Goal: Task Accomplishment & Management: Manage account settings

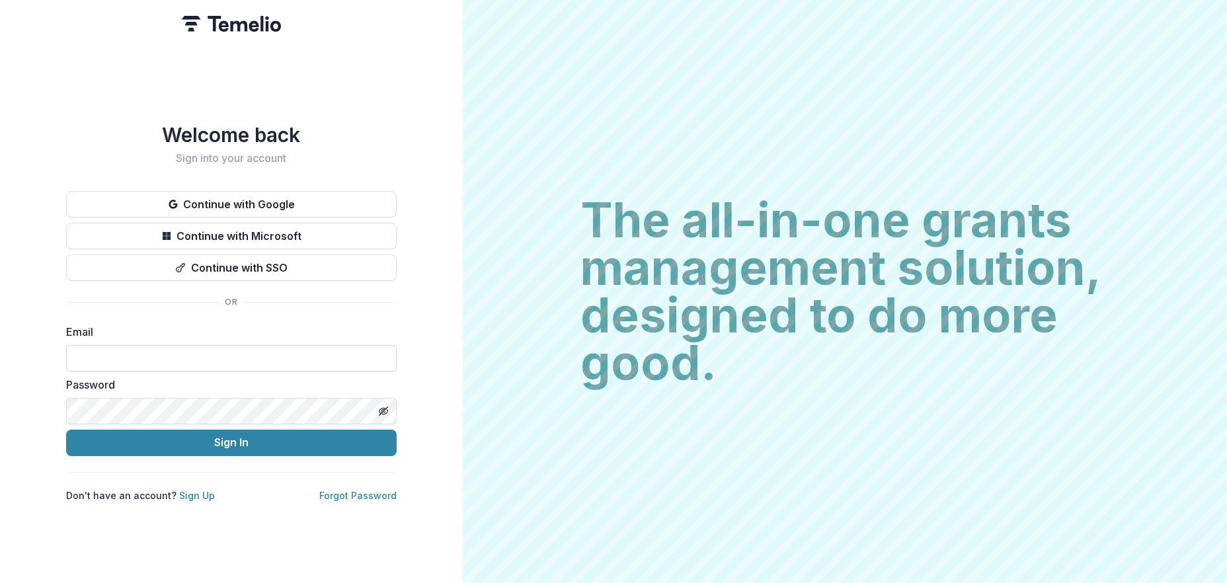
click at [260, 354] on input at bounding box center [231, 358] width 330 height 26
type input "**********"
click at [211, 354] on input at bounding box center [231, 358] width 330 height 26
type input "**********"
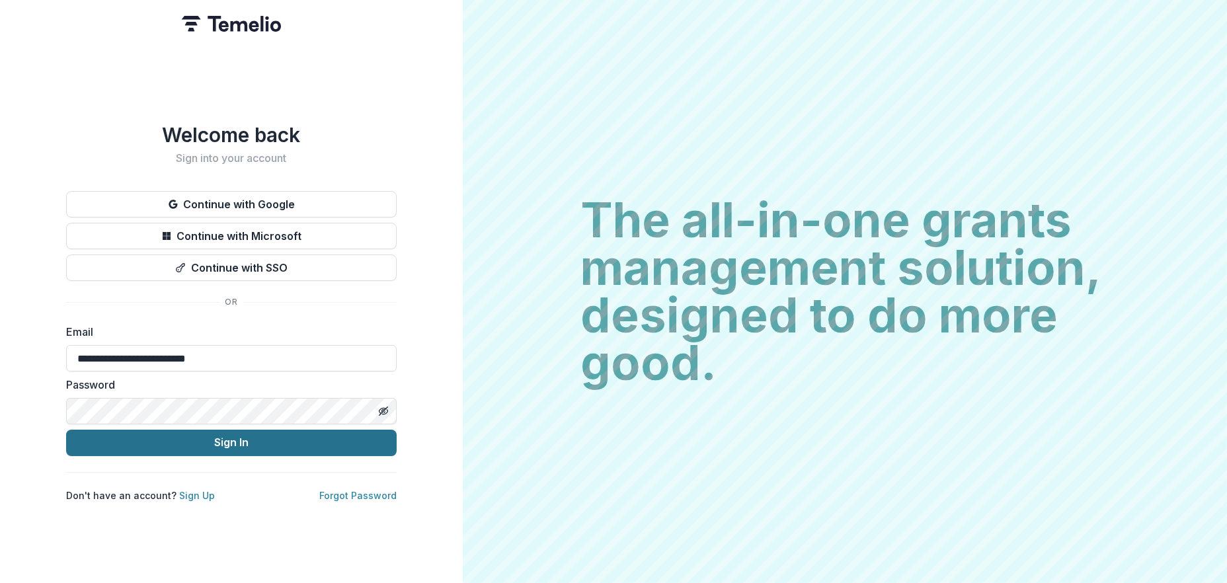
click at [227, 434] on button "Sign In" at bounding box center [231, 443] width 330 height 26
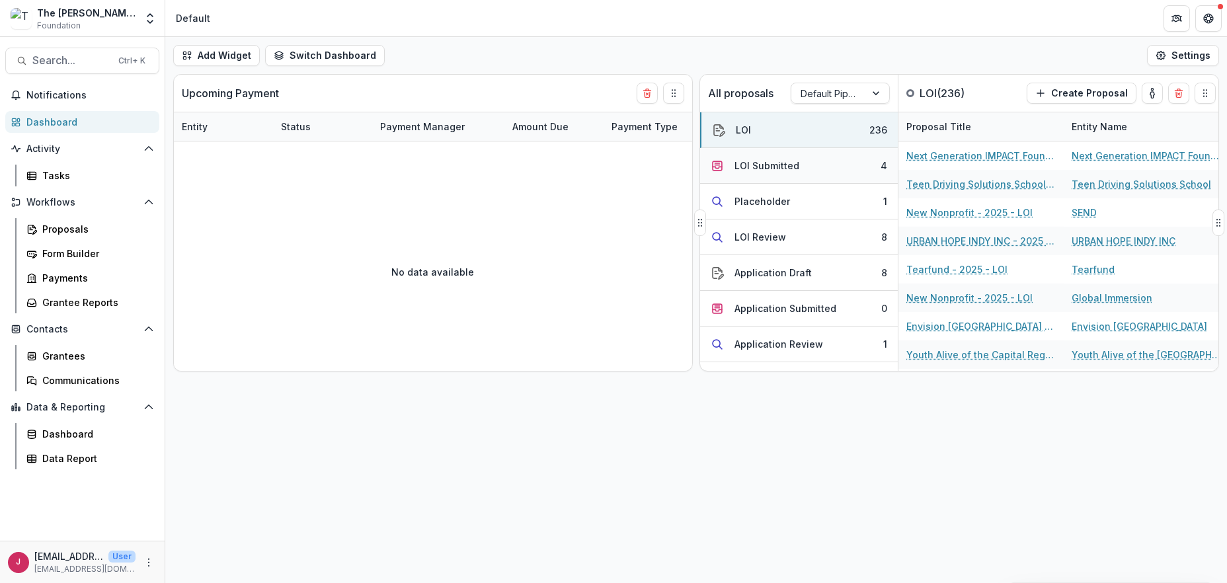
click at [776, 168] on div "LOI Submitted" at bounding box center [766, 166] width 65 height 14
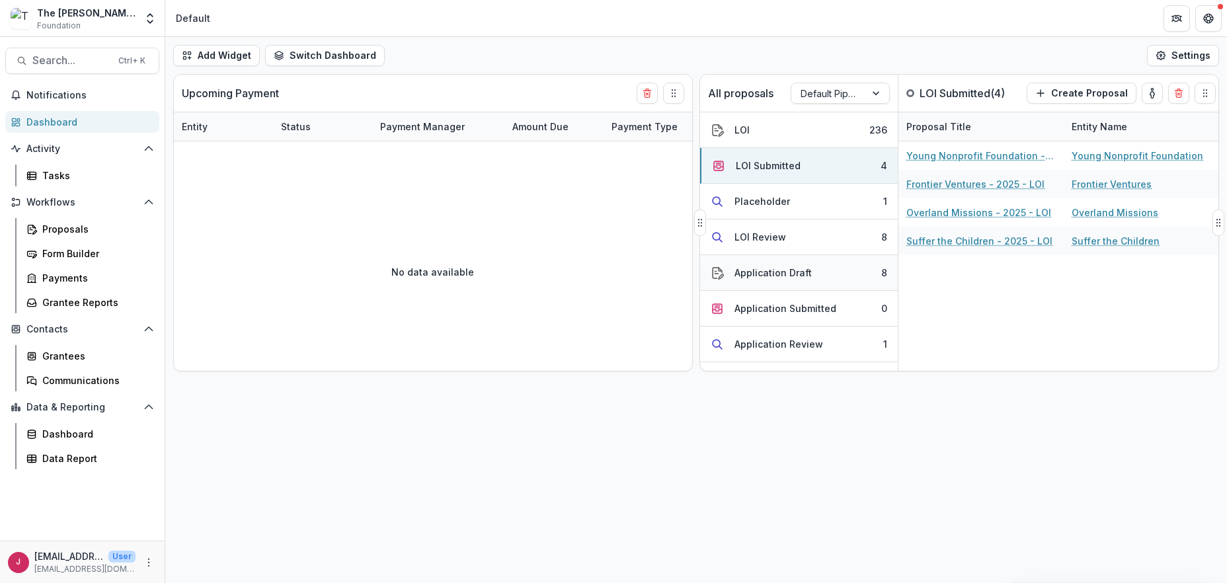
click at [759, 274] on div "Application Draft" at bounding box center [772, 273] width 77 height 14
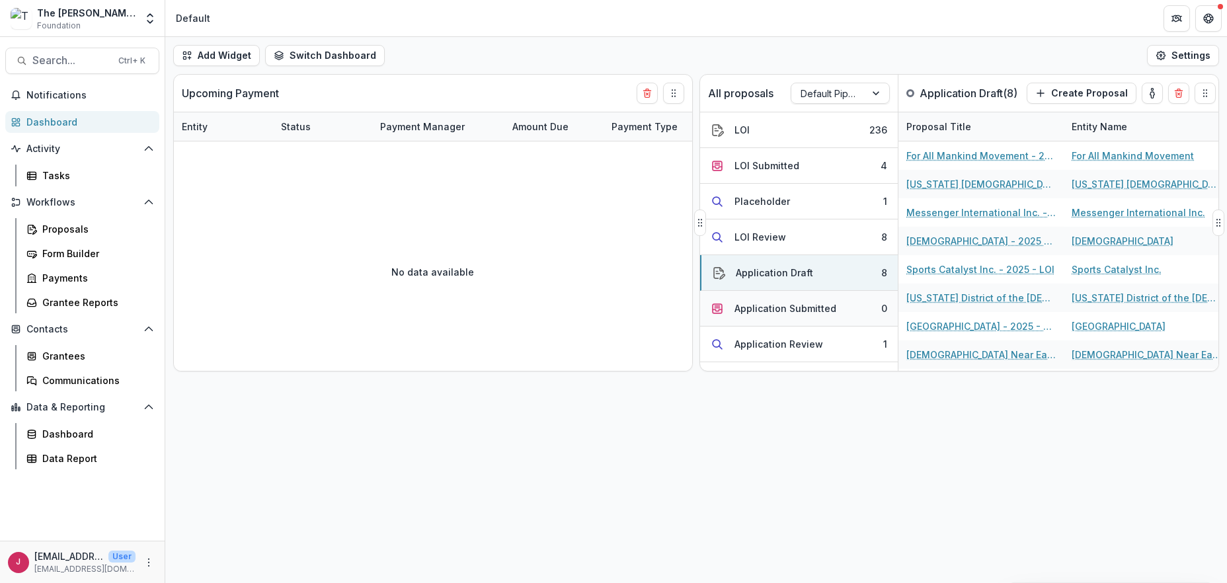
click at [753, 310] on div "Application Submitted" at bounding box center [785, 308] width 102 height 14
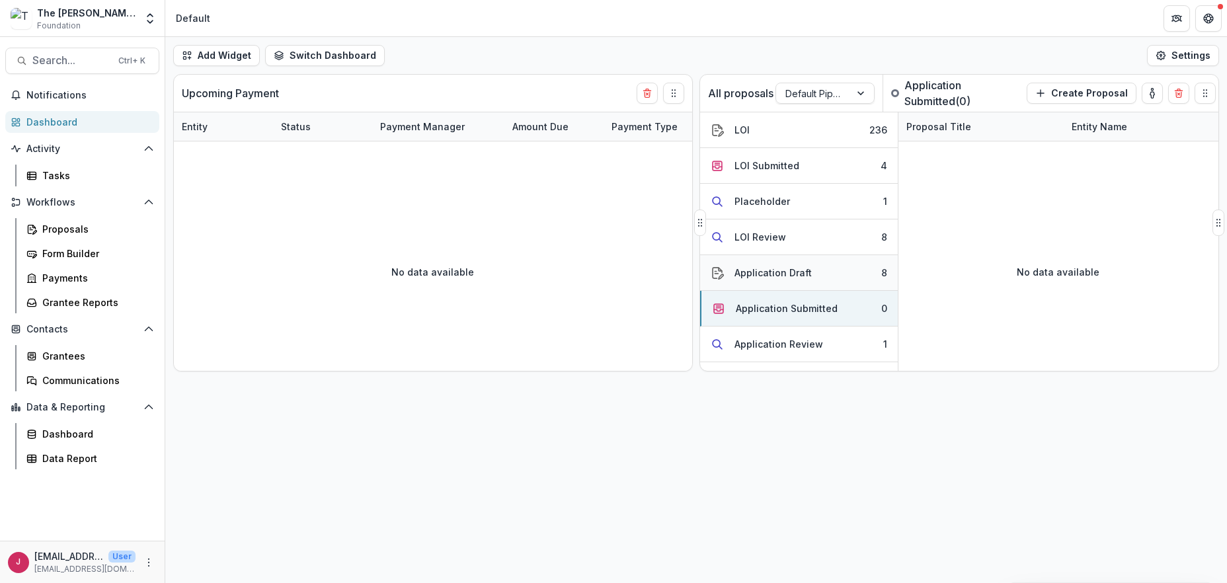
scroll to position [176, 0]
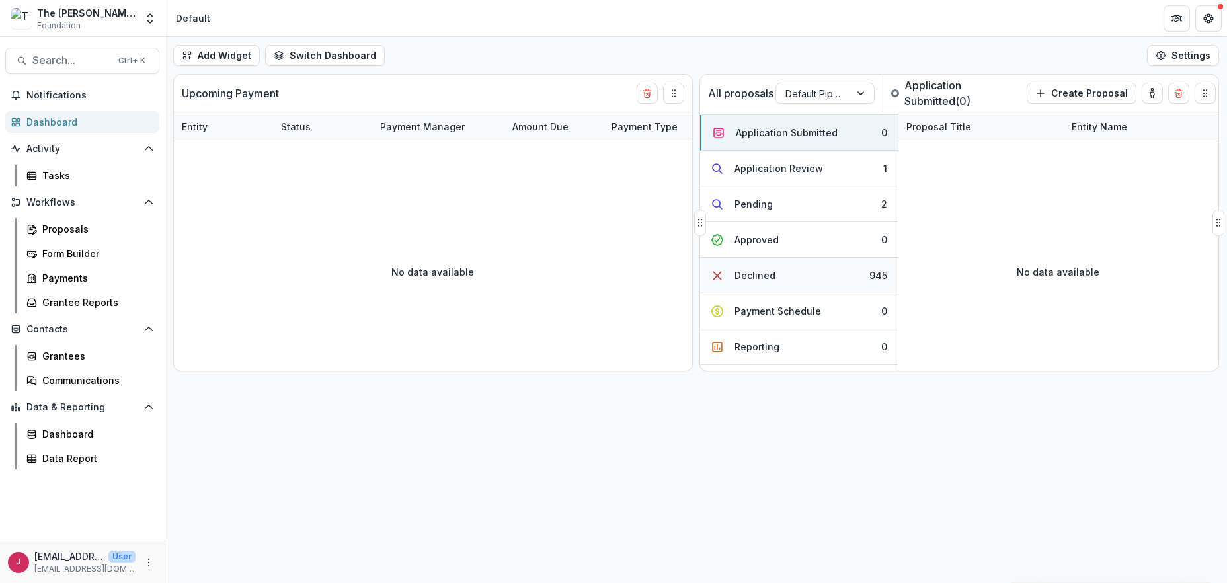
click at [756, 275] on div "Declined" at bounding box center [754, 275] width 41 height 14
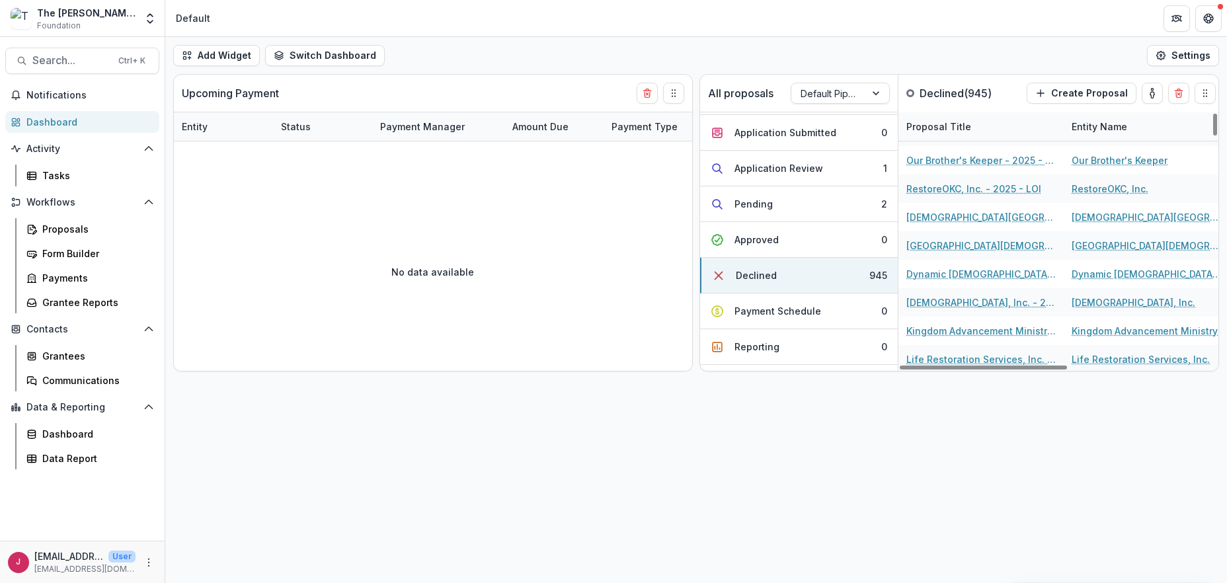
scroll to position [1145, 0]
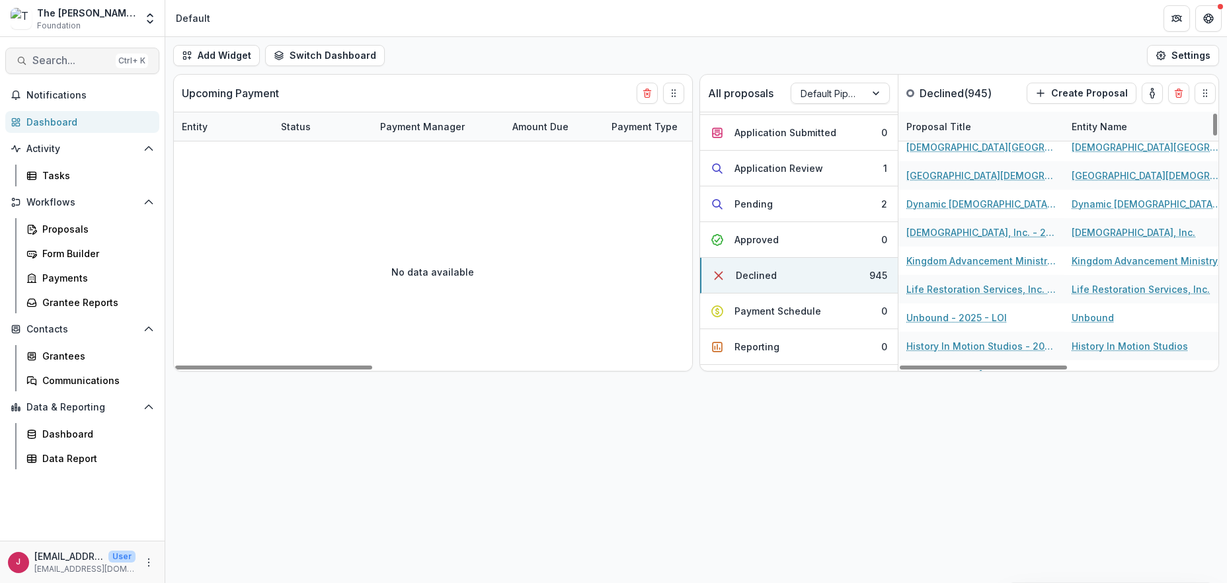
click at [68, 59] on span "Search..." at bounding box center [71, 60] width 78 height 13
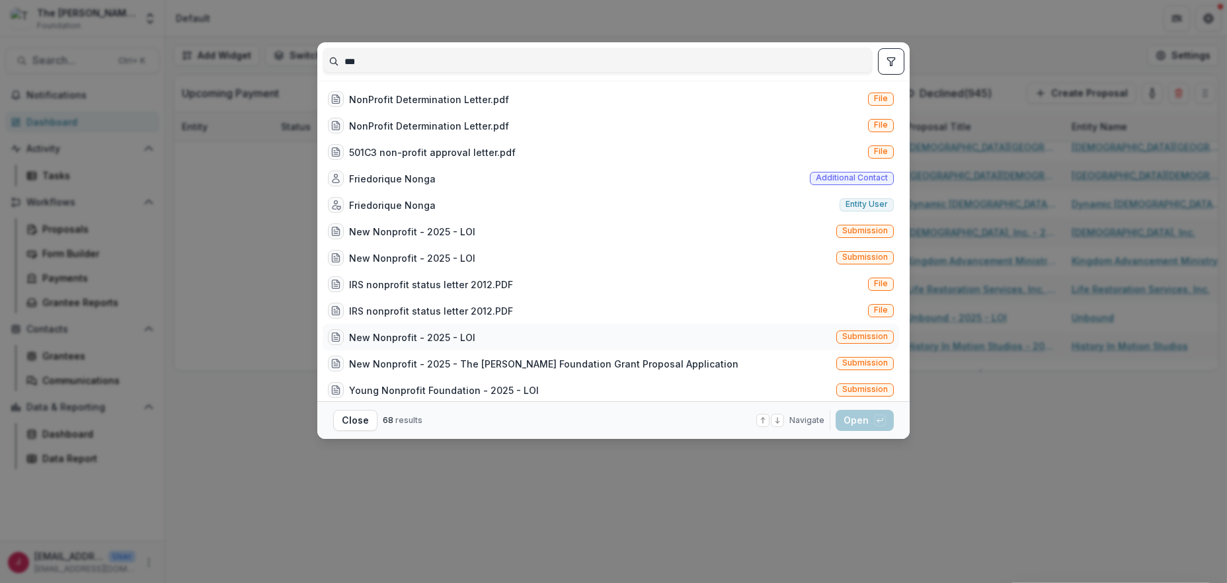
type input "***"
click at [387, 335] on div "New Nonprofit - 2025 - LOI" at bounding box center [412, 337] width 126 height 14
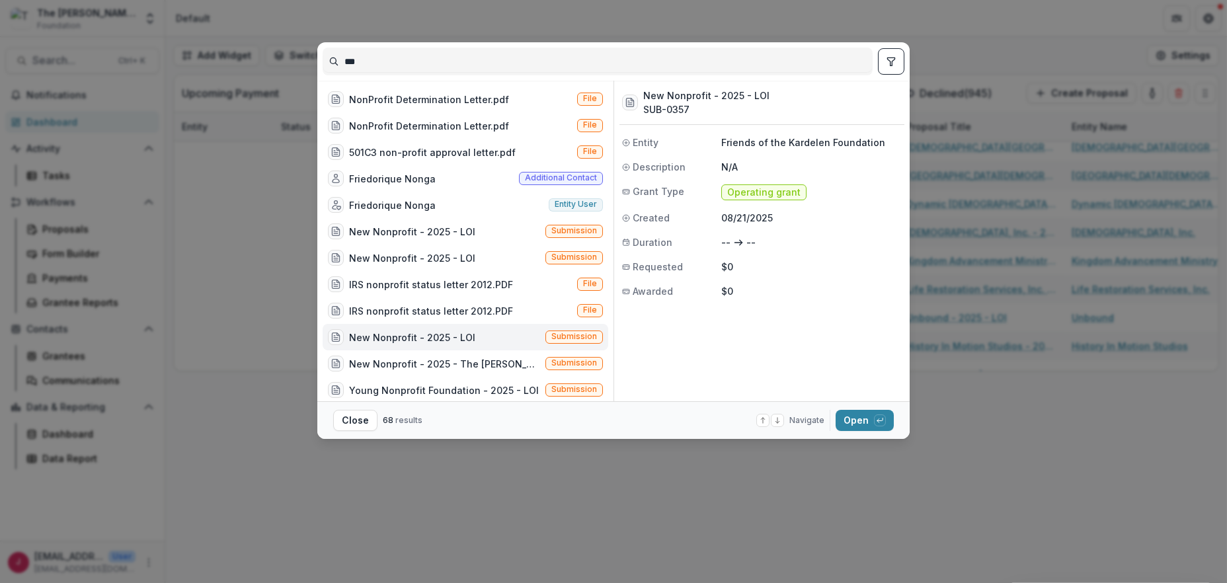
click at [387, 335] on div "New Nonprofit - 2025 - LOI" at bounding box center [412, 337] width 126 height 14
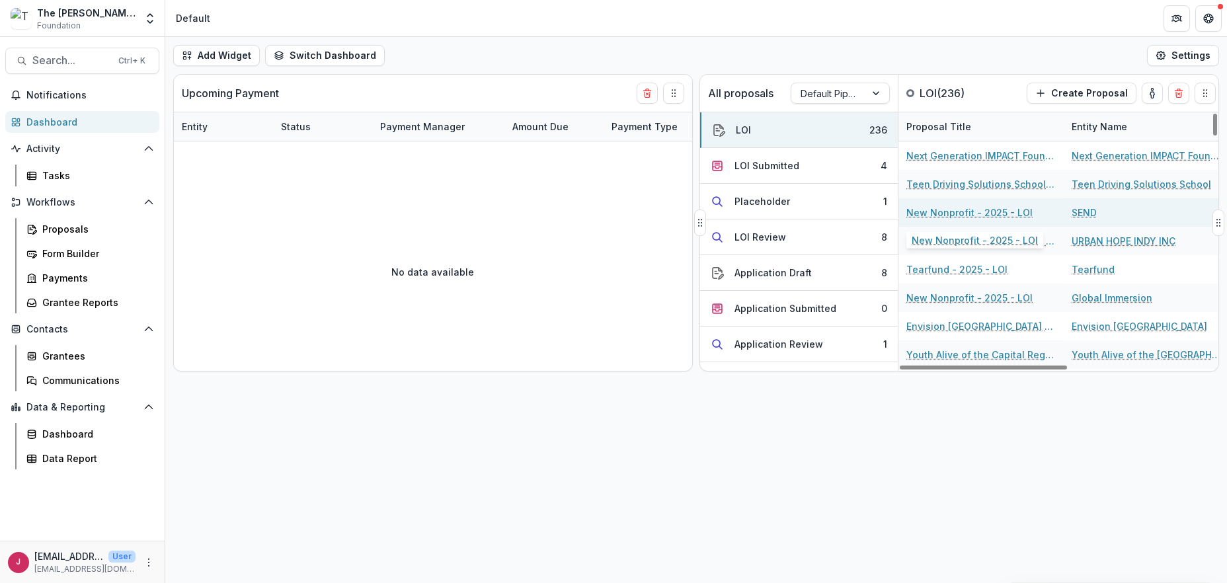
click at [926, 211] on link "New Nonprofit - 2025 - LOI" at bounding box center [969, 213] width 126 height 14
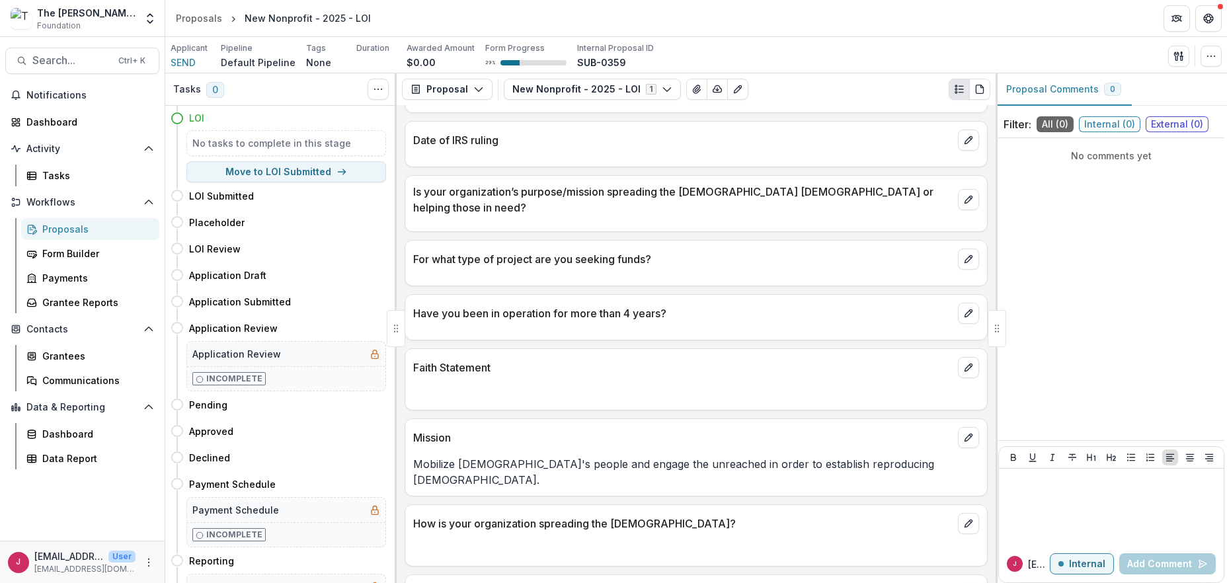
scroll to position [1088, 0]
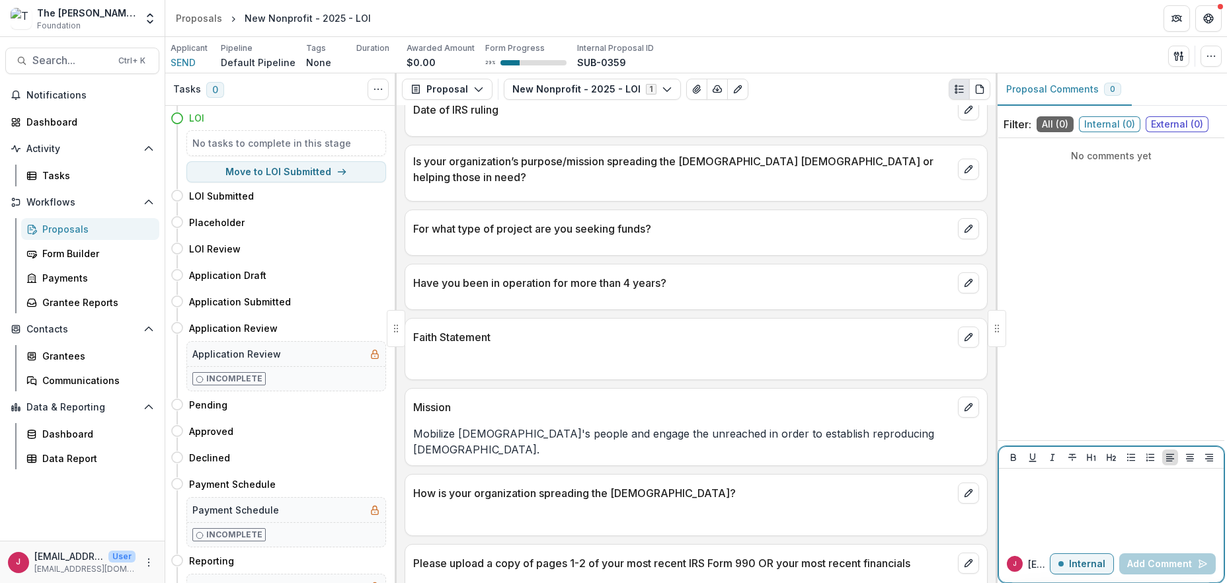
click at [1086, 565] on p "Internal" at bounding box center [1087, 563] width 36 height 11
click at [1086, 564] on p "External" at bounding box center [1086, 563] width 38 height 11
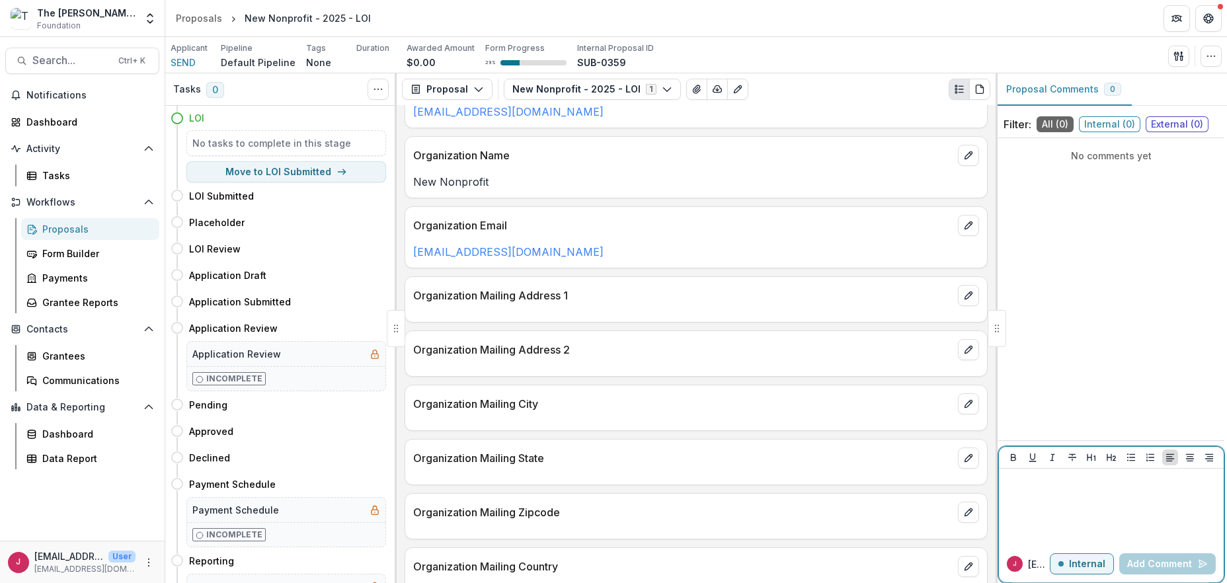
scroll to position [30, 0]
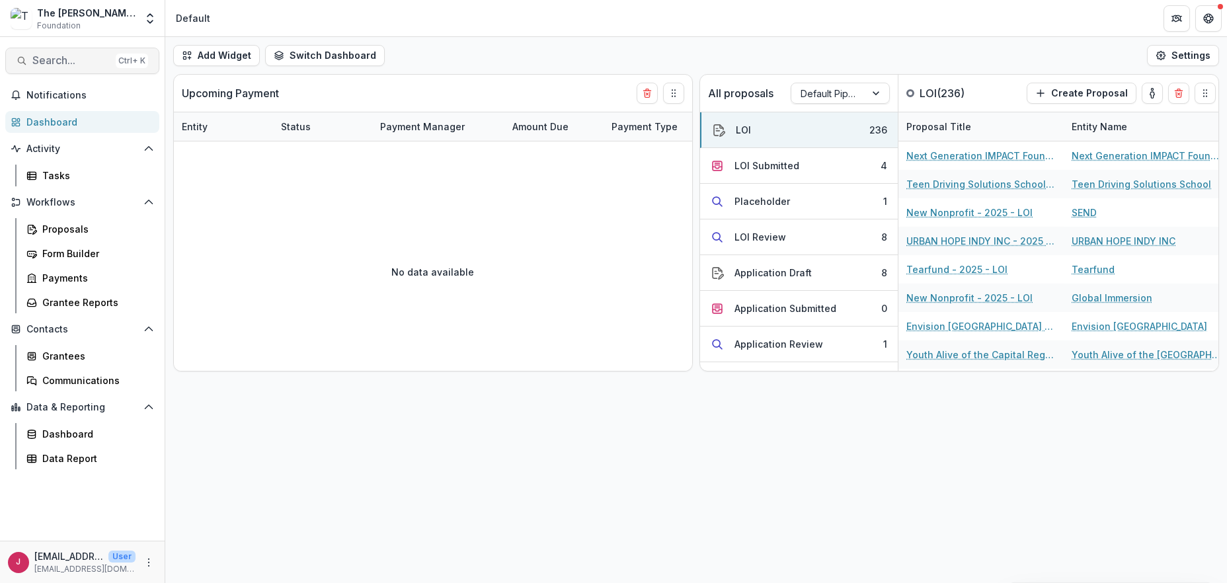
click at [89, 60] on span "Search..." at bounding box center [71, 60] width 78 height 13
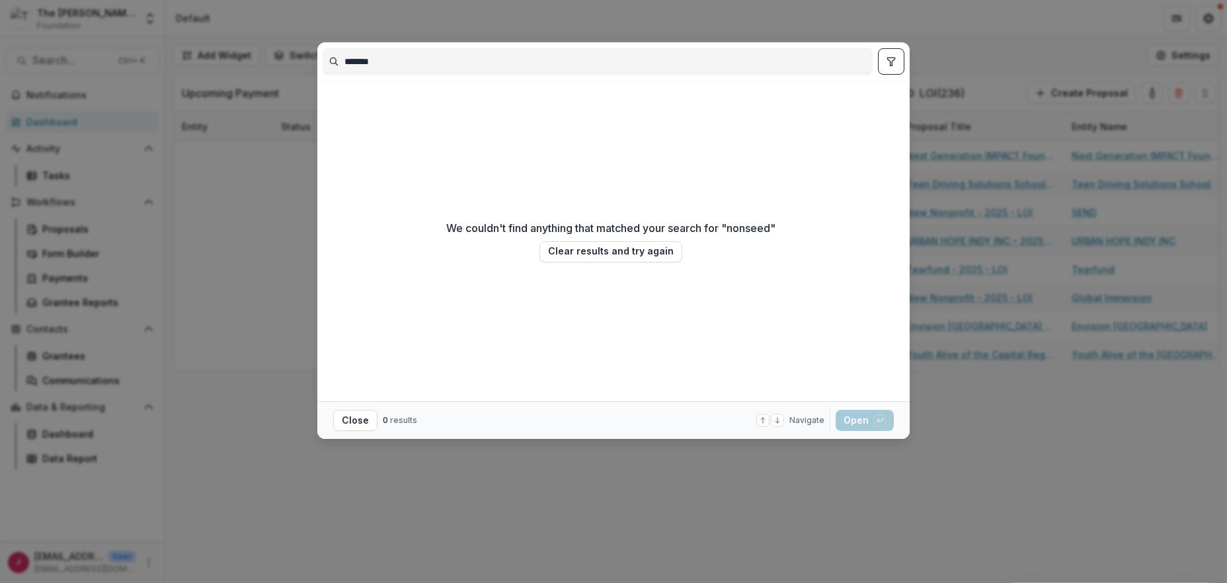
click at [362, 61] on input "*******" at bounding box center [597, 61] width 548 height 21
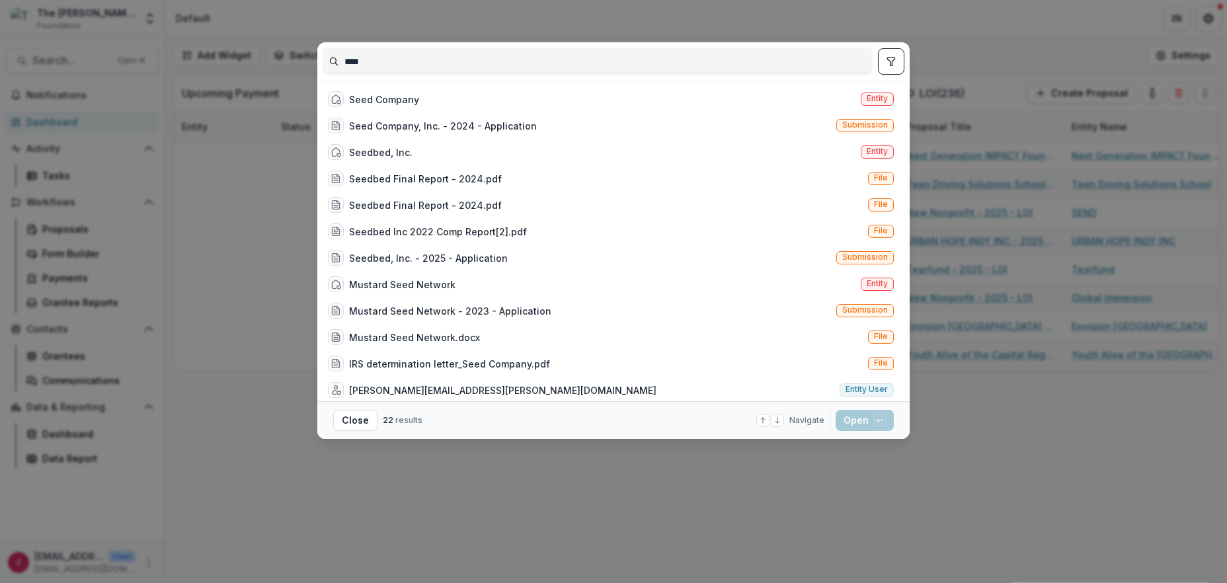
click at [377, 61] on input "****" at bounding box center [597, 61] width 548 height 21
type input "****"
click at [412, 96] on div "Seed Company" at bounding box center [384, 100] width 70 height 14
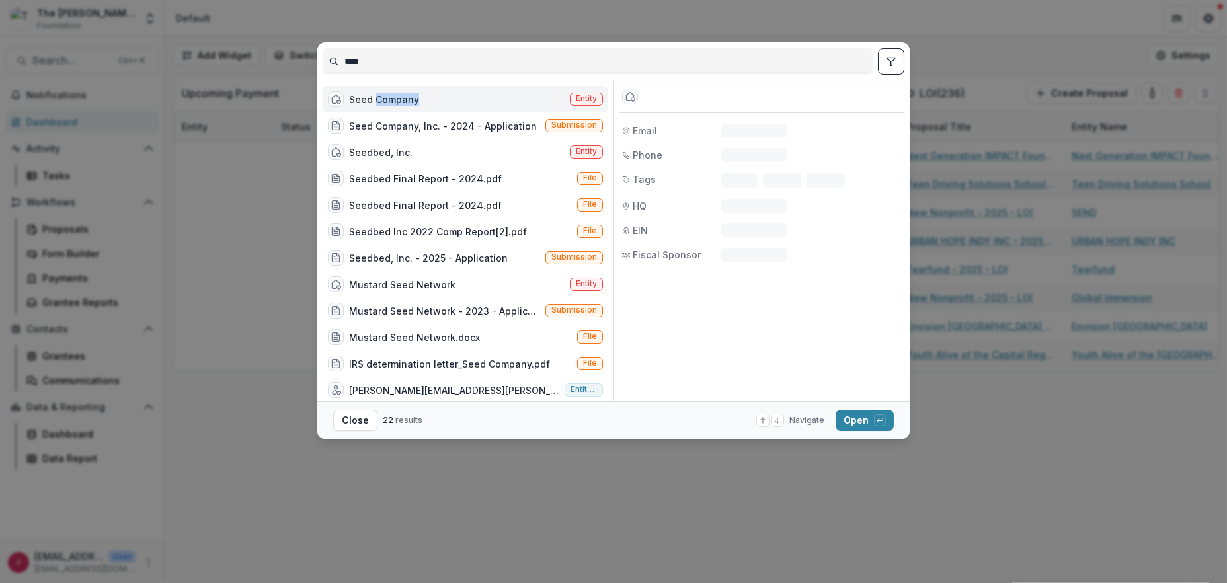
click at [412, 96] on div "Seed Company" at bounding box center [384, 100] width 70 height 14
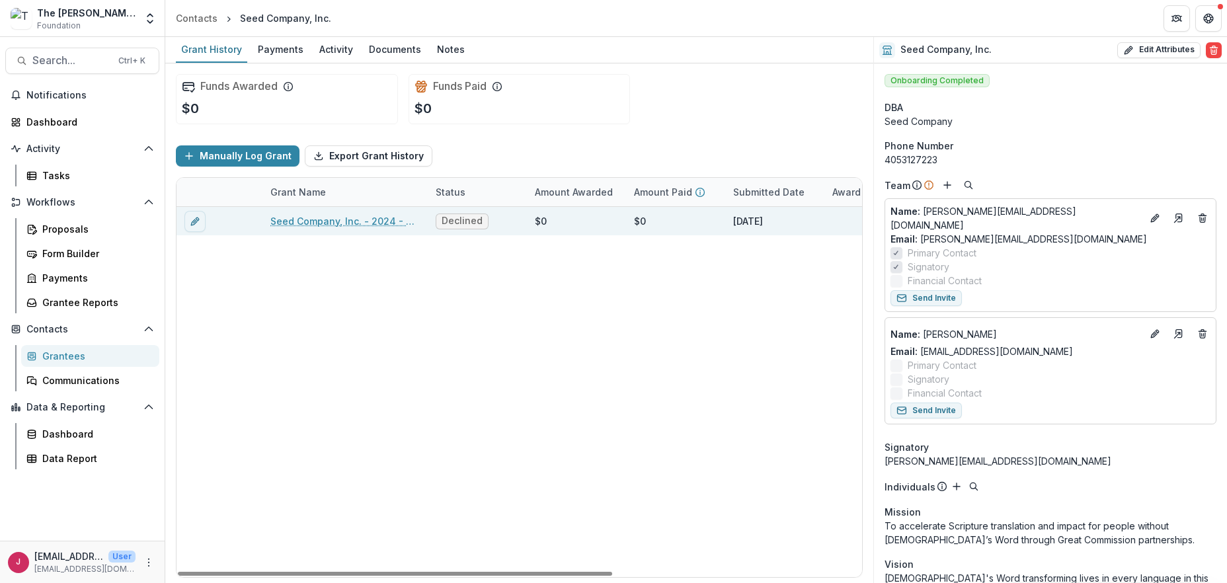
click at [338, 221] on link "Seed Company, Inc. - 2024 - Application" at bounding box center [344, 221] width 149 height 14
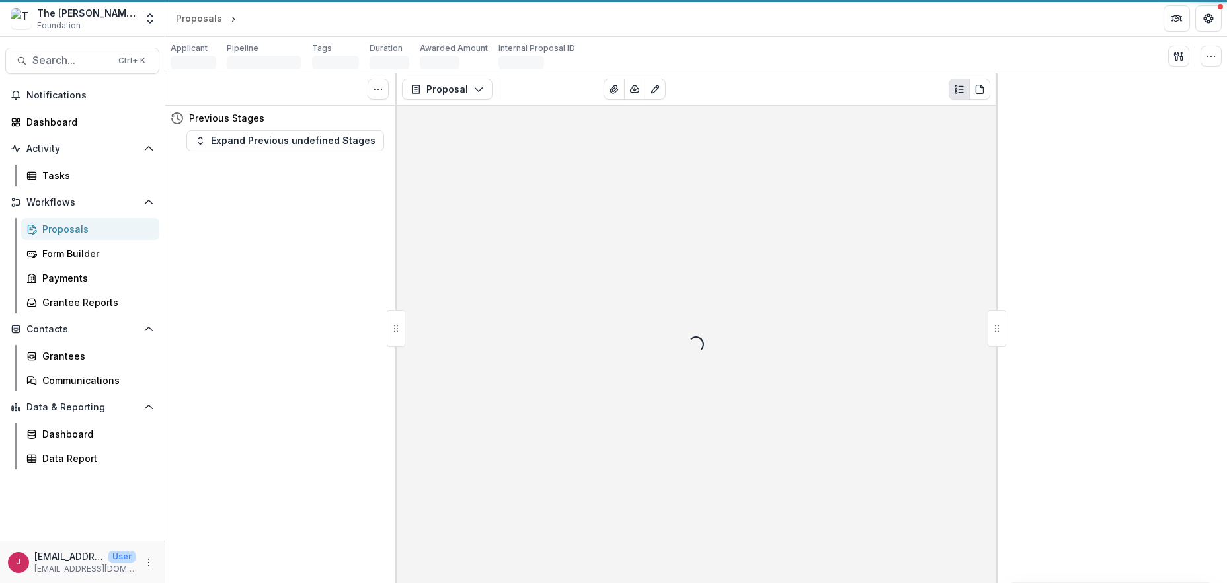
click at [338, 221] on div "Tasks 0 Show Cancelled Tasks Previous Stages Expand Previous undefined Stages" at bounding box center [280, 328] width 231 height 510
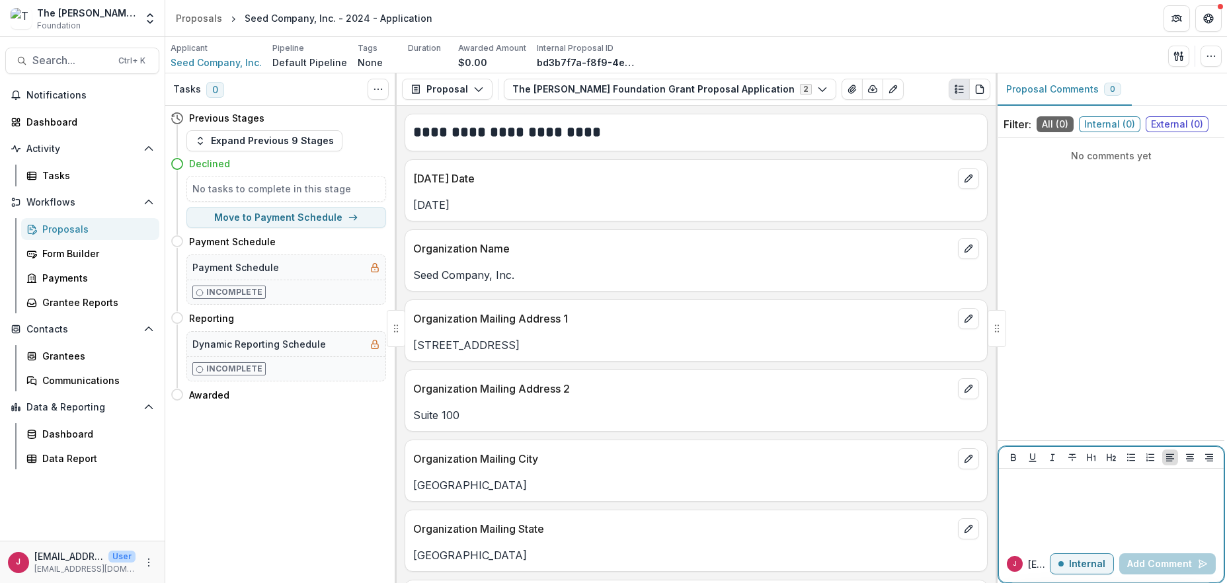
click at [1082, 562] on p "Internal" at bounding box center [1087, 563] width 36 height 11
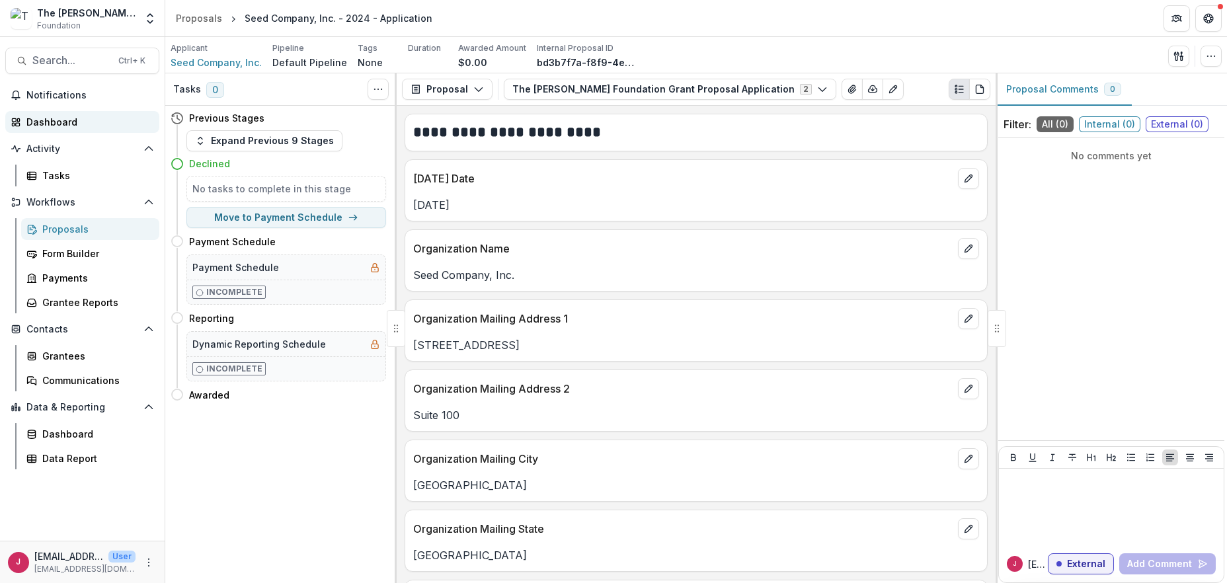
click at [46, 120] on div "Dashboard" at bounding box center [87, 122] width 122 height 14
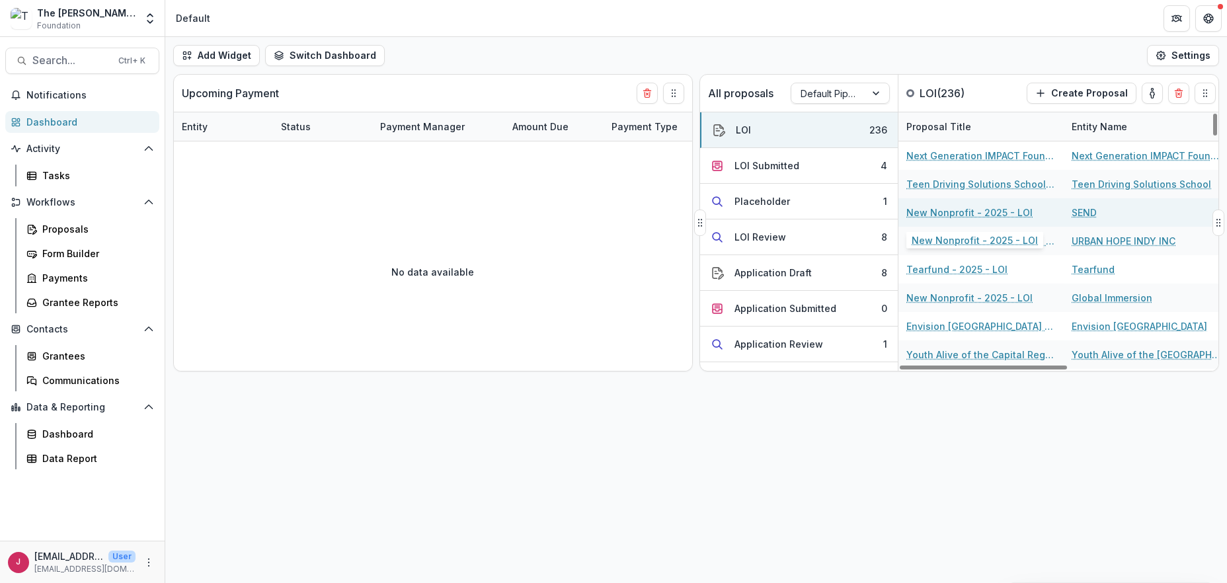
click at [944, 211] on link "New Nonprofit - 2025 - LOI" at bounding box center [969, 213] width 126 height 14
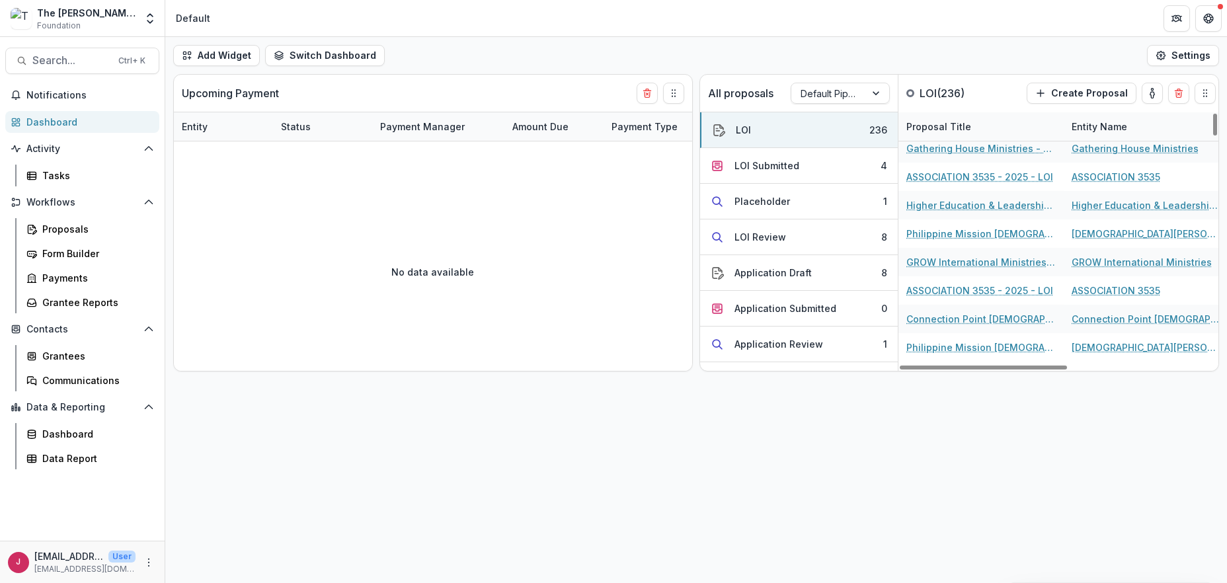
scroll to position [969, 0]
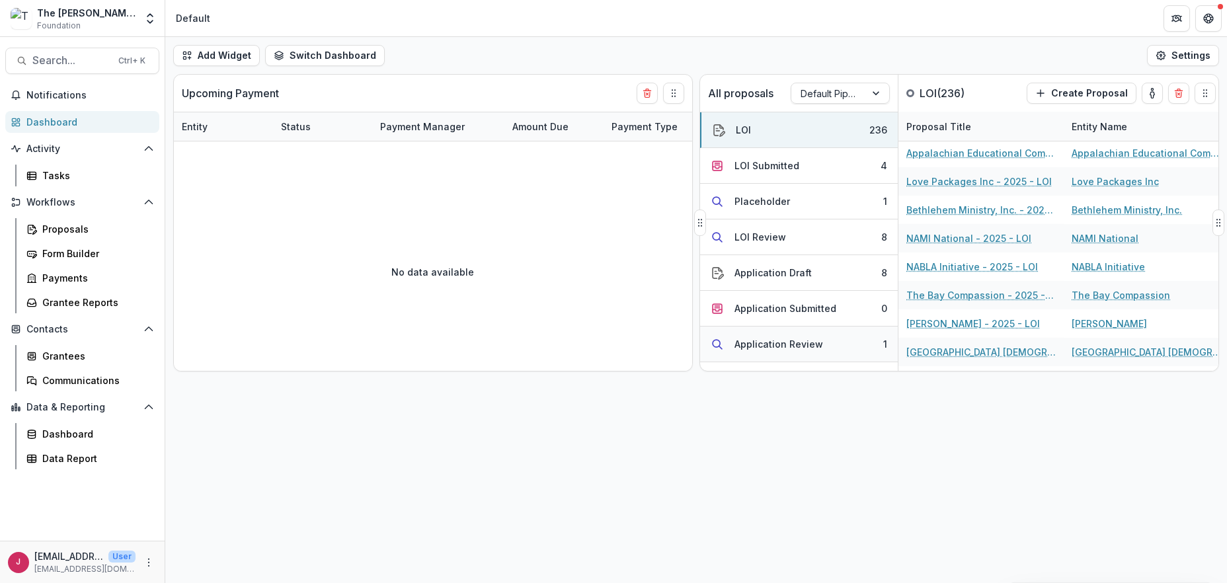
click at [766, 347] on div "Application Review" at bounding box center [778, 344] width 89 height 14
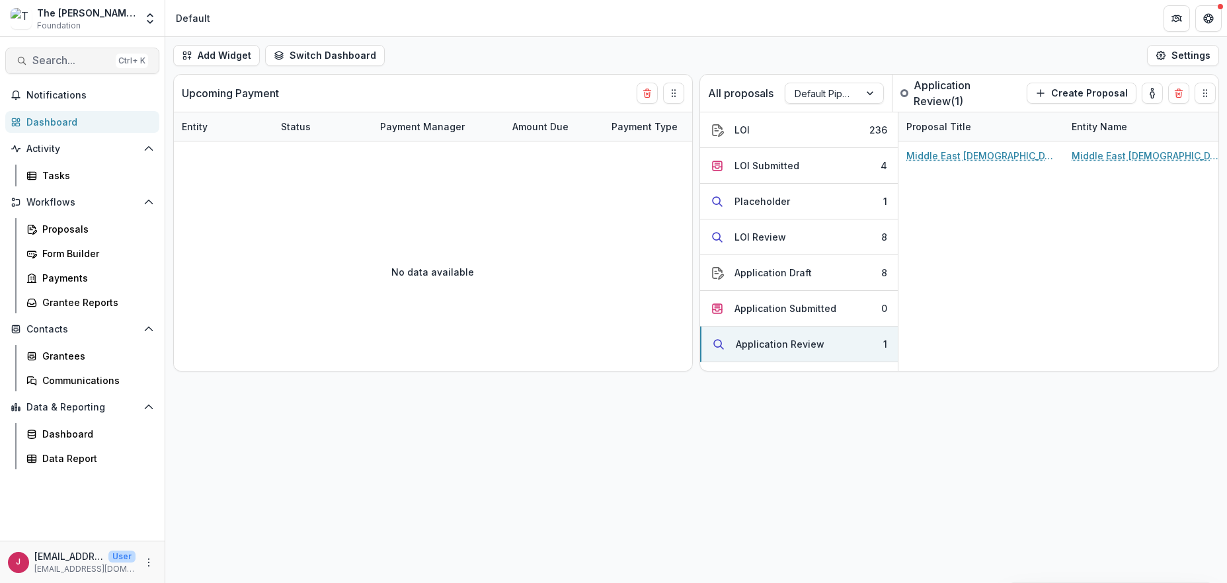
click at [46, 52] on button "Search... Ctrl + K" at bounding box center [82, 61] width 154 height 26
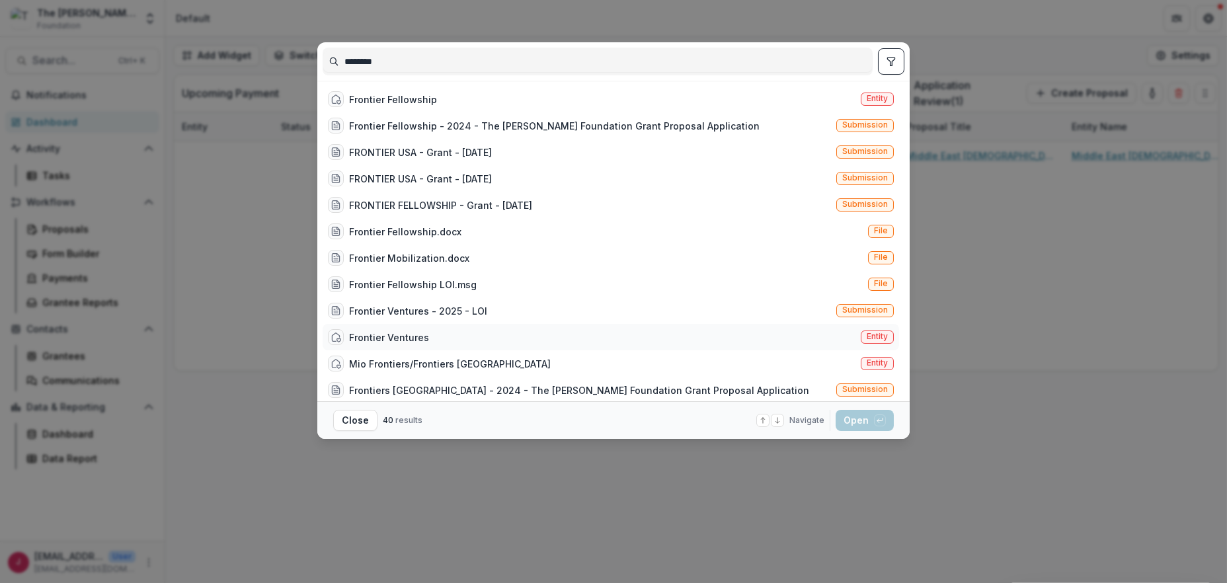
type input "********"
click at [386, 337] on div "Frontier Ventures" at bounding box center [389, 337] width 80 height 14
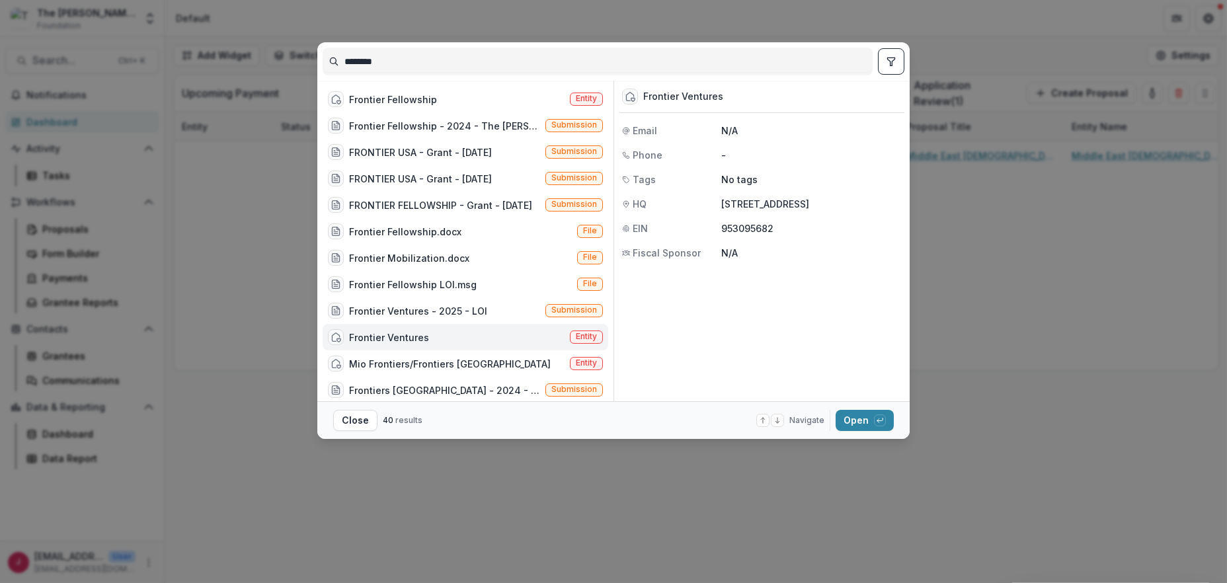
click at [386, 337] on div "Frontier Ventures" at bounding box center [389, 337] width 80 height 14
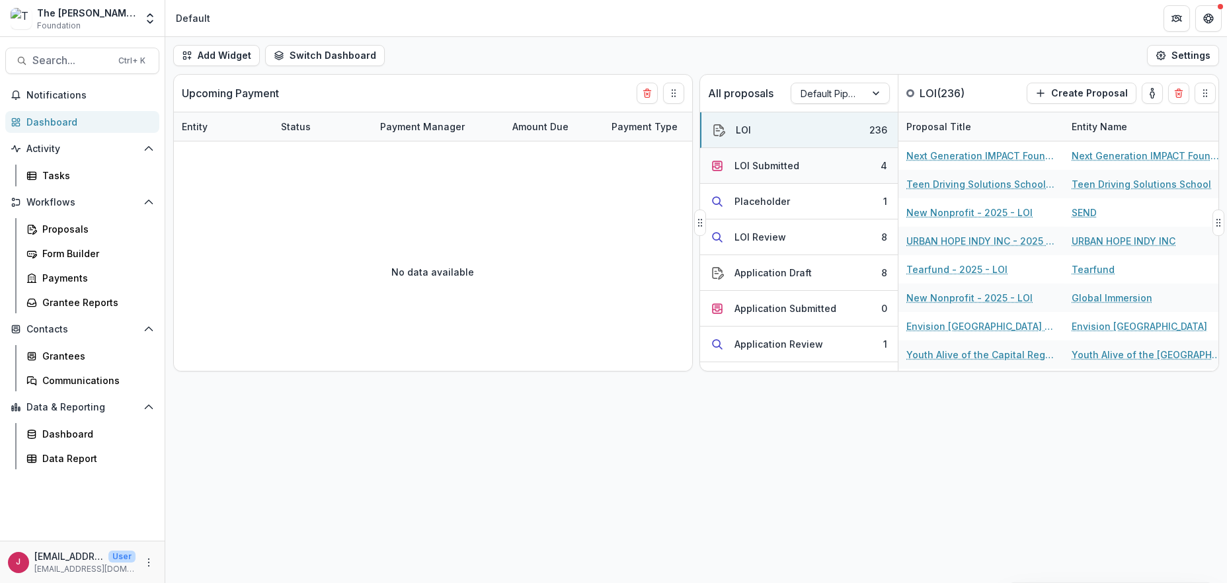
click at [747, 163] on div "LOI Submitted" at bounding box center [766, 166] width 65 height 14
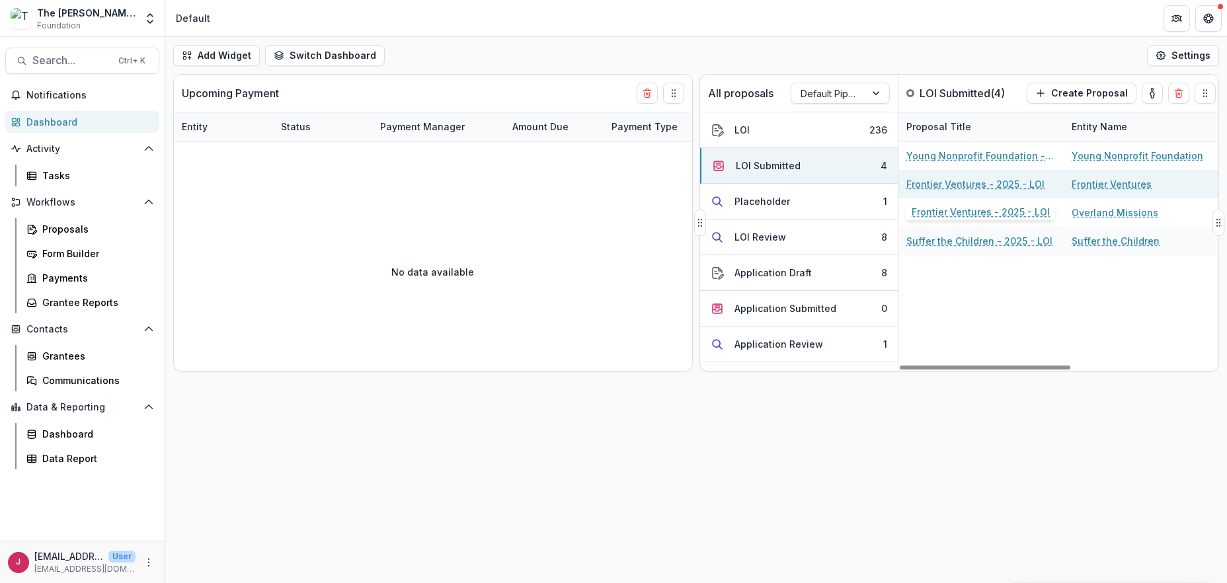
click at [937, 182] on link "Frontier Ventures - 2025 - LOI" at bounding box center [975, 184] width 138 height 14
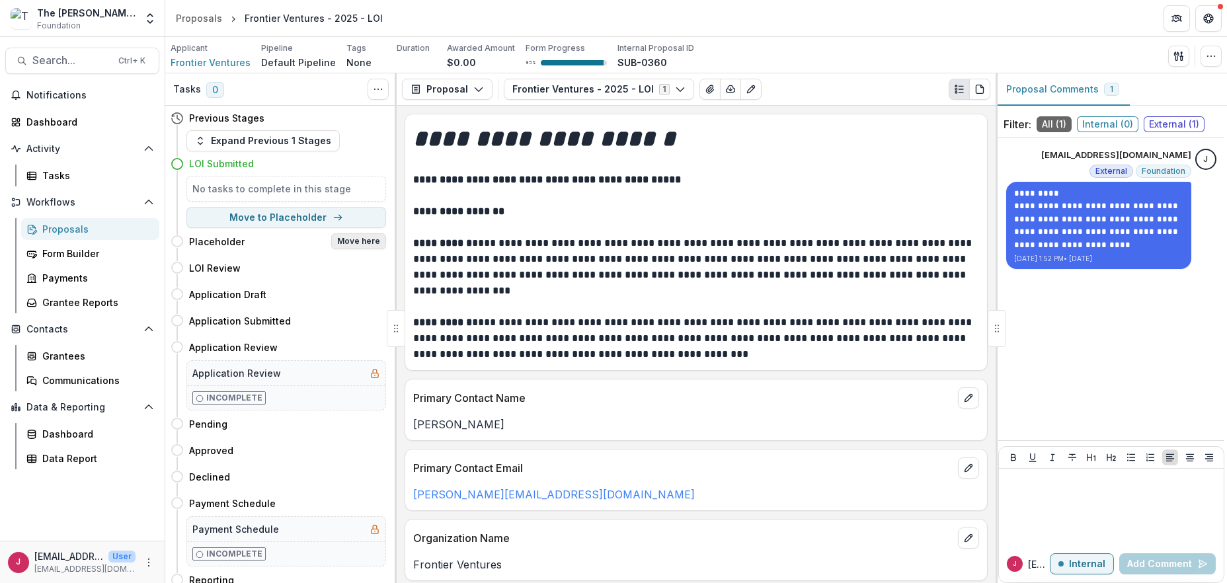
click at [369, 241] on button "Move here" at bounding box center [358, 241] width 55 height 16
select select "**********"
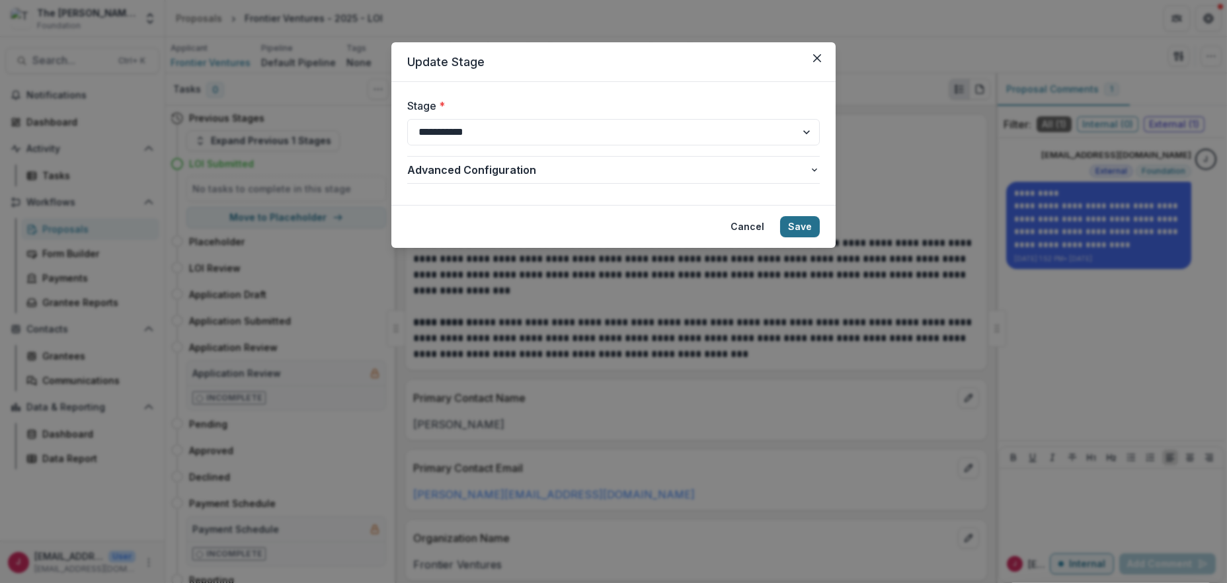
click at [803, 222] on button "Save" at bounding box center [800, 226] width 40 height 21
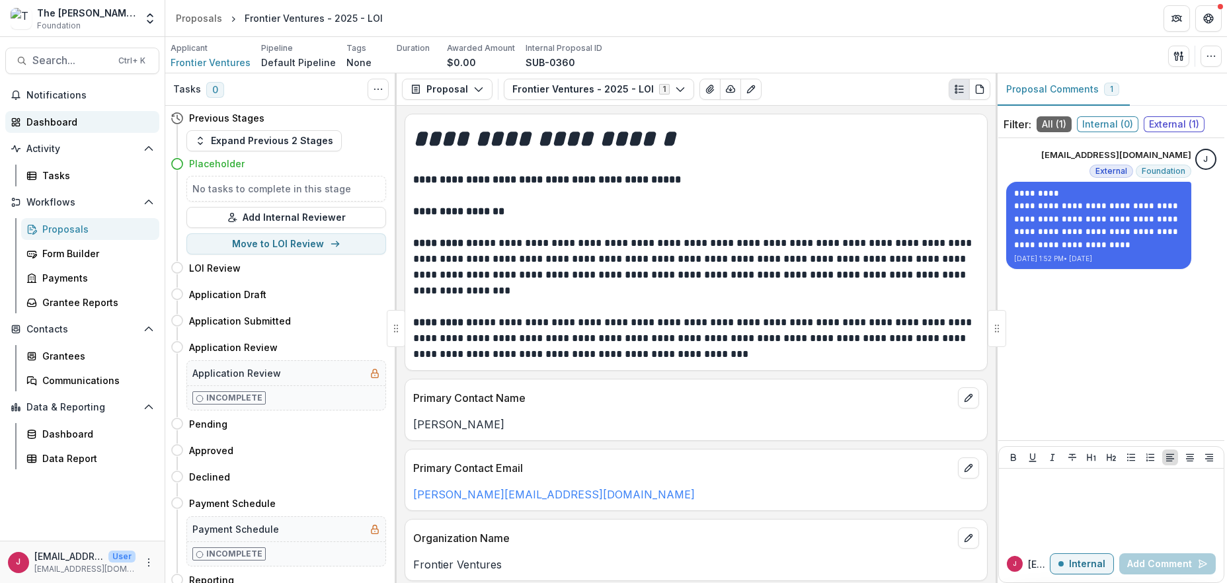
click at [45, 120] on div "Dashboard" at bounding box center [87, 122] width 122 height 14
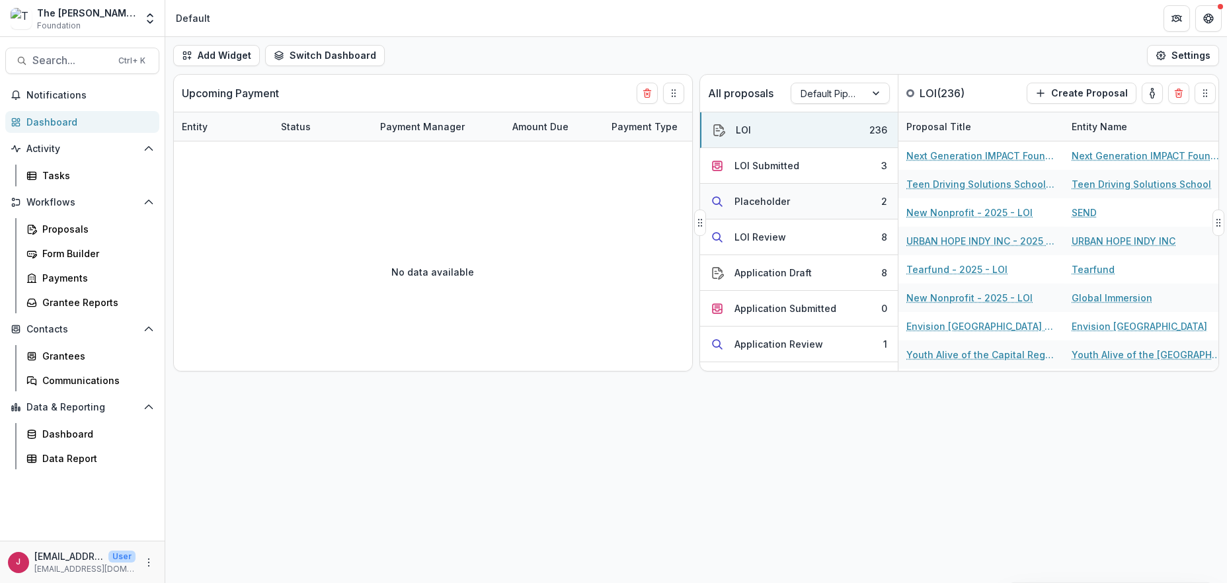
click at [779, 198] on div "Placeholder" at bounding box center [762, 201] width 56 height 14
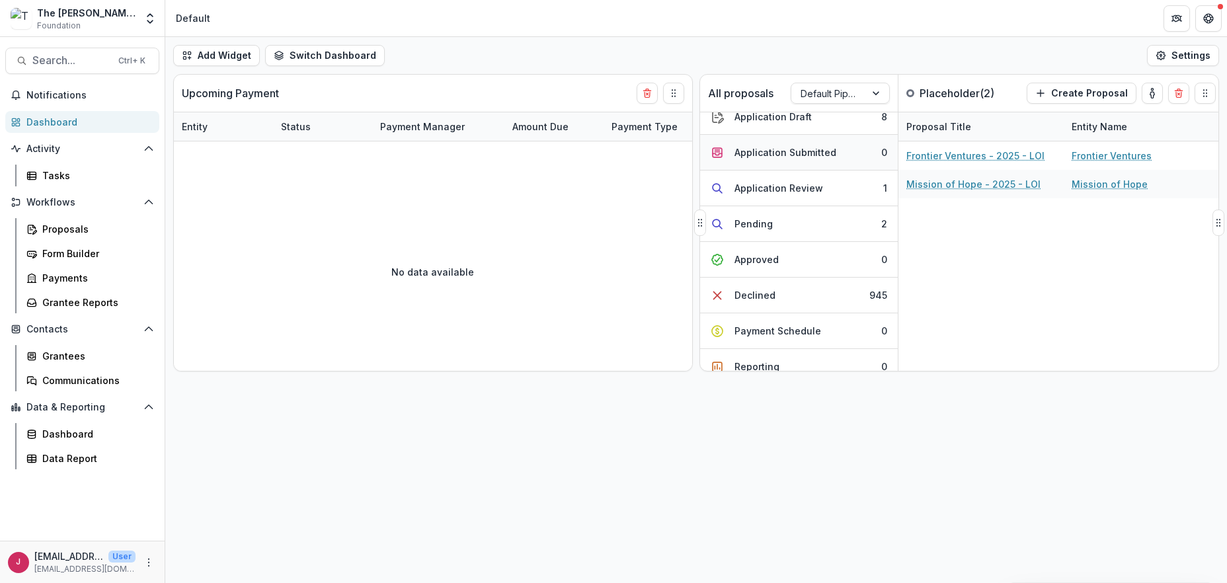
scroll to position [176, 0]
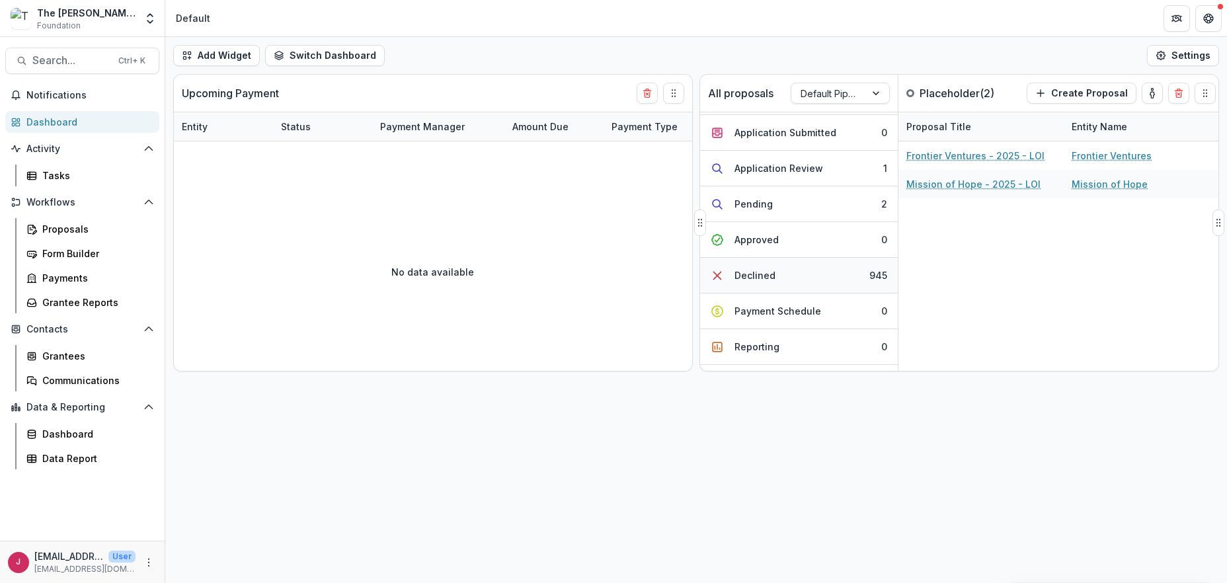
click at [751, 274] on div "Declined" at bounding box center [754, 275] width 41 height 14
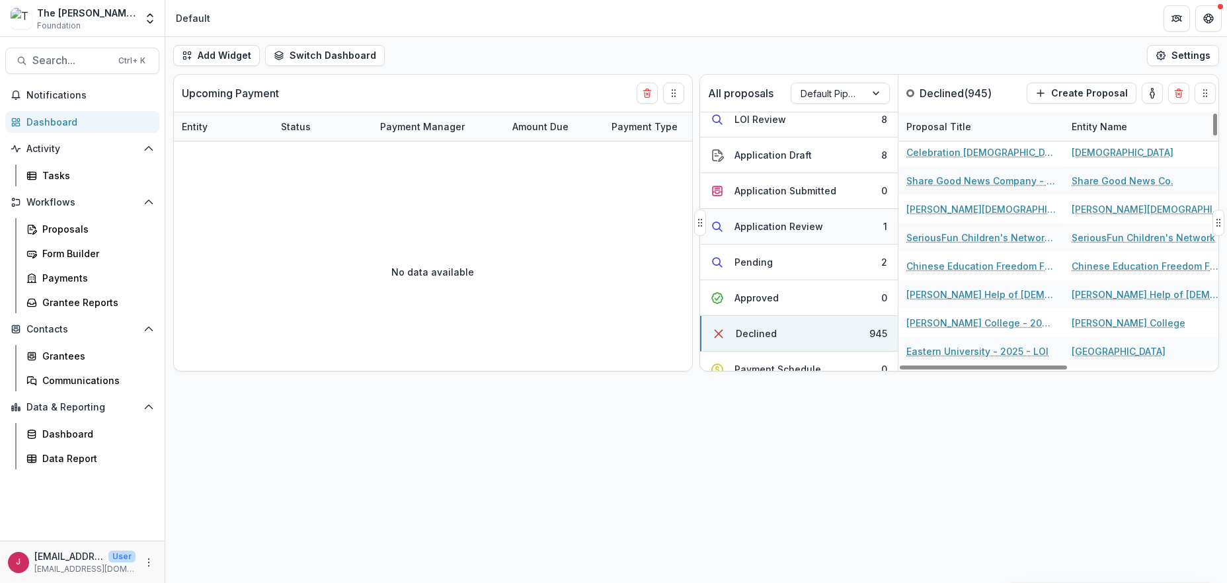
scroll to position [0, 0]
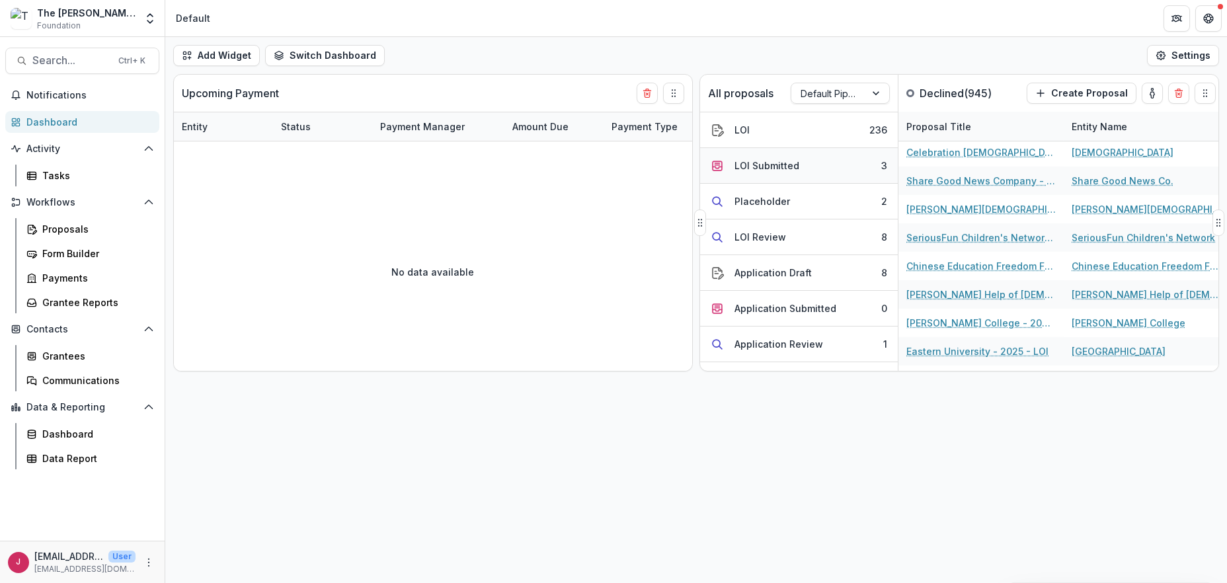
click at [784, 163] on div "LOI Submitted" at bounding box center [766, 166] width 65 height 14
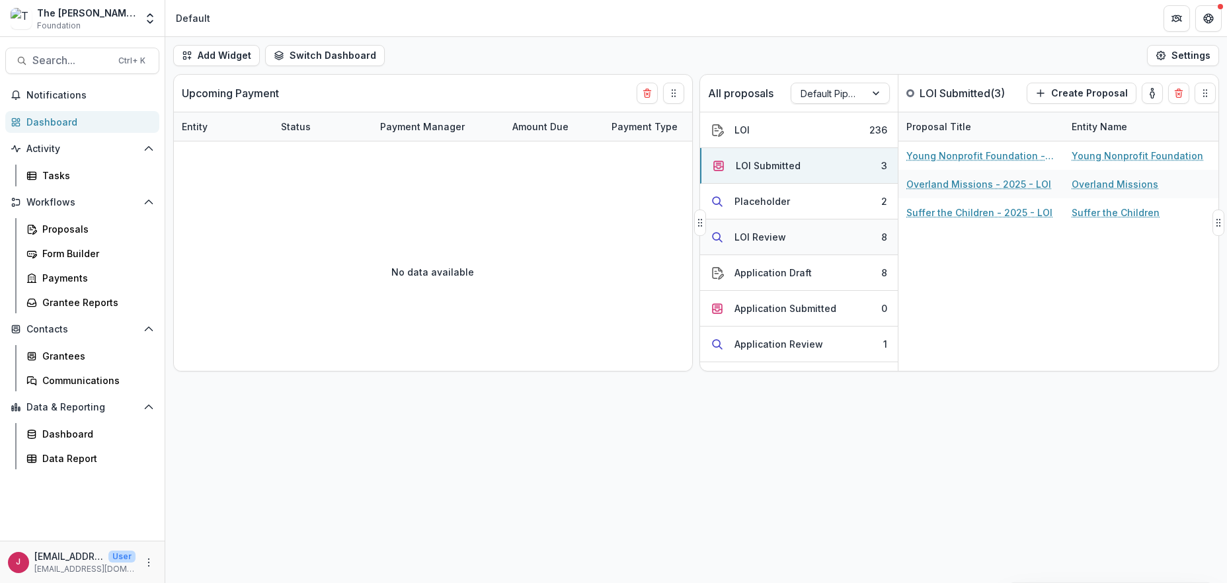
click at [769, 238] on div "LOI Review" at bounding box center [760, 237] width 52 height 14
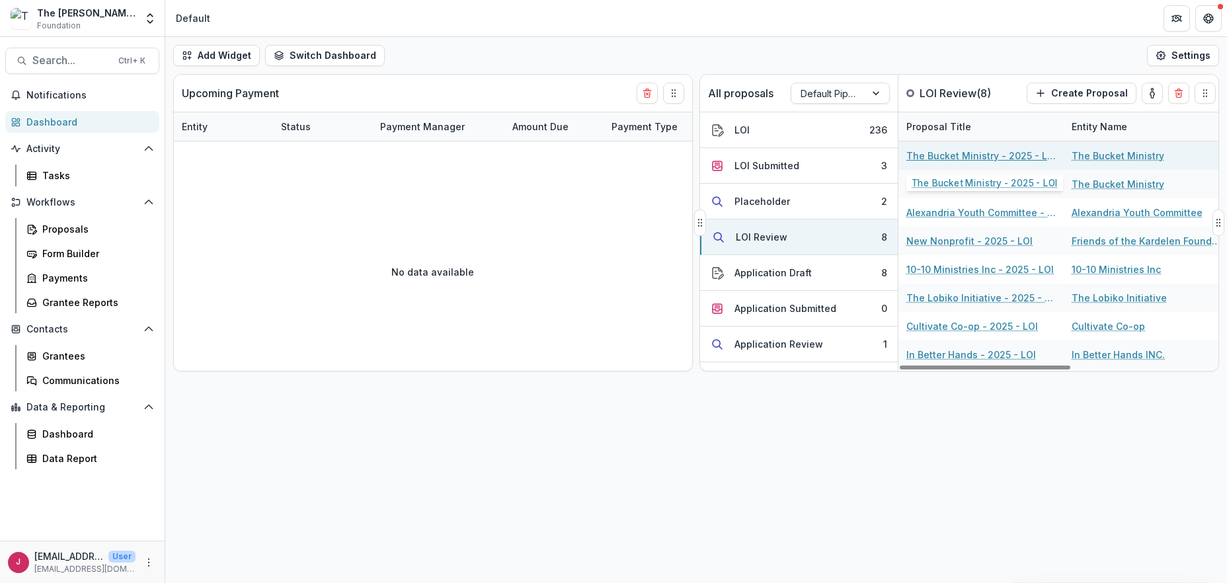
drag, startPoint x: 946, startPoint y: 155, endPoint x: 914, endPoint y: 147, distance: 33.3
click at [946, 155] on link "The Bucket Ministry - 2025 - LOI" at bounding box center [980, 156] width 149 height 14
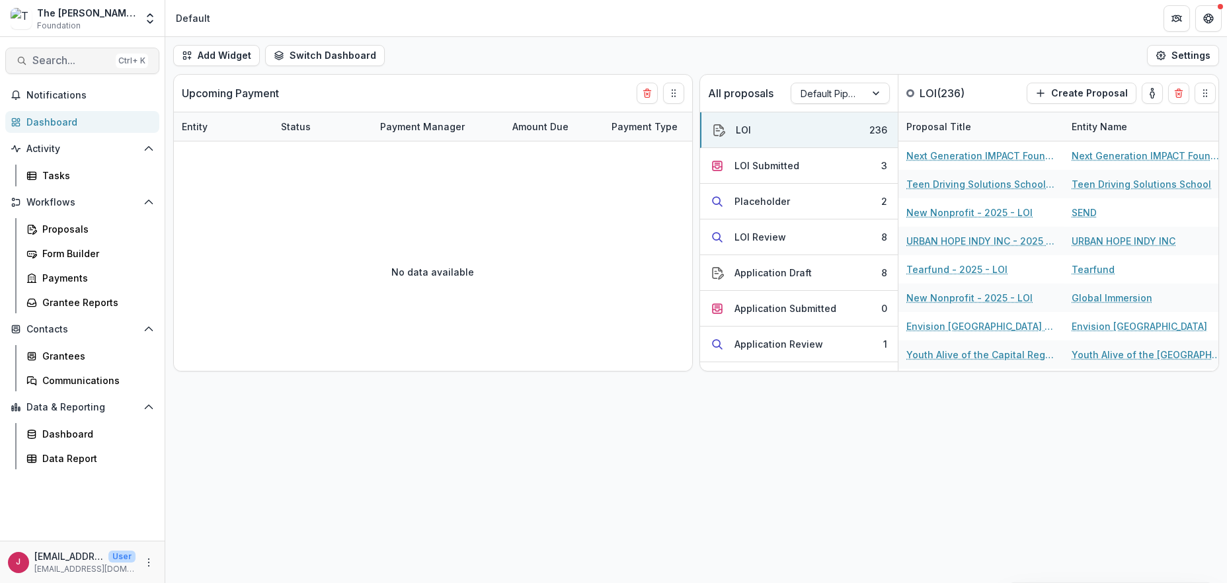
click at [47, 57] on span "Search..." at bounding box center [71, 60] width 78 height 13
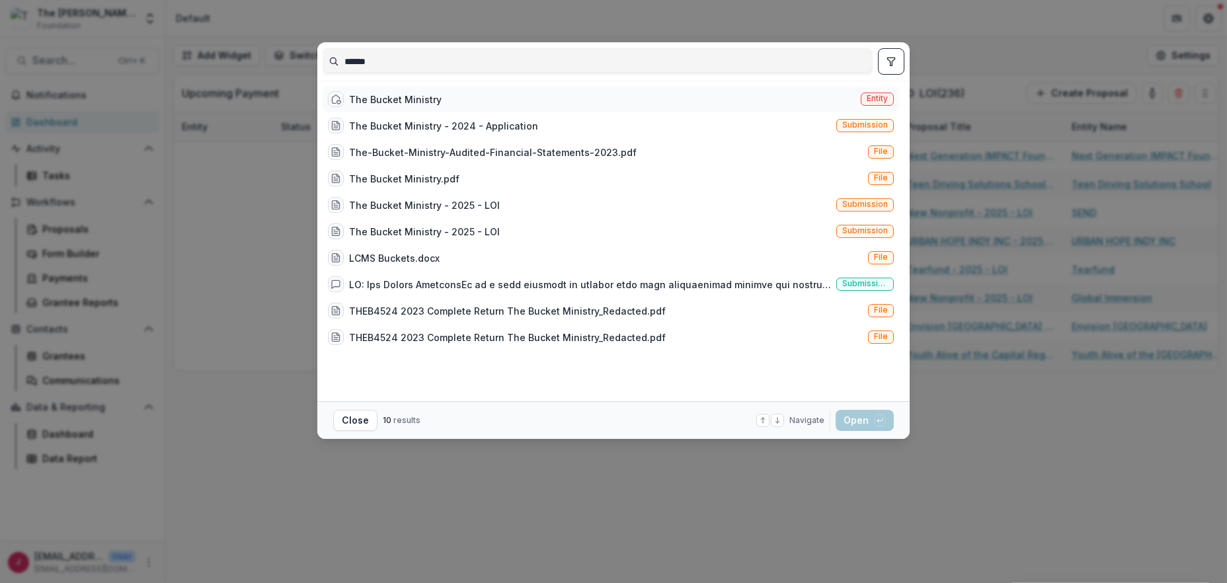
type input "******"
click at [385, 97] on div "The Bucket Ministry" at bounding box center [395, 100] width 93 height 14
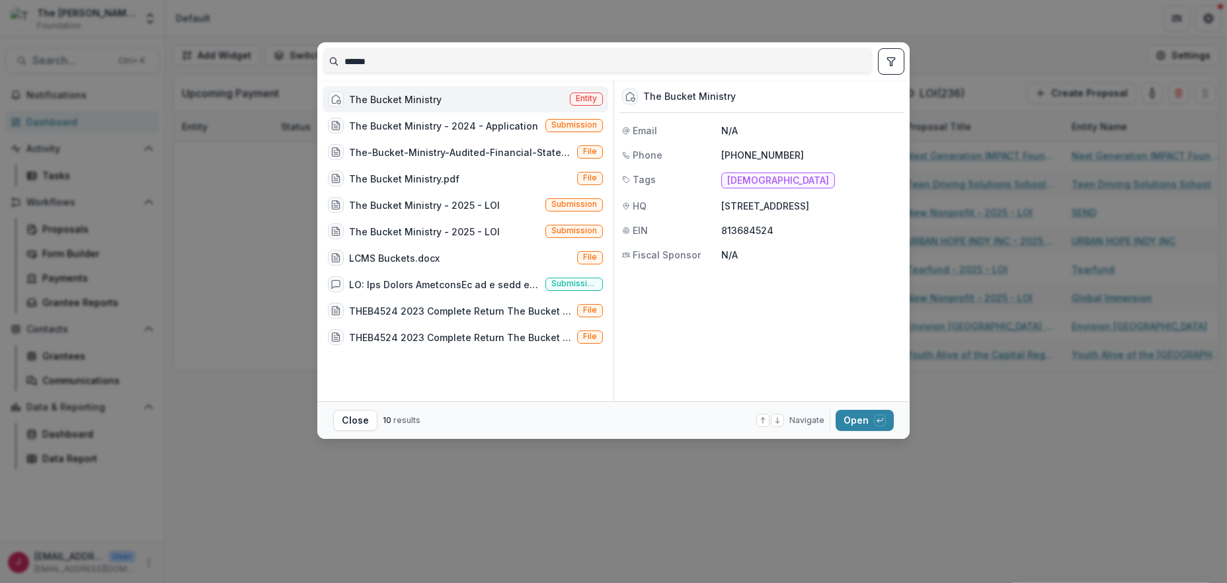
click at [384, 97] on div "The Bucket Ministry" at bounding box center [395, 100] width 93 height 14
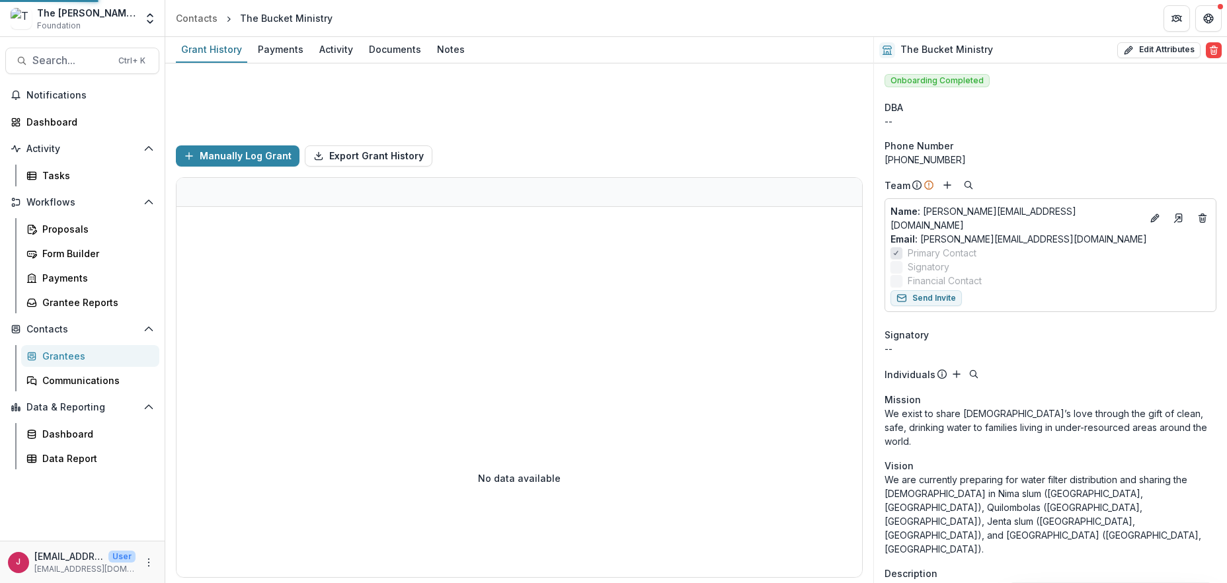
click at [384, 97] on div "Funds Awarded $0 Funds Paid $0" at bounding box center [519, 98] width 687 height 71
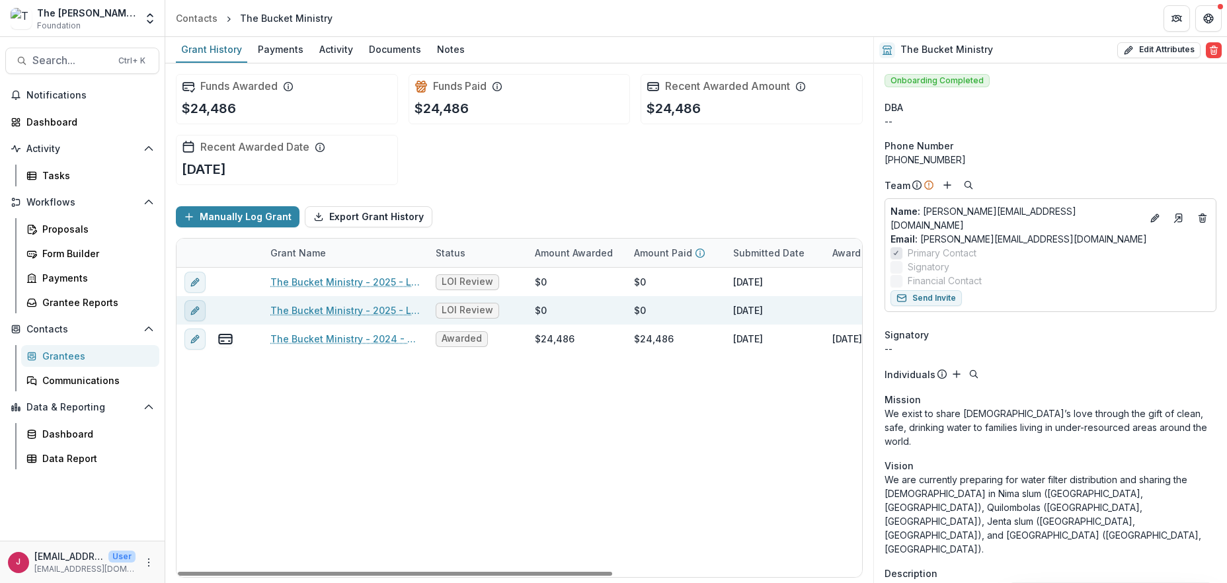
click at [190, 310] on icon "edit" at bounding box center [195, 310] width 11 height 11
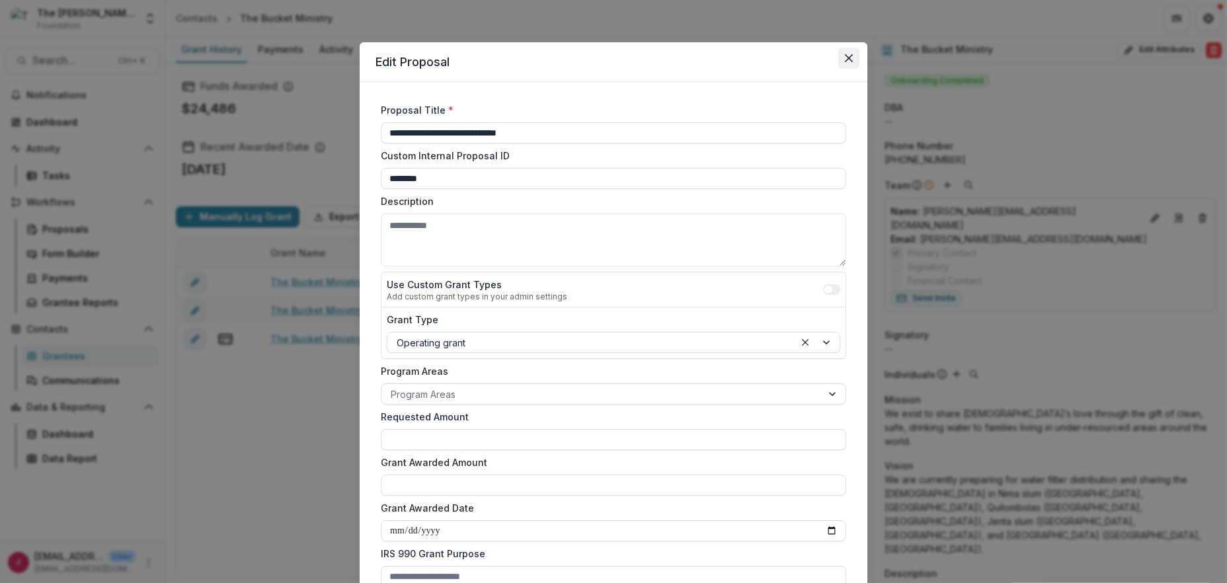
click at [845, 54] on icon "Close" at bounding box center [849, 58] width 8 height 8
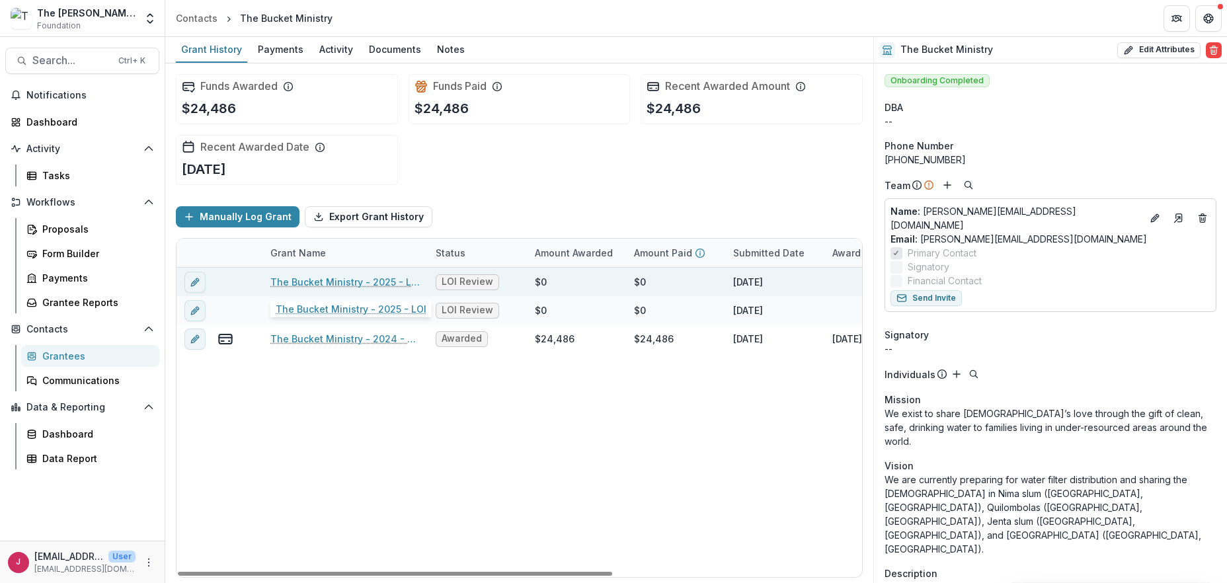
click at [297, 278] on link "The Bucket Ministry - 2025 - LOI" at bounding box center [344, 282] width 149 height 14
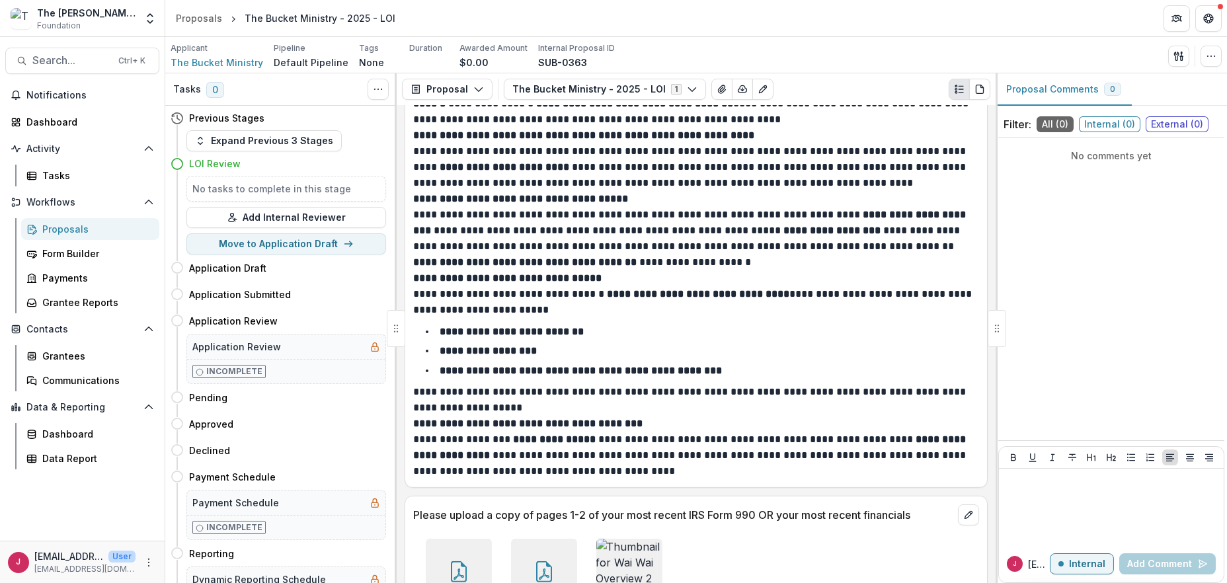
scroll to position [3720, 0]
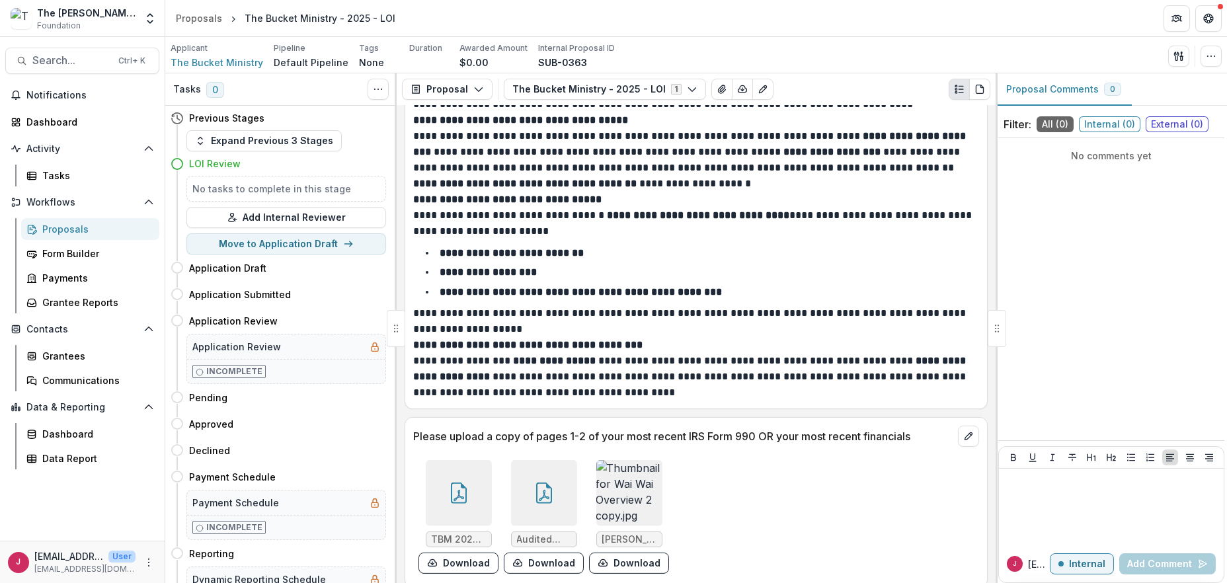
click at [617, 473] on img at bounding box center [629, 493] width 66 height 66
click at [617, 473] on img at bounding box center [614, 359] width 728 height 523
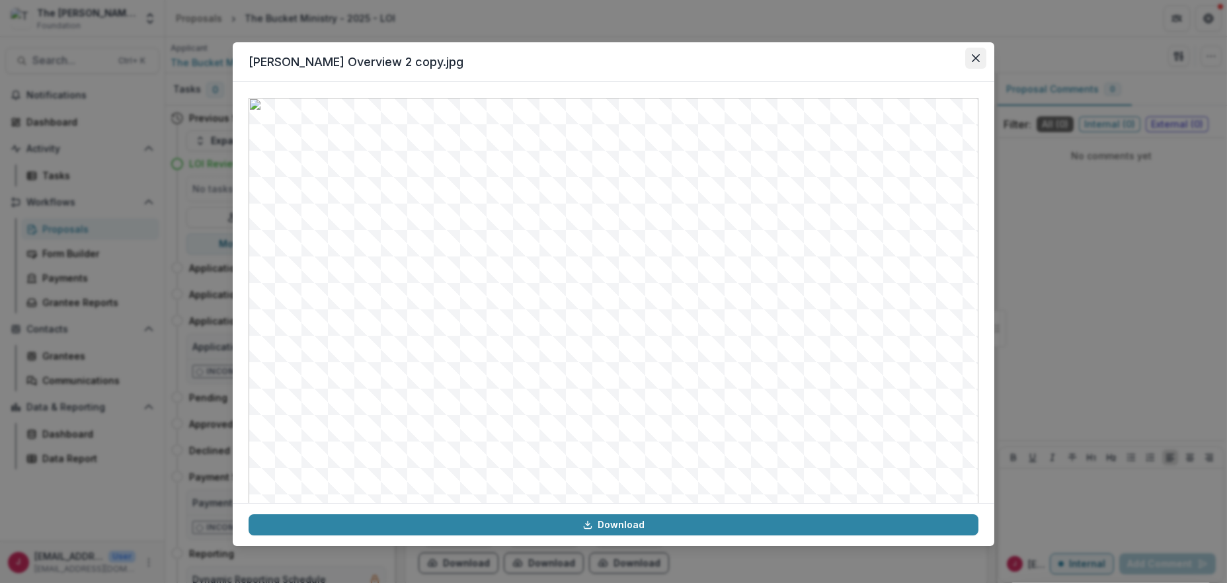
click at [979, 57] on button "Close" at bounding box center [975, 58] width 21 height 21
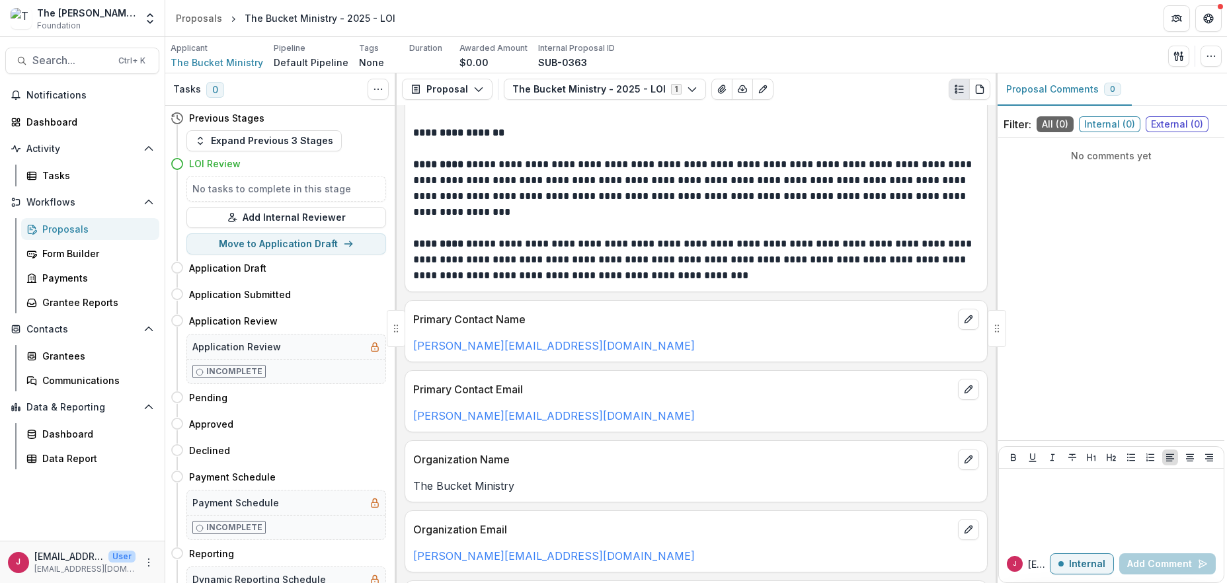
scroll to position [0, 0]
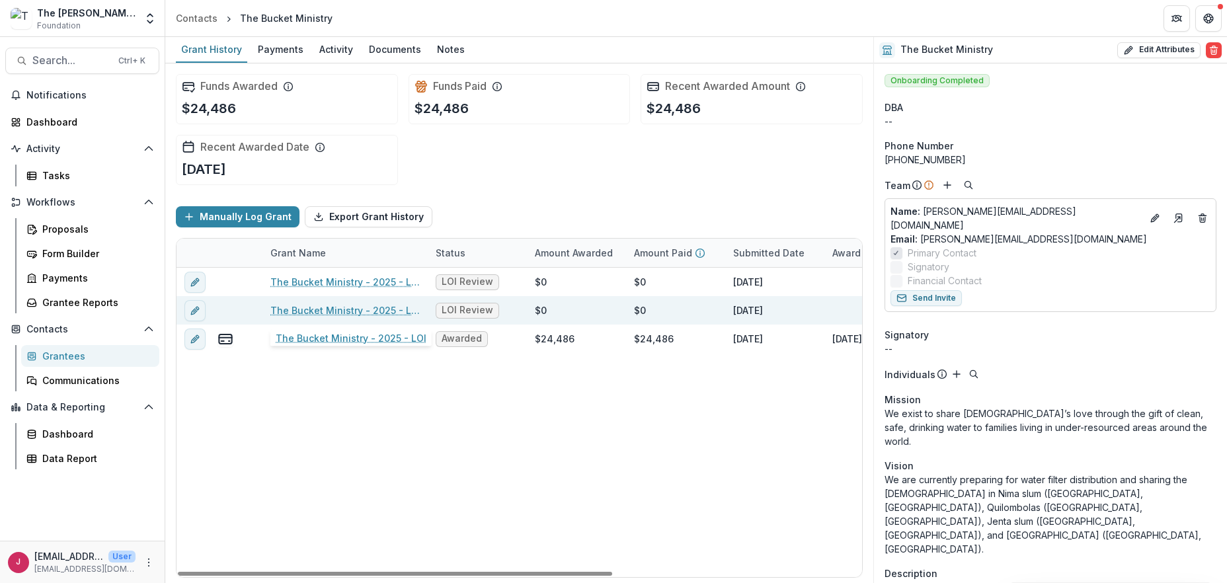
click at [346, 311] on link "The Bucket Ministry - 2025 - LOI" at bounding box center [344, 310] width 149 height 14
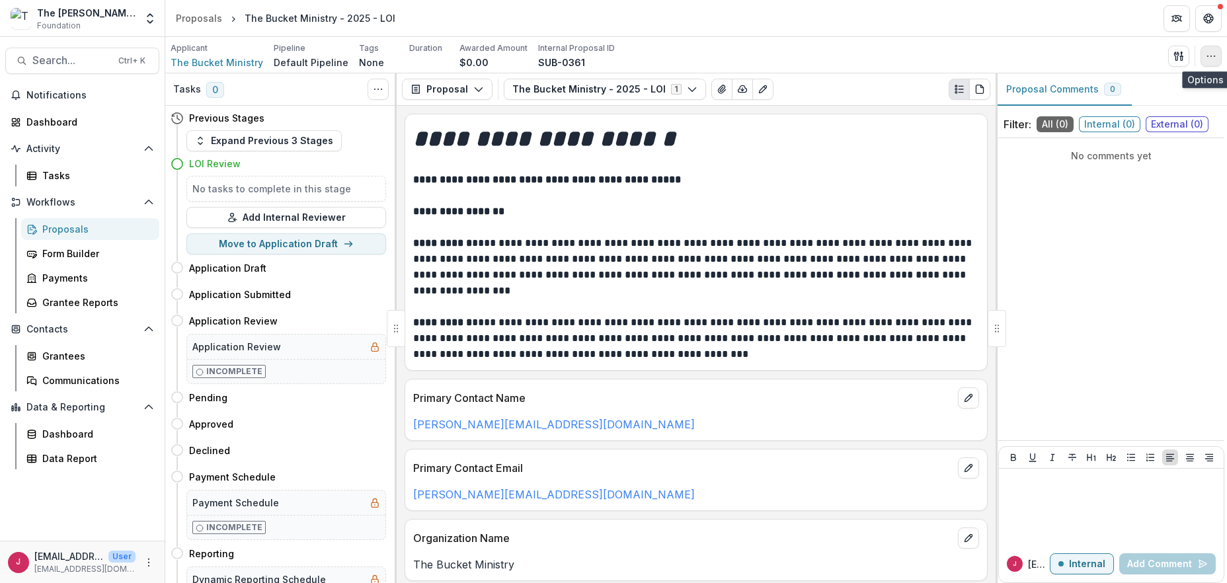
click at [1218, 55] on button "button" at bounding box center [1210, 56] width 21 height 21
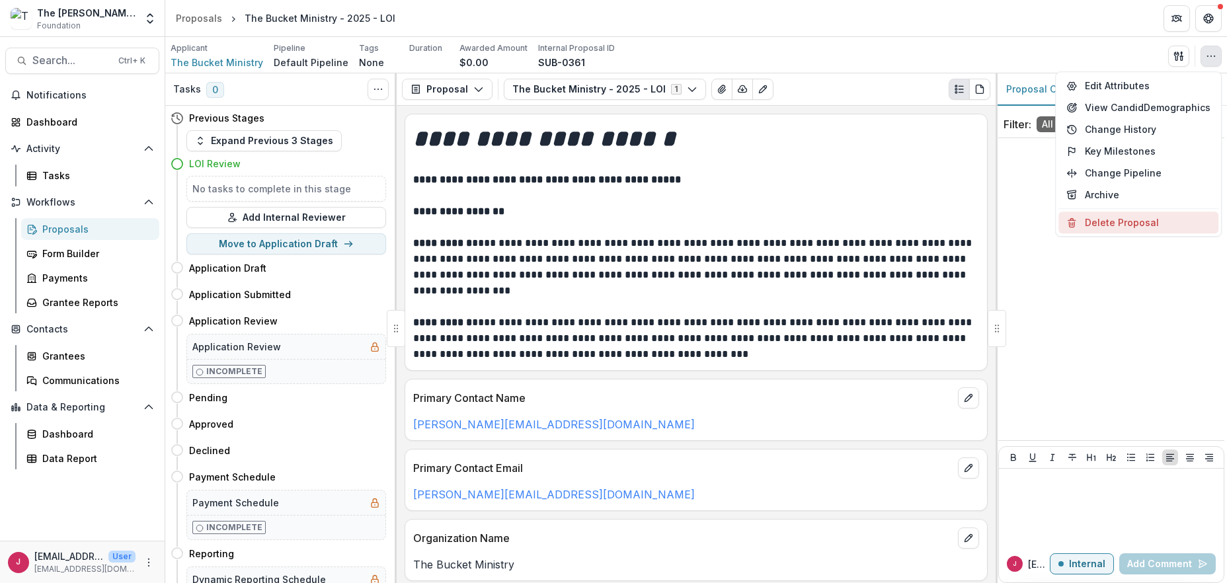
click at [1110, 224] on button "Delete Proposal" at bounding box center [1138, 222] width 160 height 22
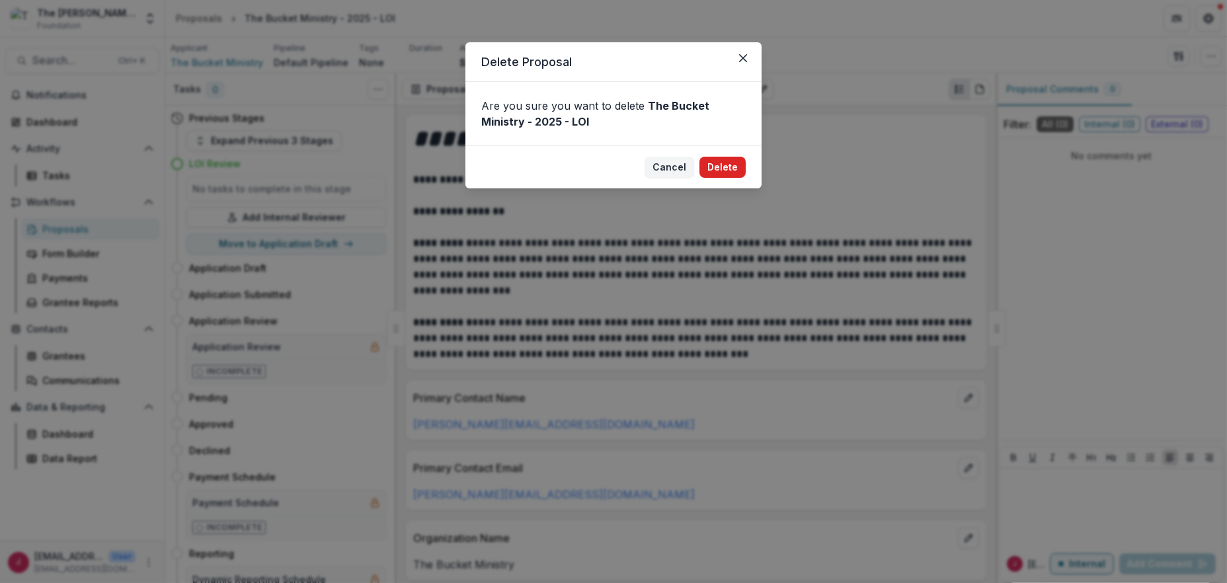
click at [721, 163] on button "Delete" at bounding box center [722, 167] width 46 height 21
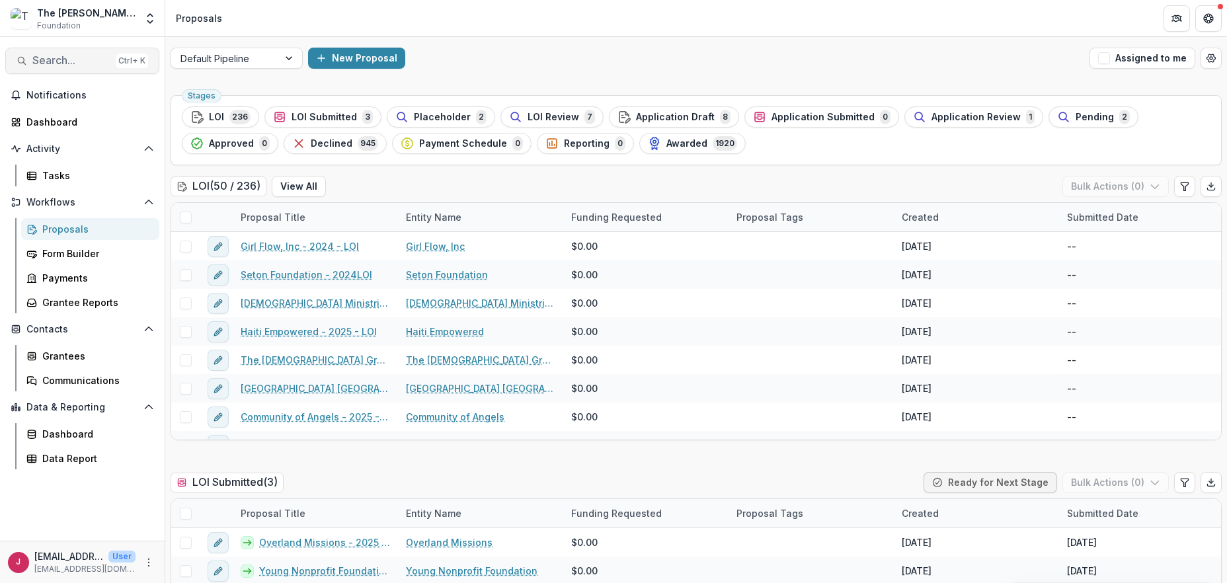
click at [50, 58] on span "Search..." at bounding box center [71, 60] width 78 height 13
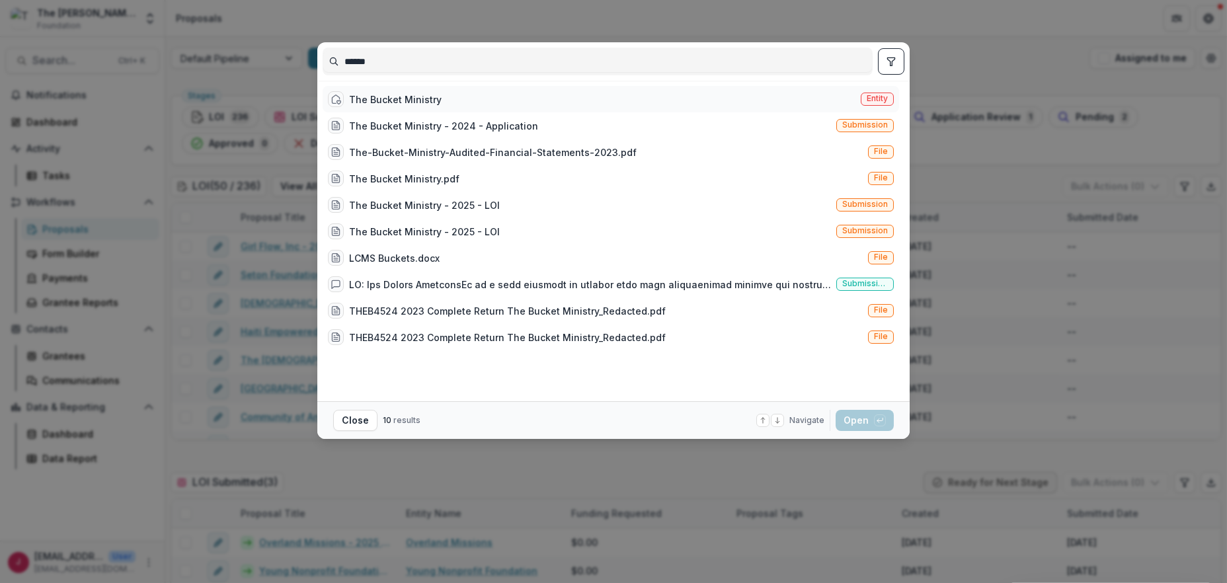
type input "******"
click at [376, 93] on div "The Bucket Ministry" at bounding box center [395, 100] width 93 height 14
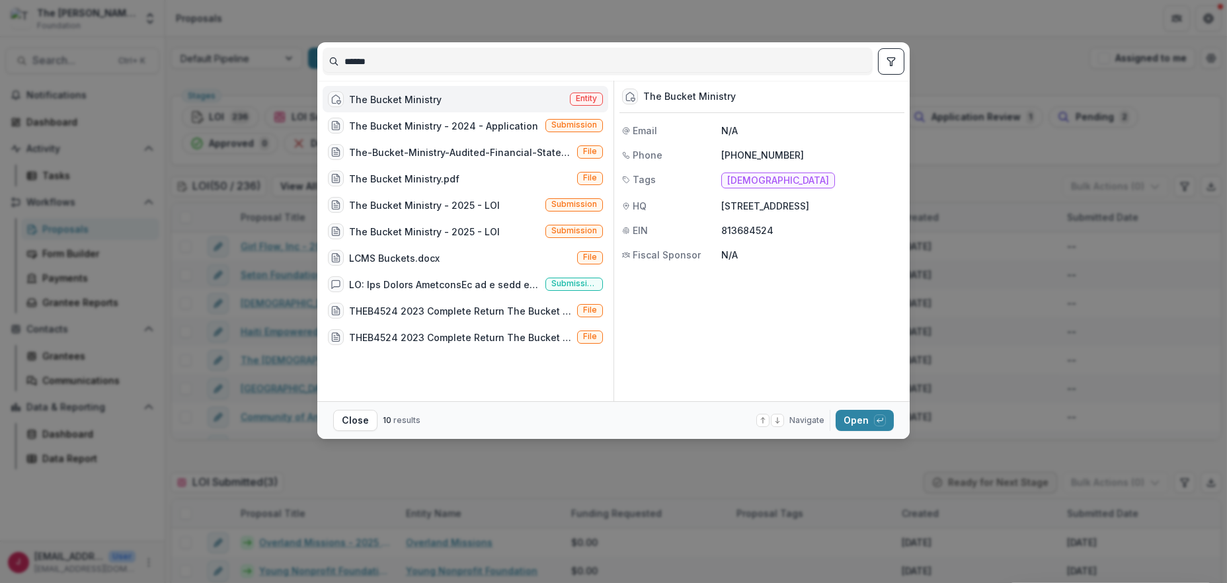
click at [424, 100] on div "The Bucket Ministry" at bounding box center [395, 100] width 93 height 14
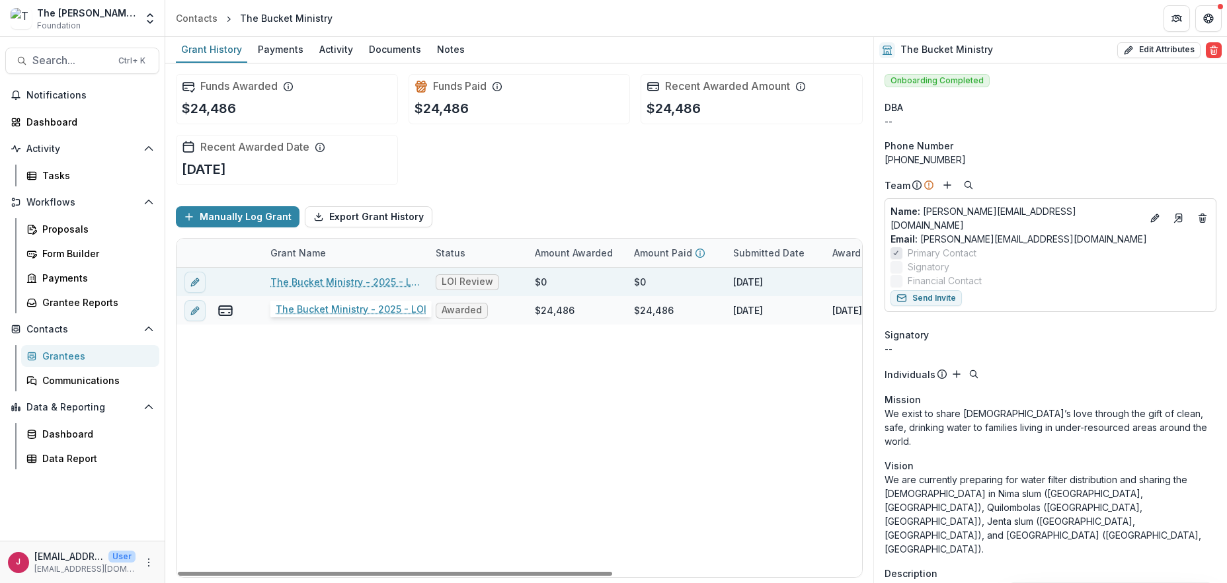
click at [377, 282] on link "The Bucket Ministry - 2025 - LOI" at bounding box center [344, 282] width 149 height 14
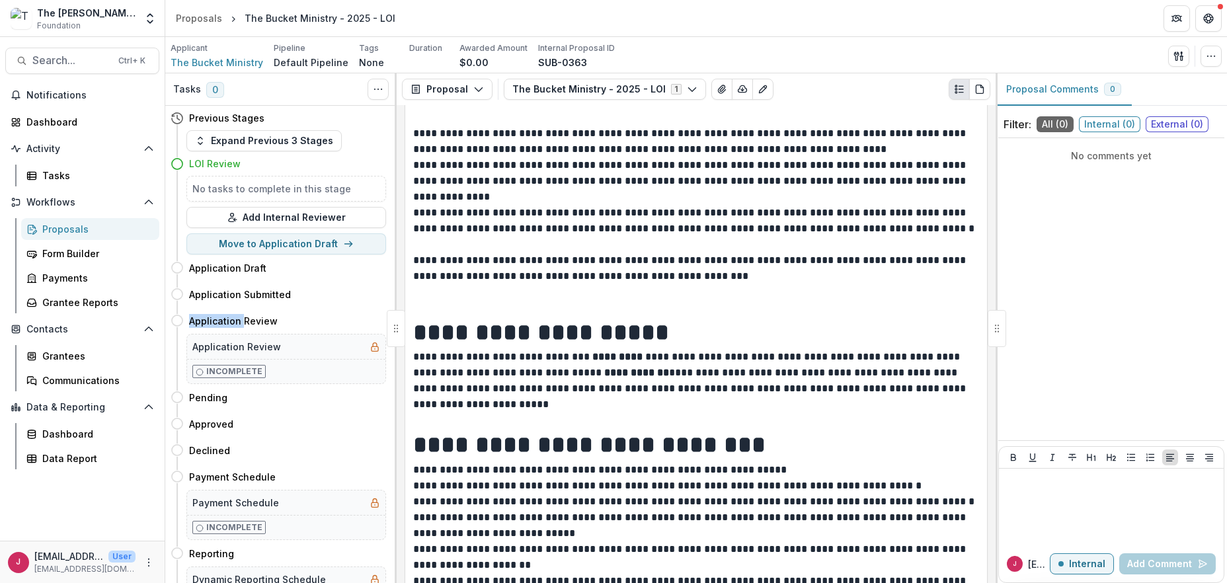
scroll to position [1322, 0]
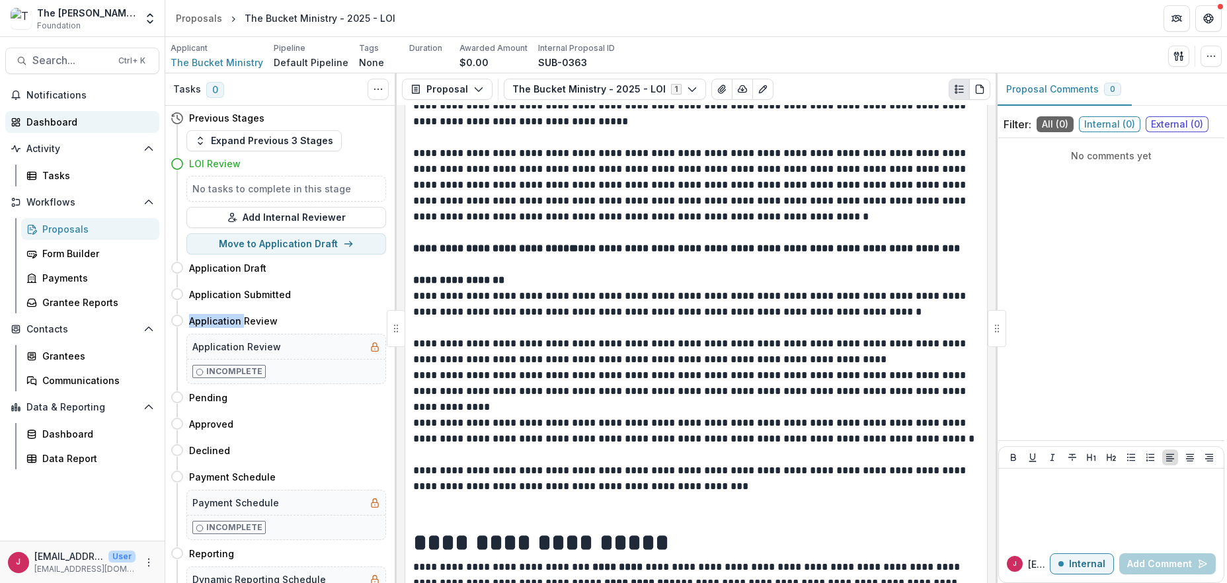
click at [56, 119] on div "Dashboard" at bounding box center [87, 122] width 122 height 14
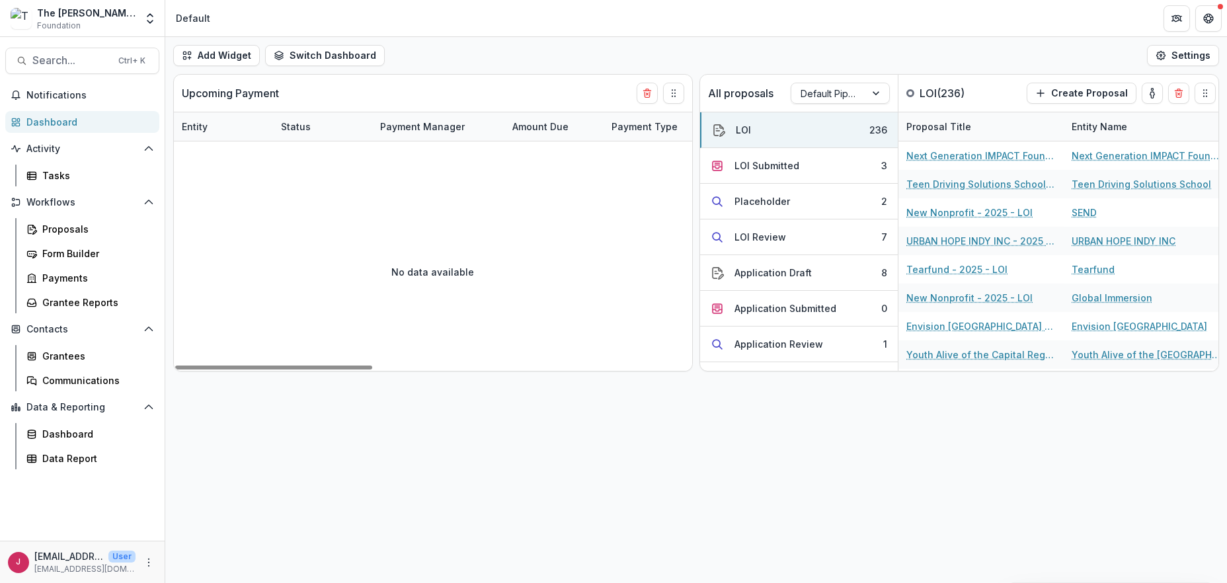
click at [67, 121] on div "Dashboard" at bounding box center [87, 122] width 122 height 14
click at [71, 58] on span "Search..." at bounding box center [71, 60] width 78 height 13
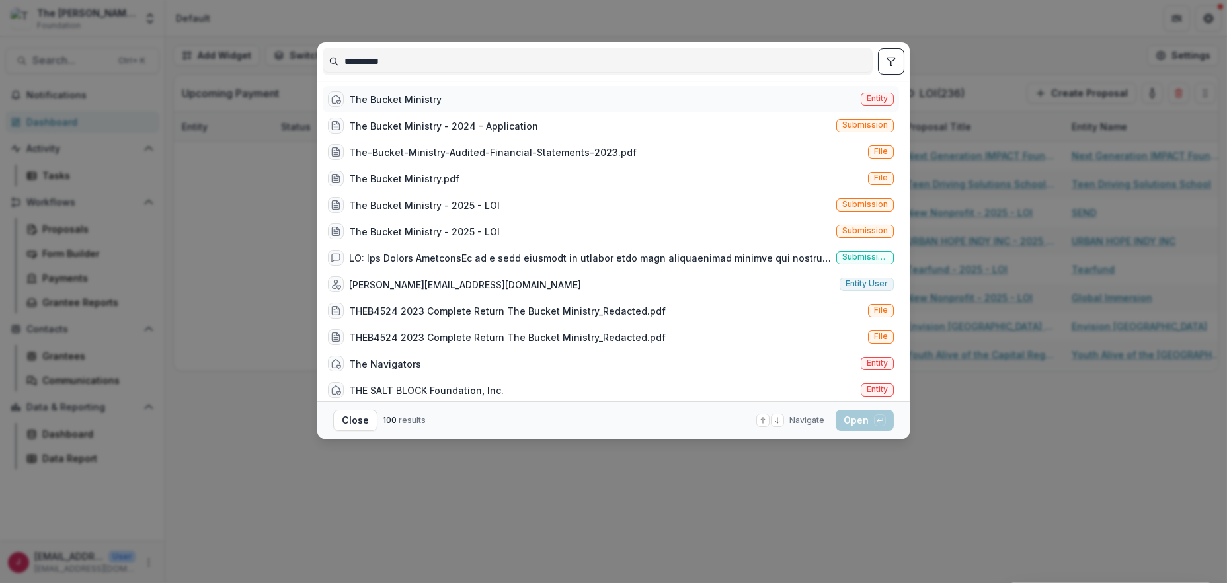
type input "**********"
click at [377, 100] on div "The Bucket Ministry" at bounding box center [395, 100] width 93 height 14
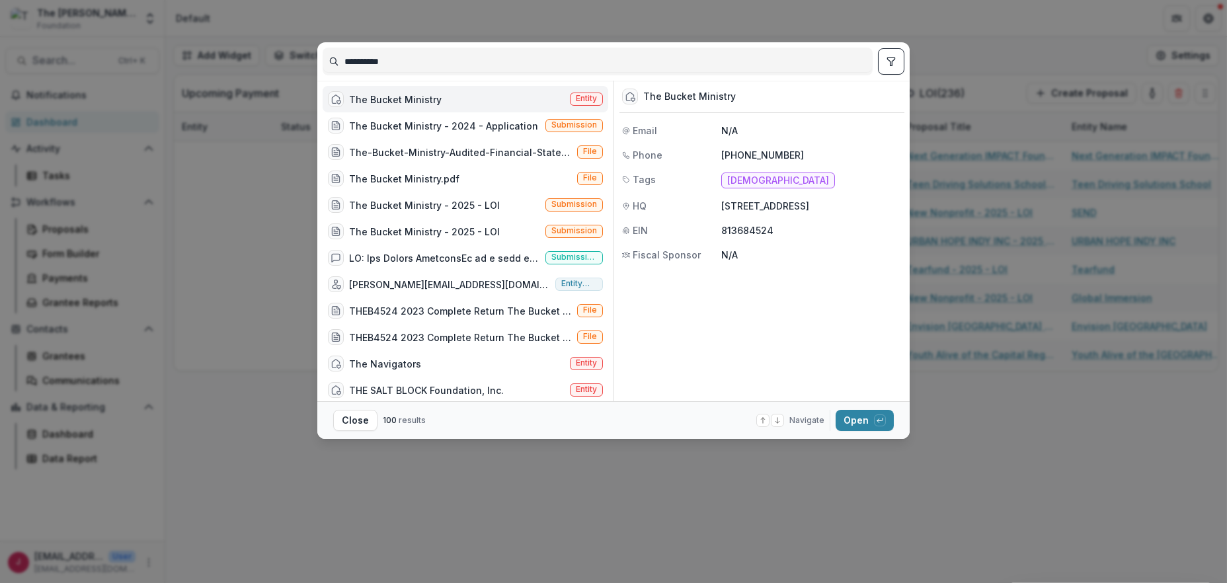
click at [410, 97] on div "The Bucket Ministry" at bounding box center [395, 100] width 93 height 14
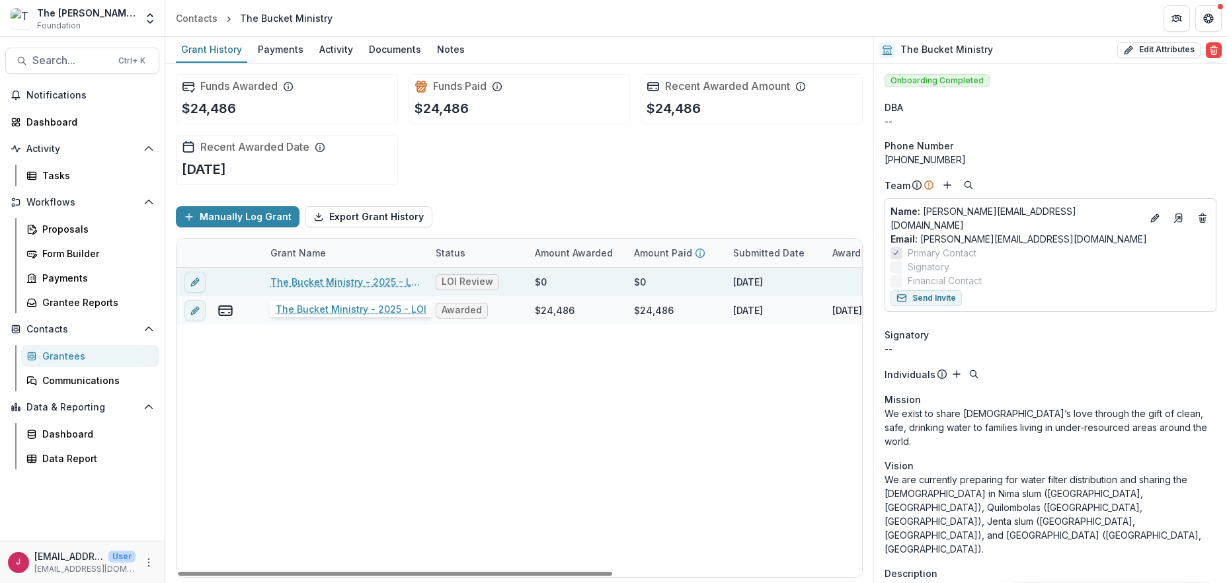
click at [398, 282] on link "The Bucket Ministry - 2025 - LOI" at bounding box center [344, 282] width 149 height 14
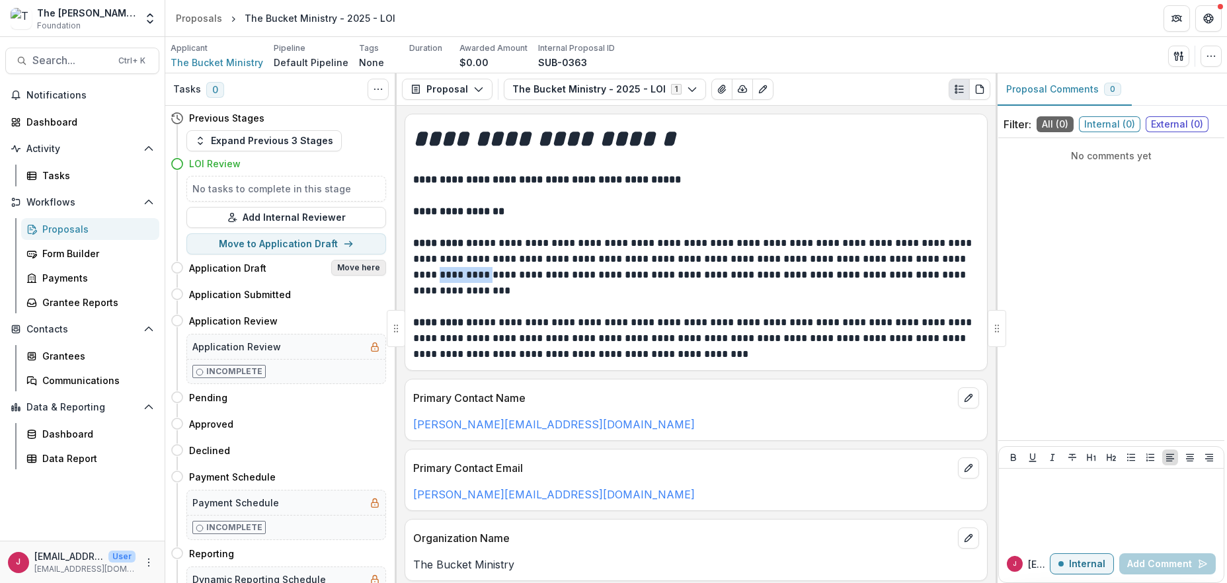
click at [346, 265] on button "Move here" at bounding box center [358, 268] width 55 height 16
select select "**********"
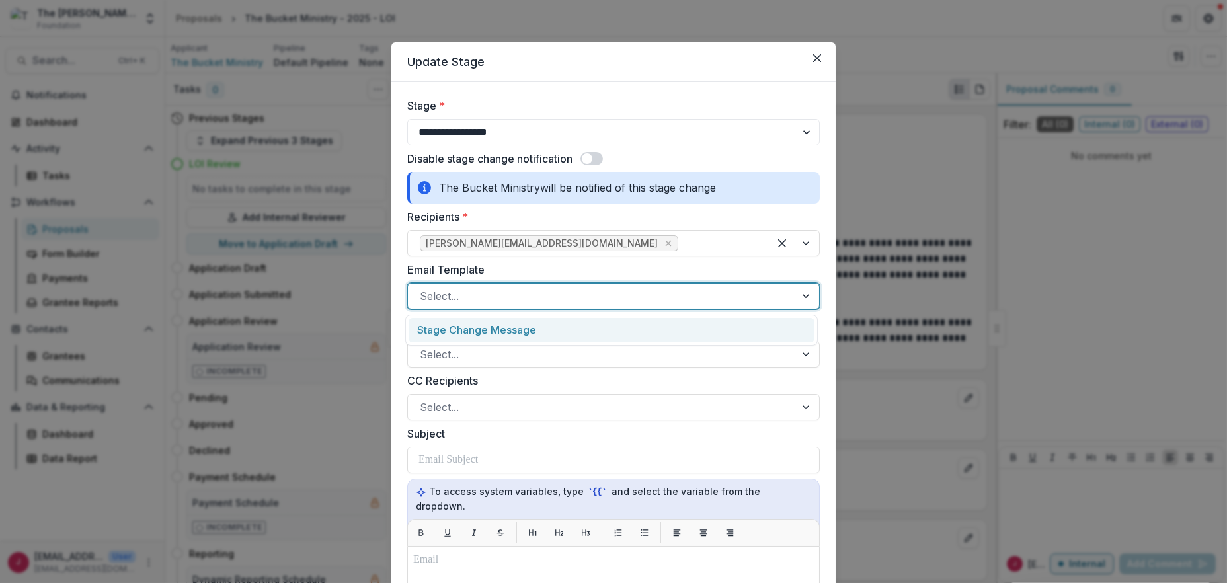
click at [482, 293] on div at bounding box center [601, 296] width 363 height 19
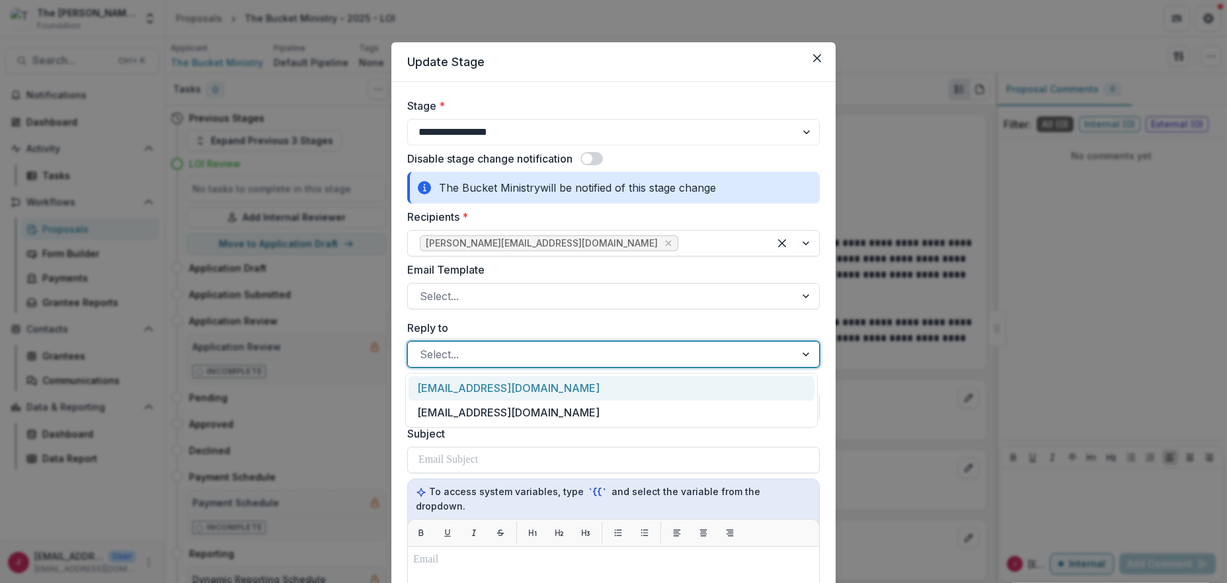
click at [445, 352] on div at bounding box center [601, 354] width 363 height 19
click at [437, 385] on div "[EMAIL_ADDRESS][DOMAIN_NAME]" at bounding box center [611, 388] width 406 height 24
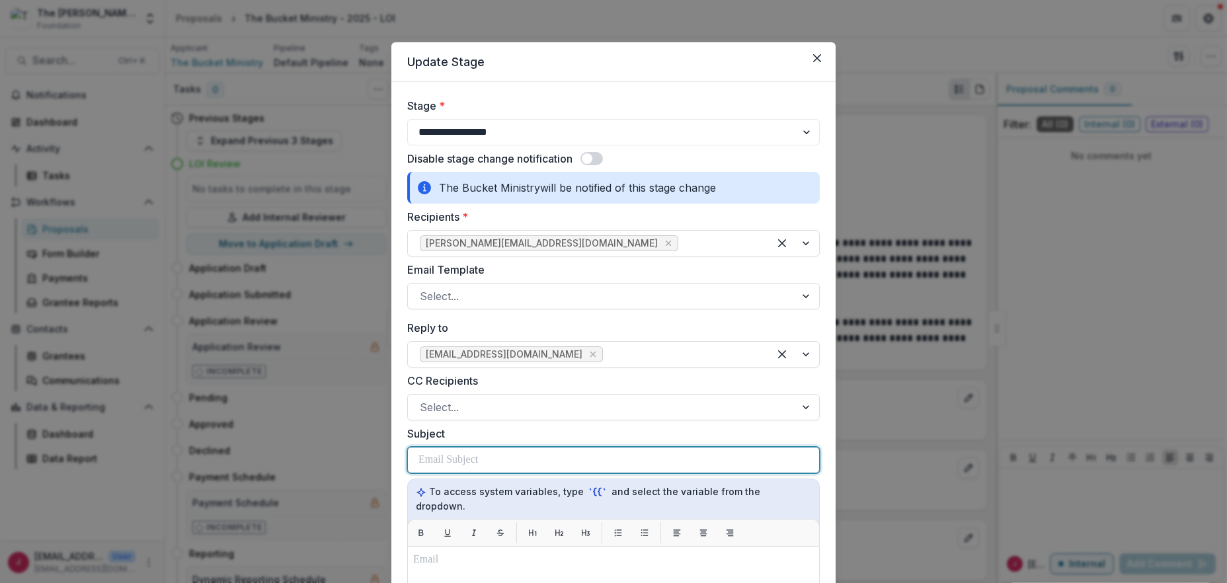
click at [434, 457] on p at bounding box center [447, 460] width 59 height 16
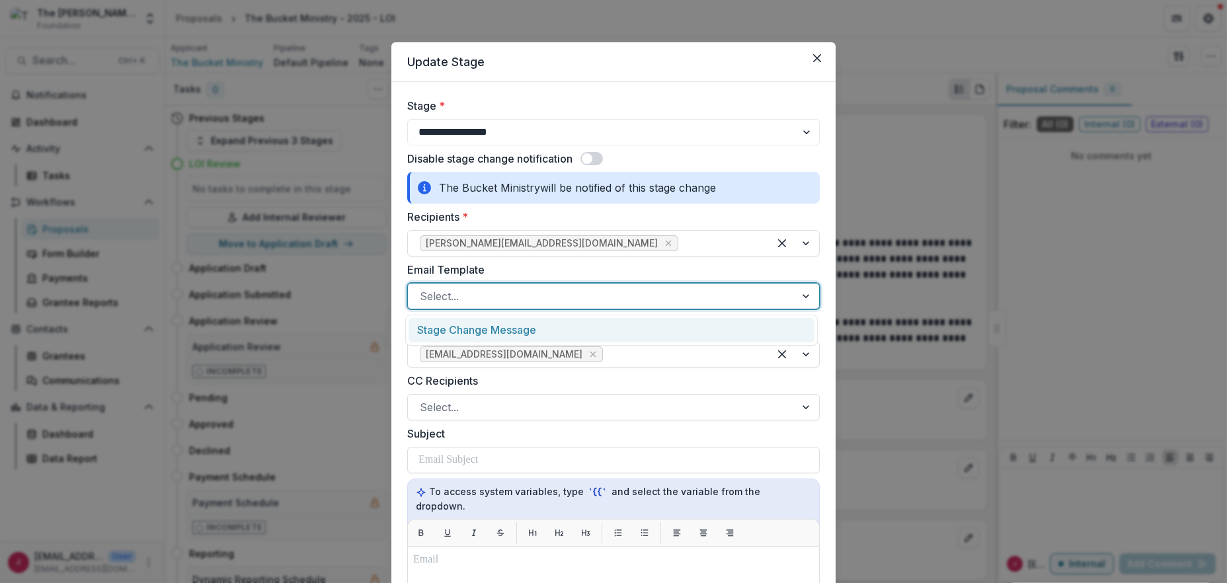
click at [506, 291] on div at bounding box center [601, 296] width 363 height 19
click at [492, 330] on div "Stage Change Message" at bounding box center [611, 330] width 406 height 24
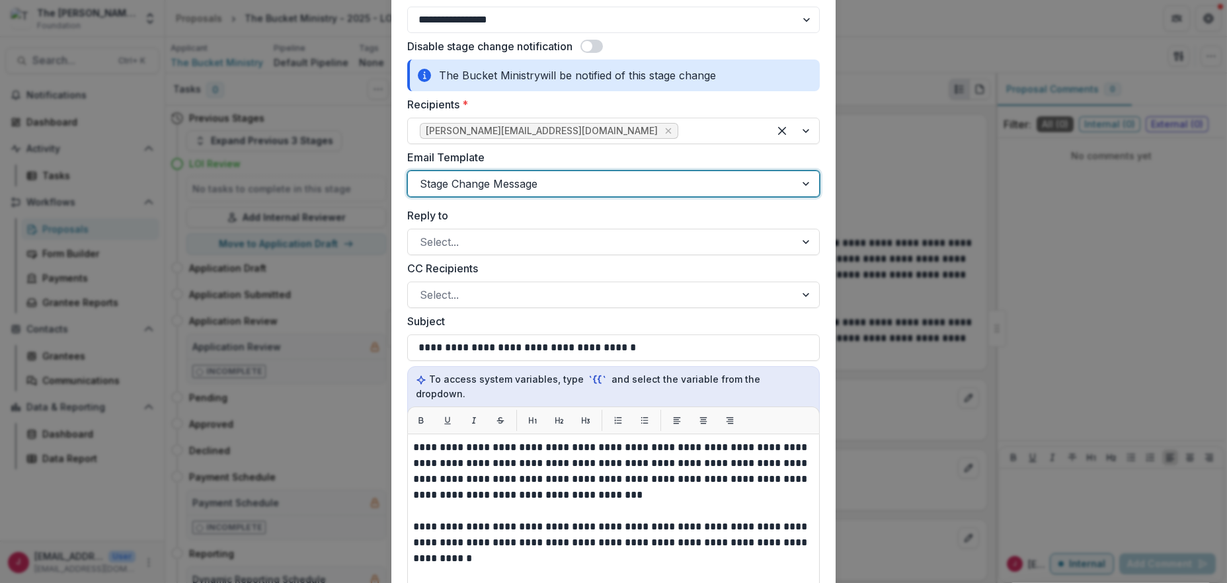
scroll to position [176, 0]
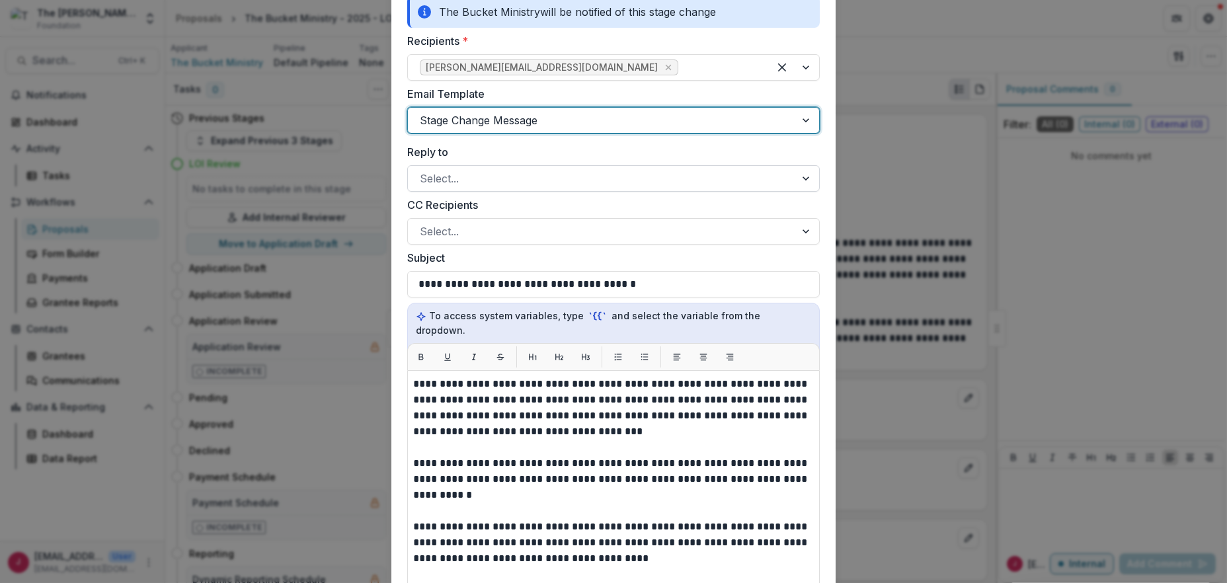
click at [426, 176] on div at bounding box center [601, 178] width 363 height 19
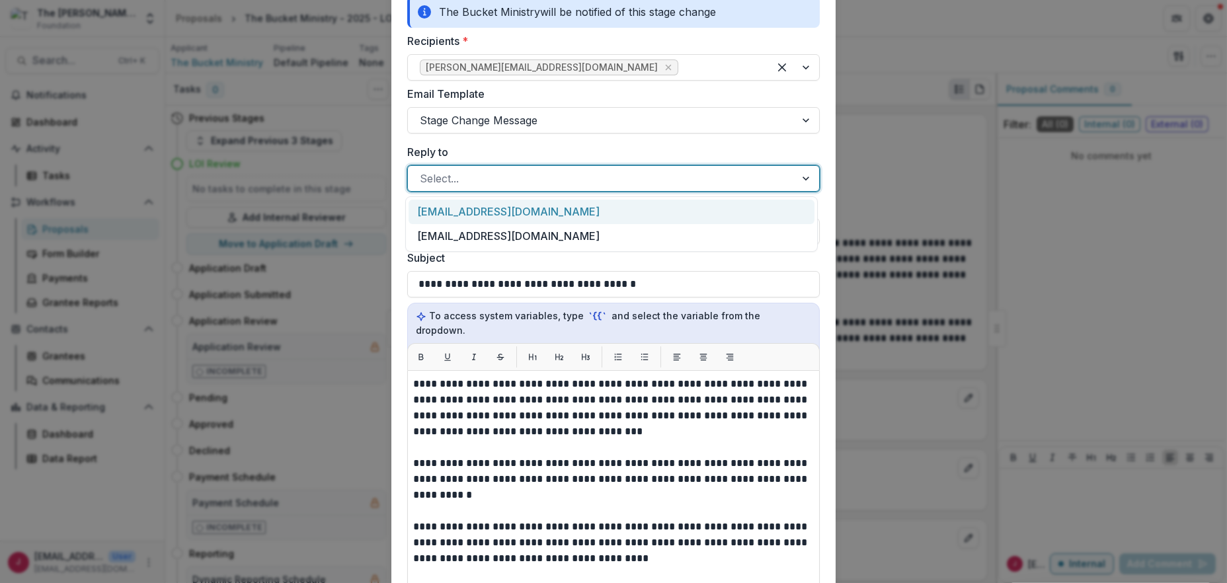
click at [432, 211] on div "[EMAIL_ADDRESS][DOMAIN_NAME]" at bounding box center [611, 212] width 406 height 24
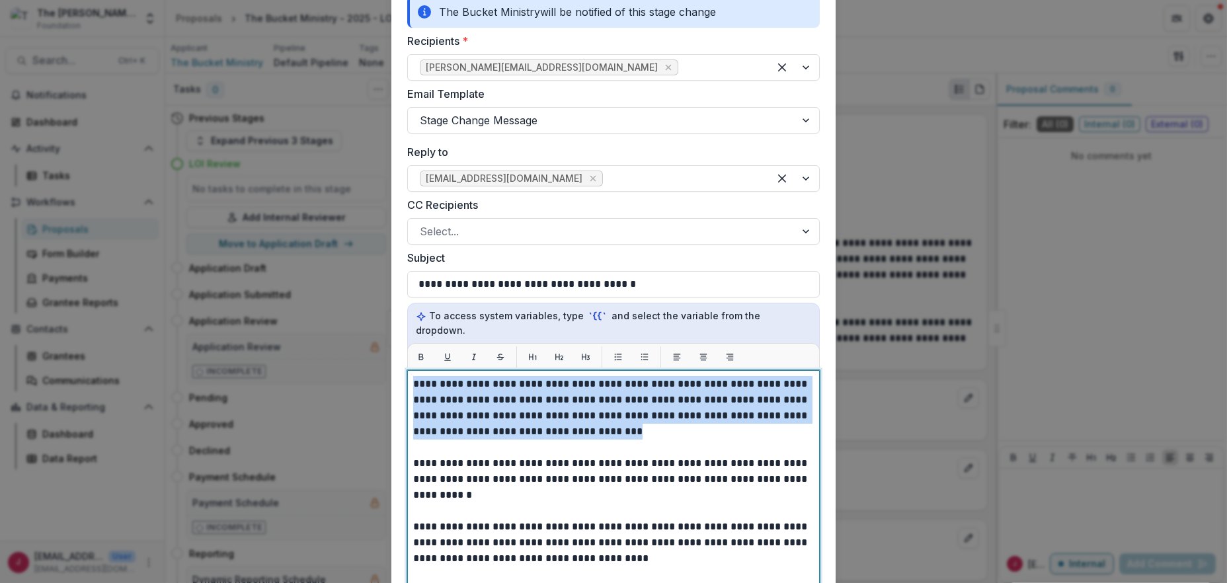
drag, startPoint x: 621, startPoint y: 417, endPoint x: 408, endPoint y: 365, distance: 219.1
click at [407, 370] on div "**********" at bounding box center [613, 535] width 412 height 330
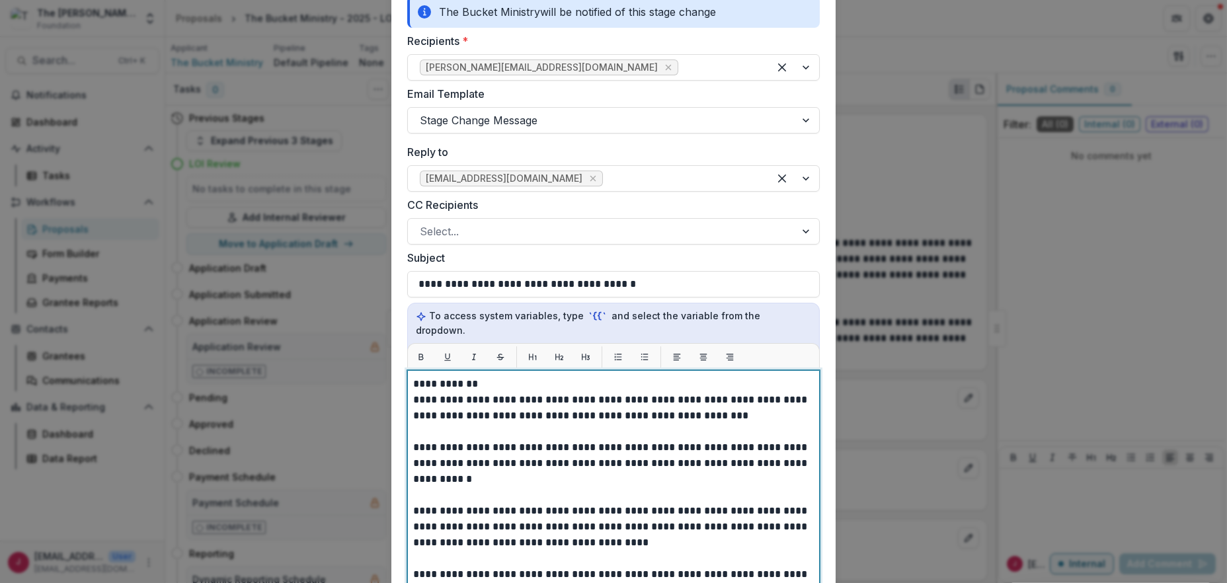
click at [459, 467] on p "**********" at bounding box center [611, 463] width 397 height 48
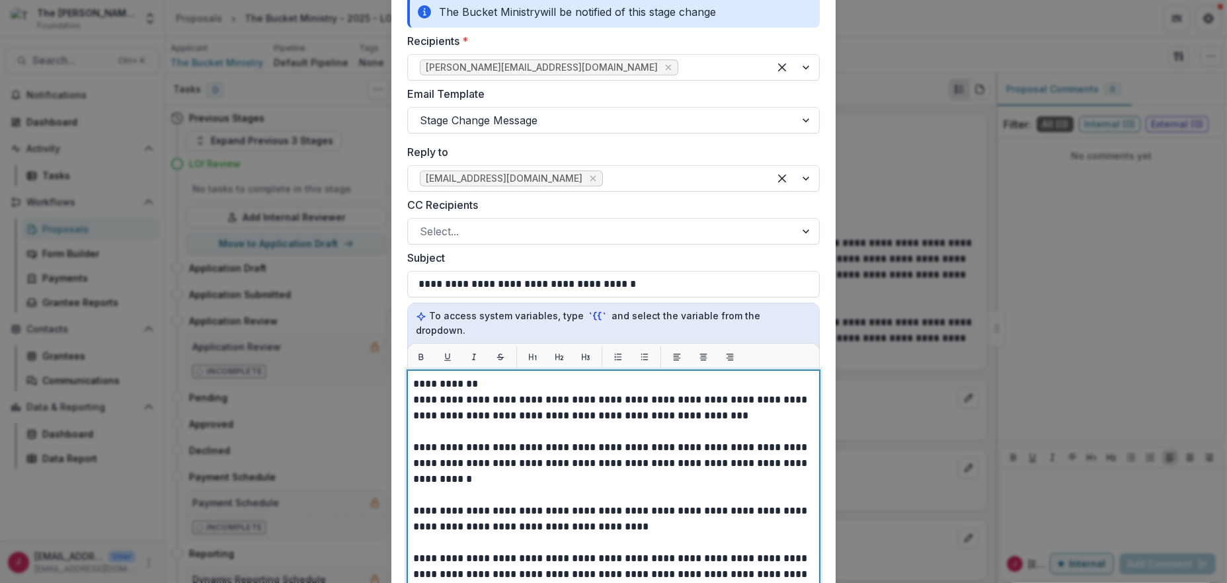
click at [413, 550] on p "**********" at bounding box center [611, 574] width 397 height 48
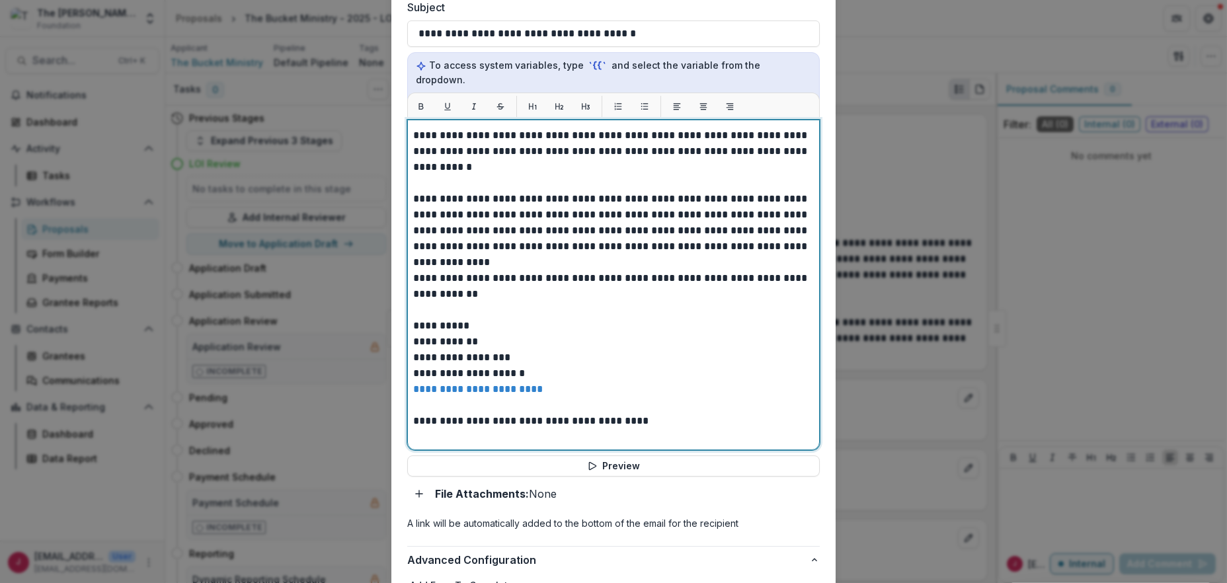
scroll to position [584, 0]
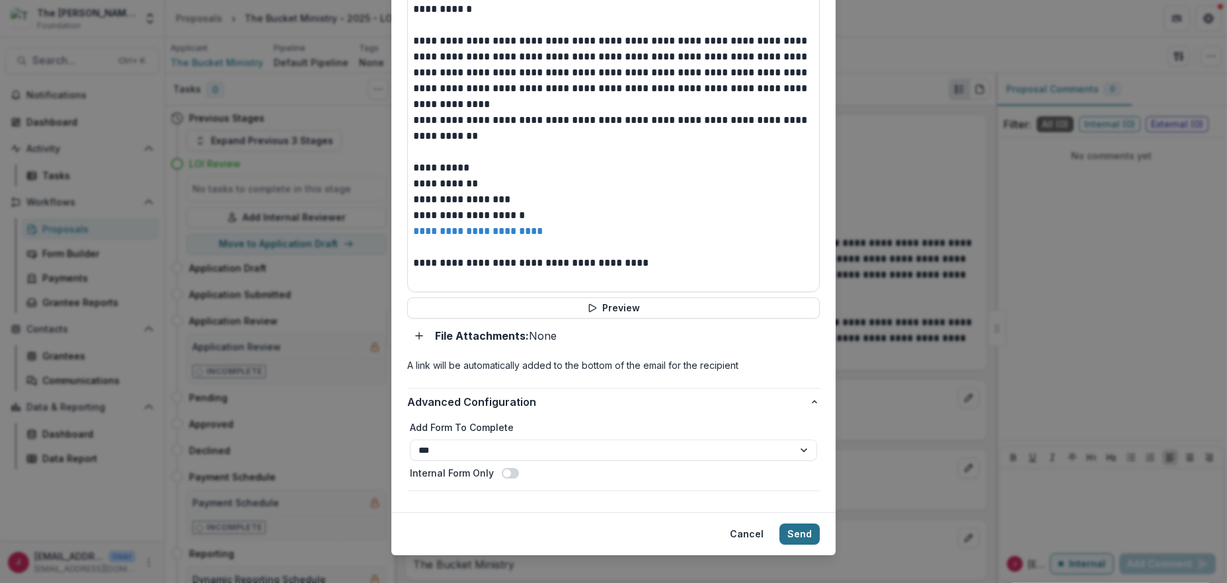
click at [796, 523] on button "Send" at bounding box center [799, 533] width 40 height 21
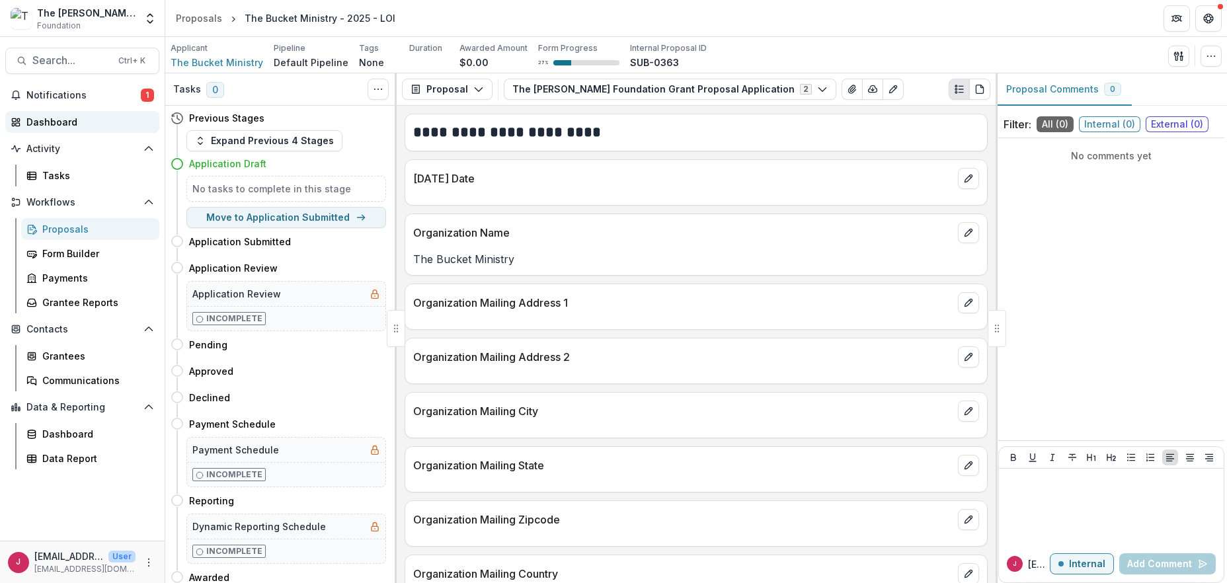
click at [50, 126] on div "Dashboard" at bounding box center [87, 122] width 122 height 14
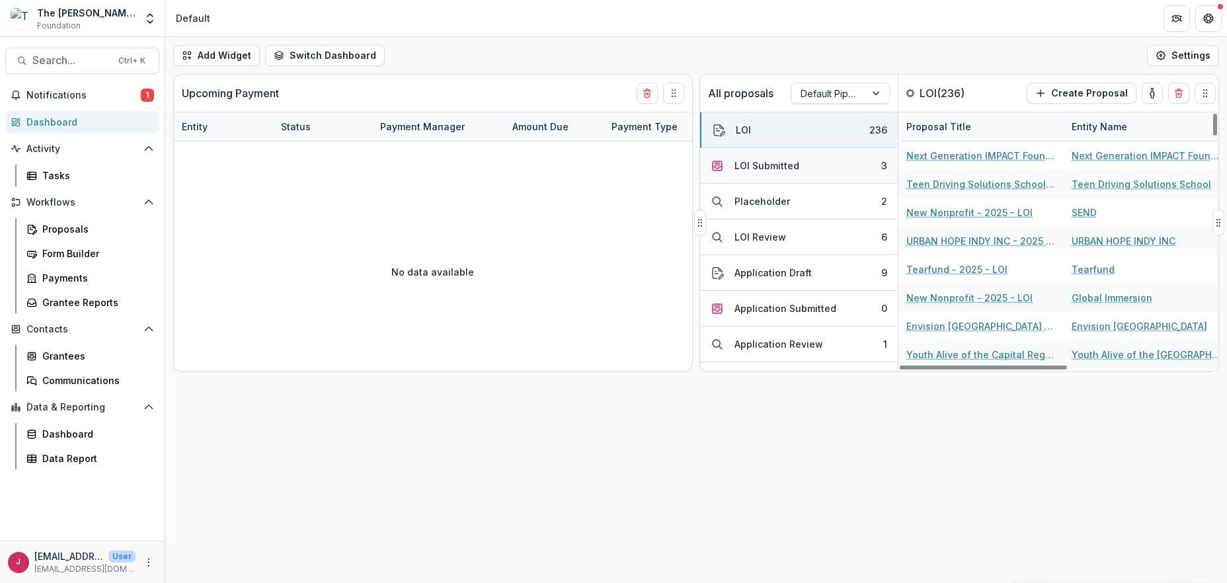
click at [810, 170] on button "LOI Submitted 3" at bounding box center [799, 166] width 198 height 36
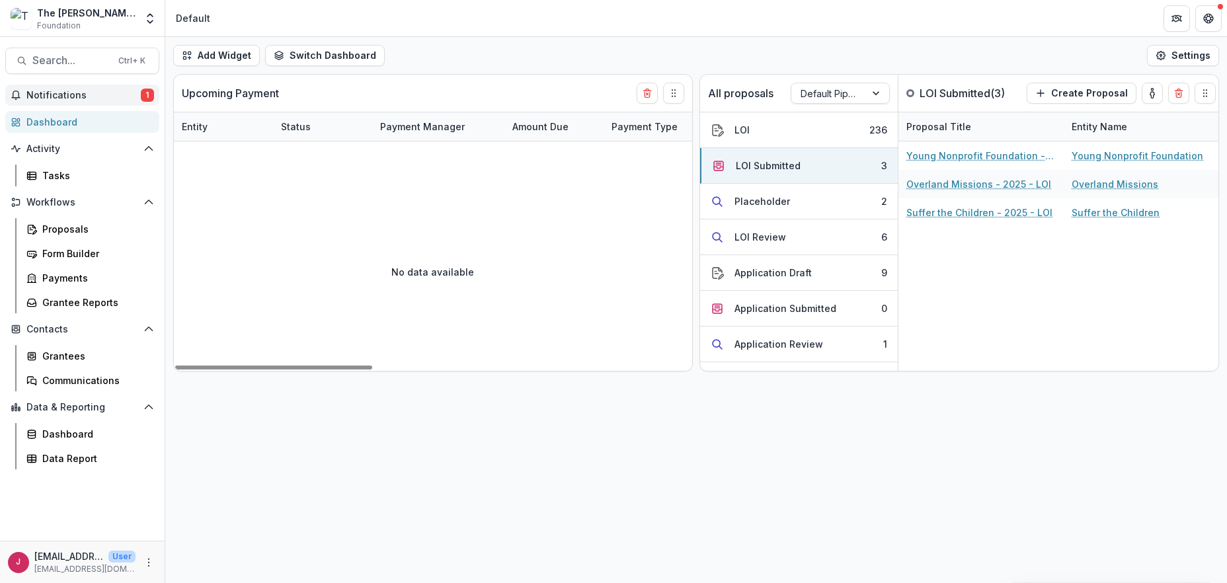
click at [36, 93] on span "Notifications" at bounding box center [83, 95] width 114 height 11
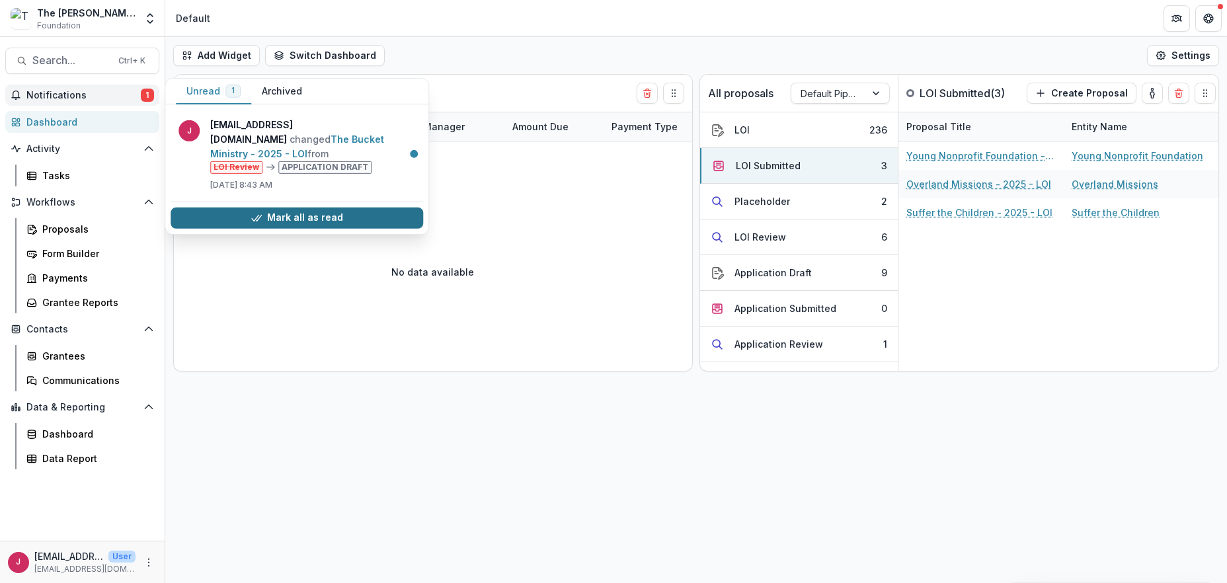
click at [241, 208] on button "Mark all as read" at bounding box center [296, 218] width 252 height 21
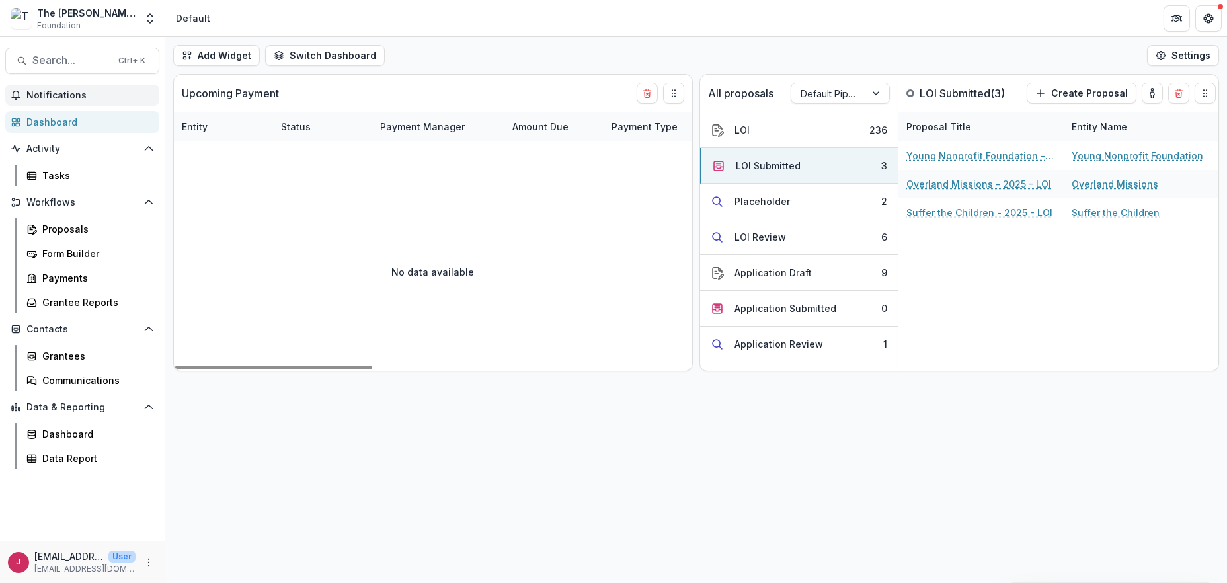
click at [900, 504] on div "Add Widget Switch Dashboard Default New Dashboard Settings Upcoming Payment Ent…" at bounding box center [695, 310] width 1061 height 546
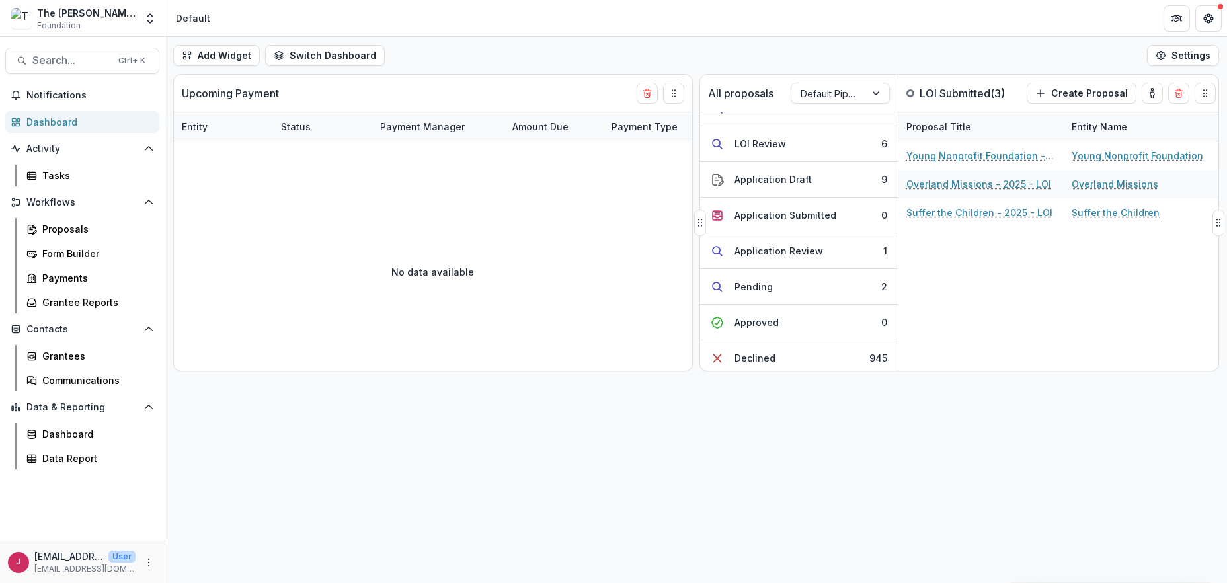
scroll to position [86, 0]
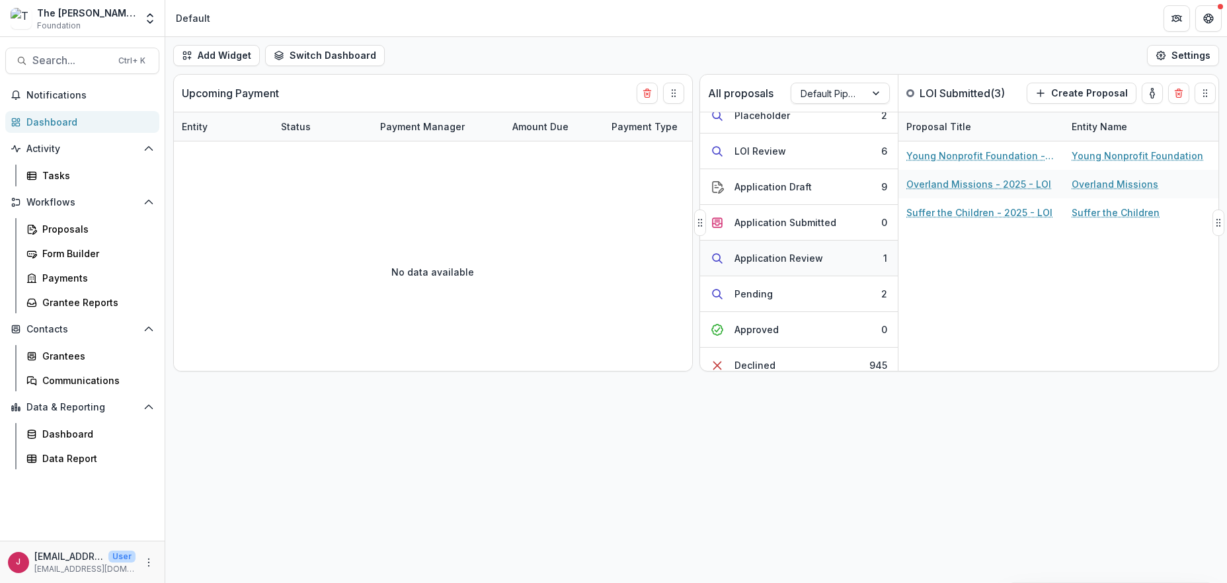
click at [818, 251] on button "Application Review 1" at bounding box center [799, 259] width 198 height 36
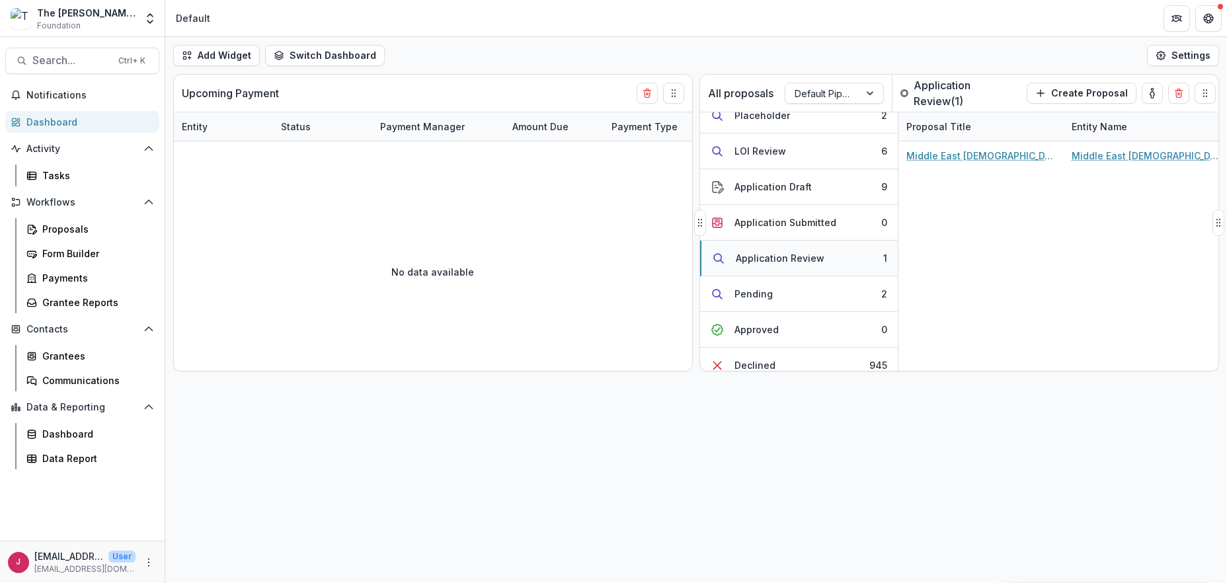
click at [810, 256] on div "Application Review" at bounding box center [780, 258] width 89 height 14
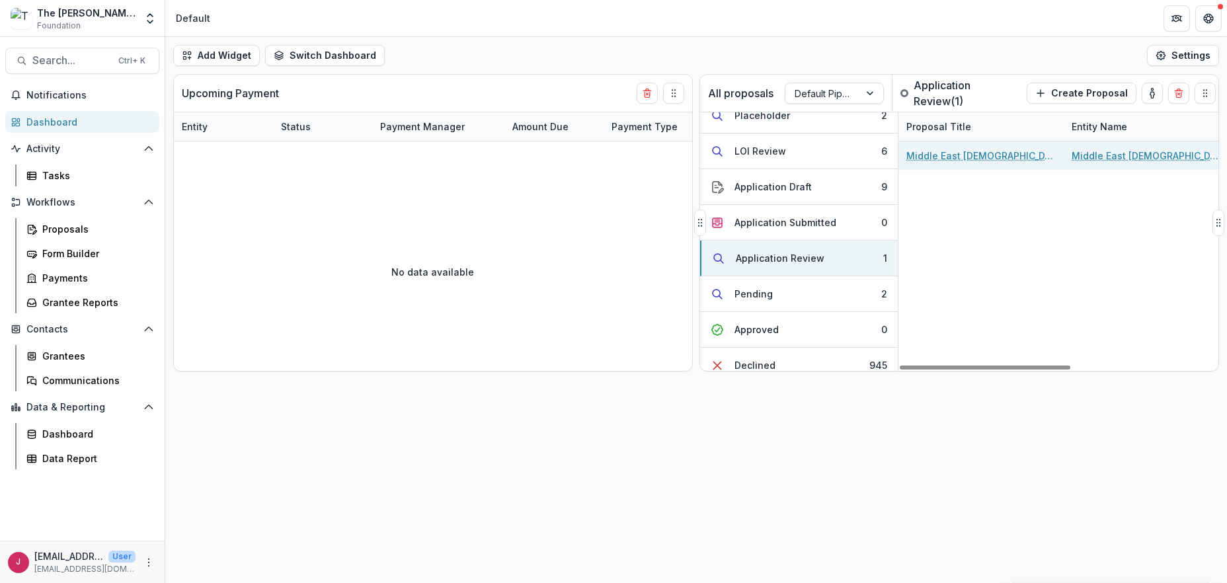
click at [983, 149] on link "Middle East [DEMOGRAPHIC_DATA] Outreach - 2025 - Application" at bounding box center [980, 156] width 149 height 14
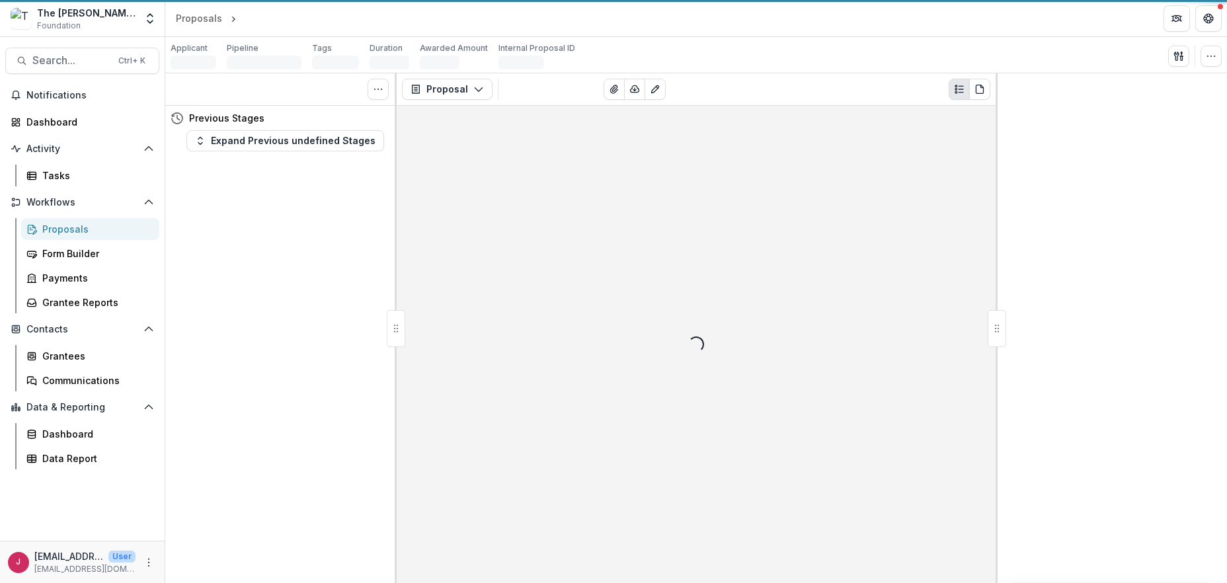
click at [983, 149] on div "Loading..." at bounding box center [696, 344] width 599 height 477
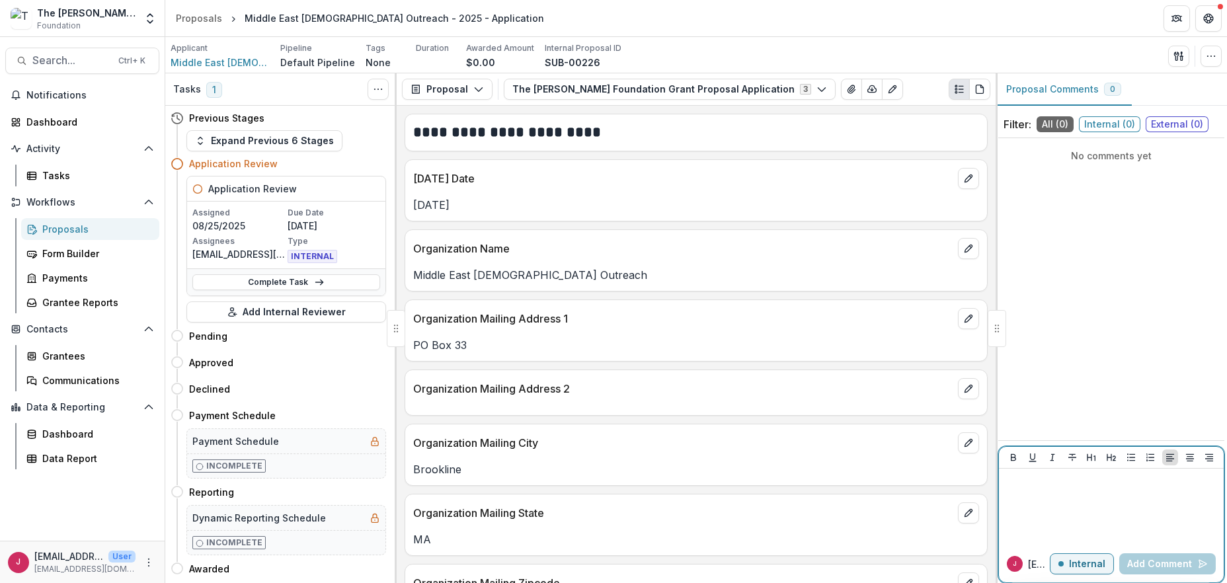
click at [1082, 563] on p "Internal" at bounding box center [1087, 563] width 36 height 11
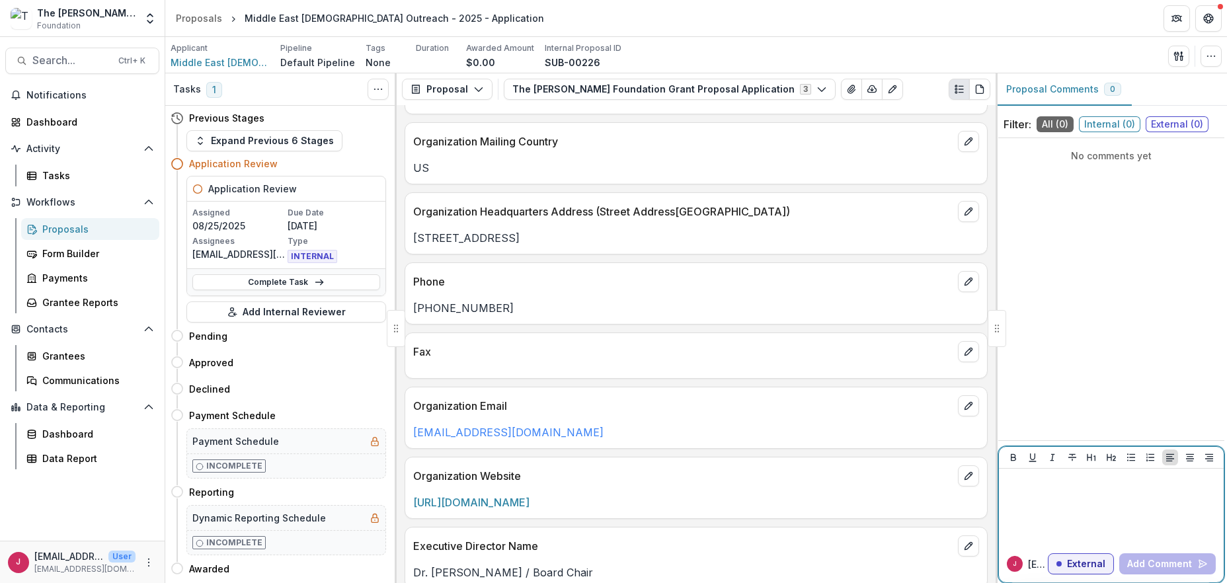
scroll to position [793, 0]
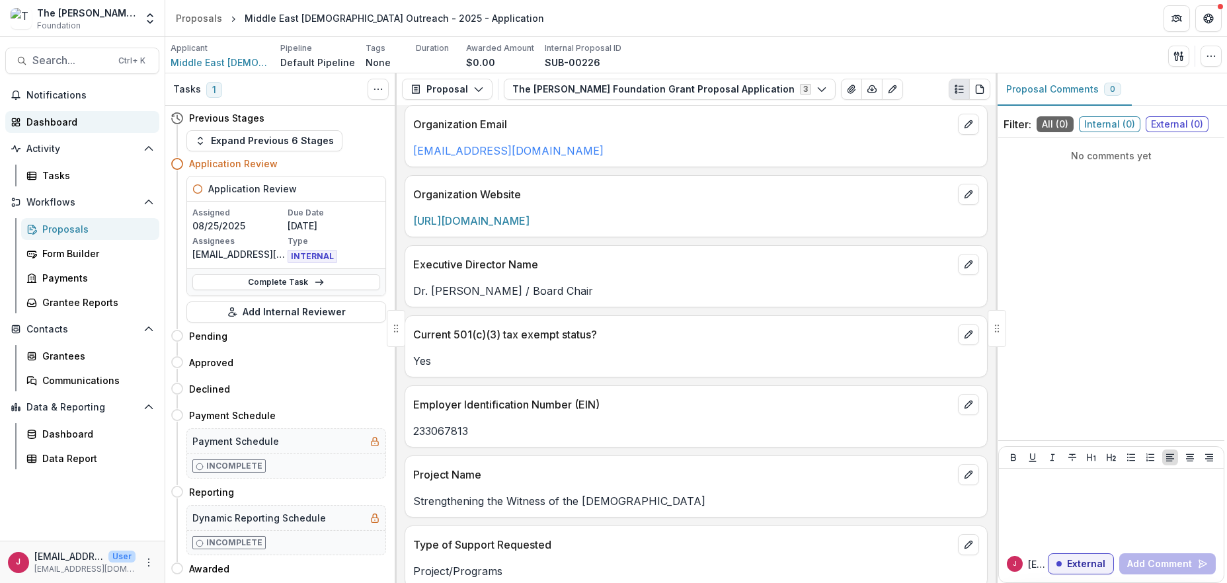
click at [28, 118] on div "Dashboard" at bounding box center [87, 122] width 122 height 14
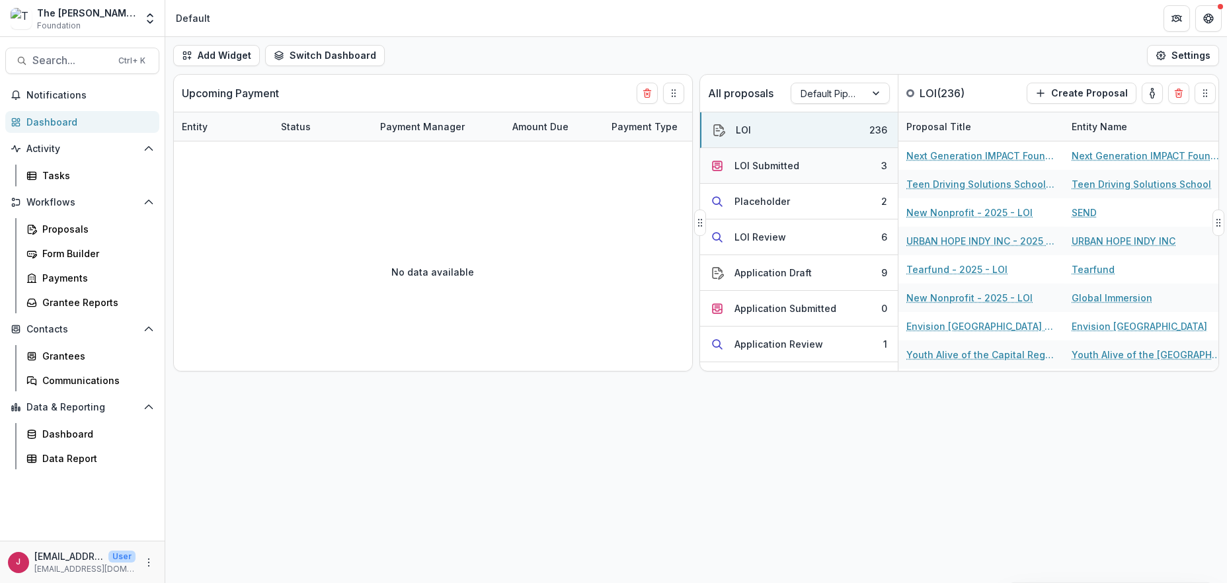
click at [819, 162] on button "LOI Submitted 3" at bounding box center [799, 166] width 198 height 36
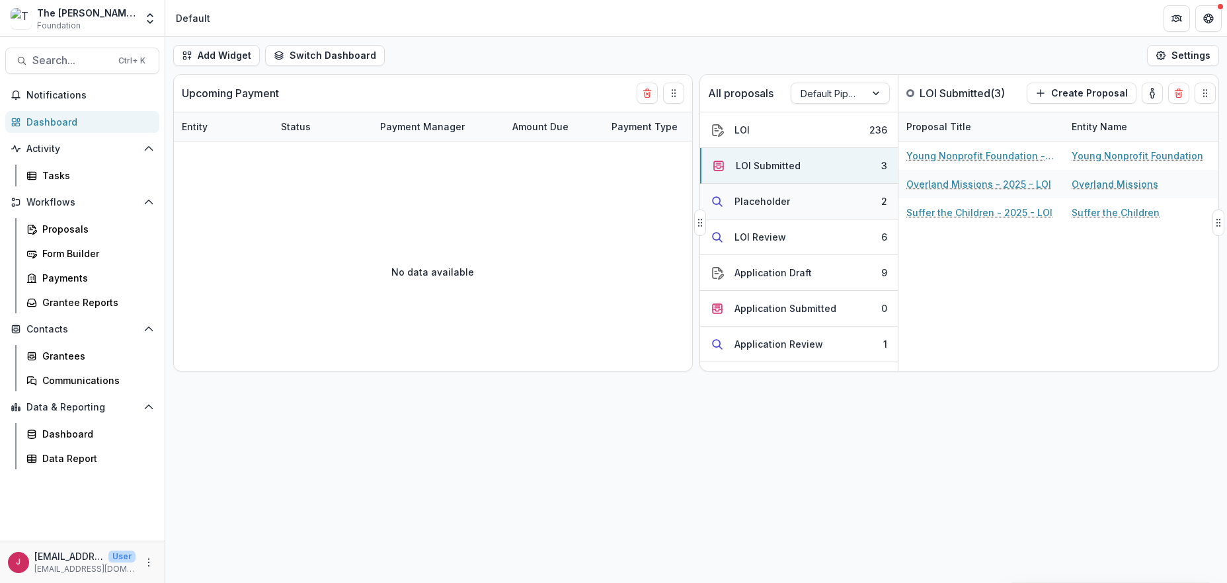
click at [819, 203] on button "Placeholder 2" at bounding box center [799, 202] width 198 height 36
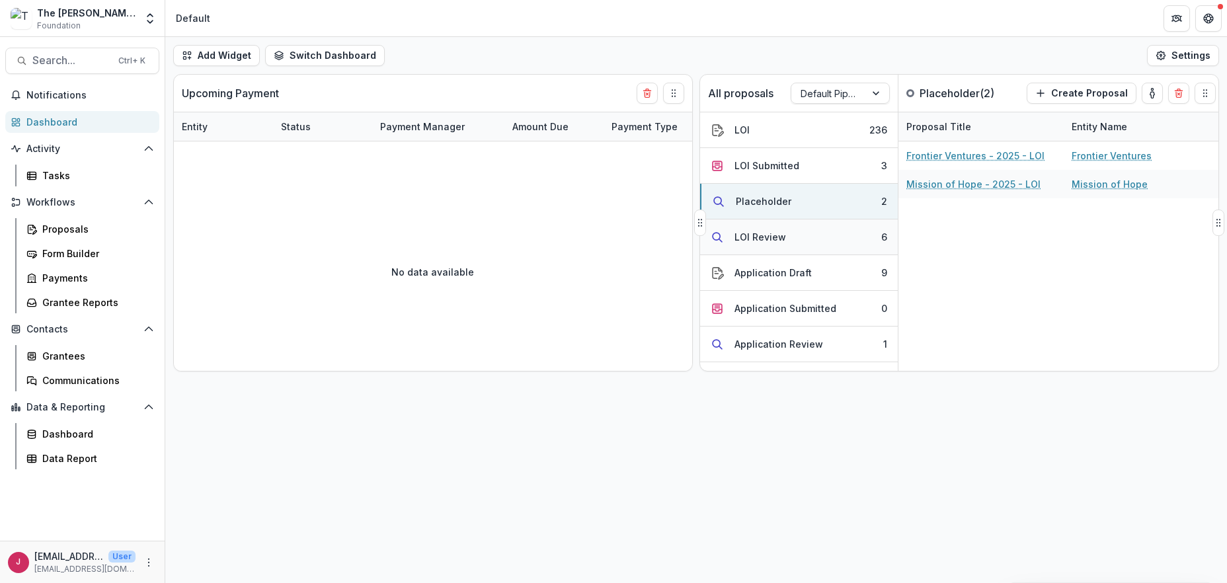
click at [806, 243] on button "LOI Review 6" at bounding box center [799, 237] width 198 height 36
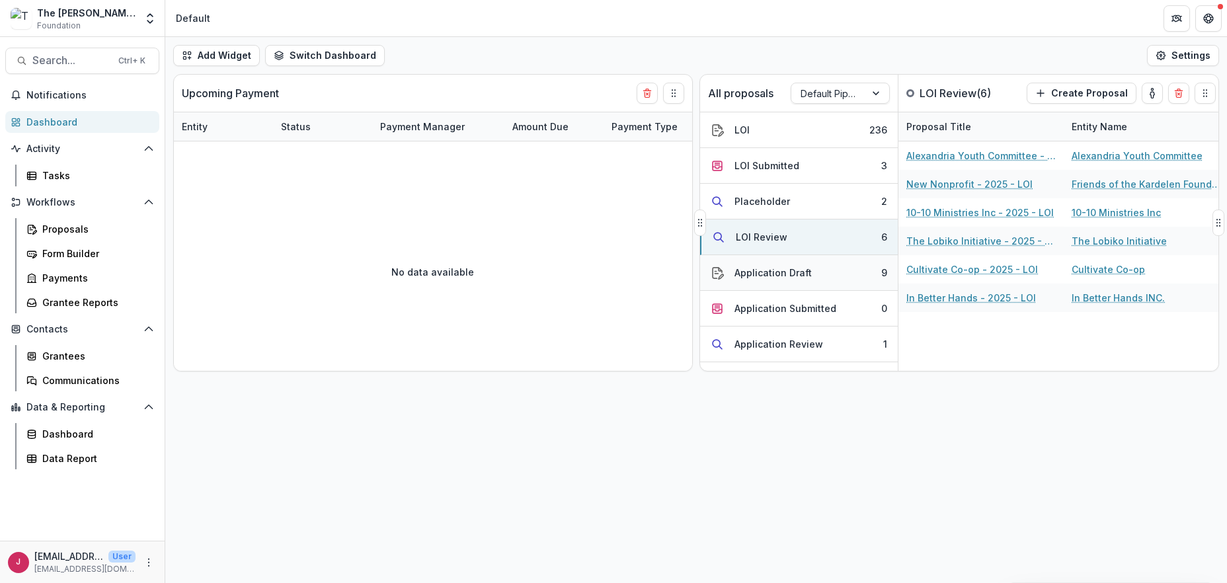
click at [804, 276] on div "Application Draft" at bounding box center [772, 273] width 77 height 14
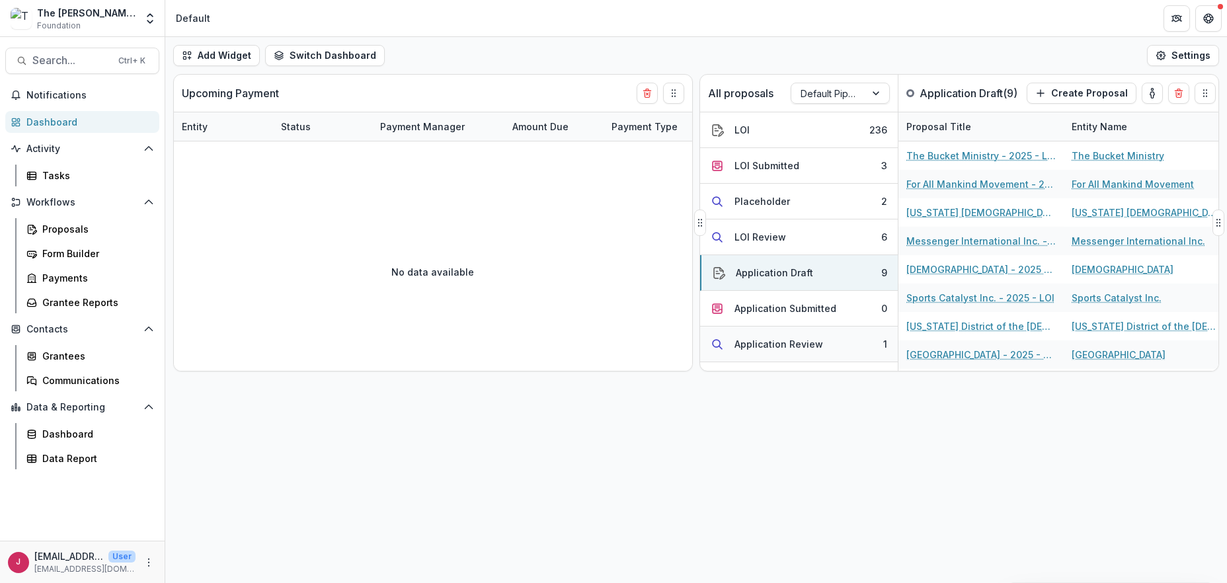
click at [794, 345] on div "Application Review" at bounding box center [778, 344] width 89 height 14
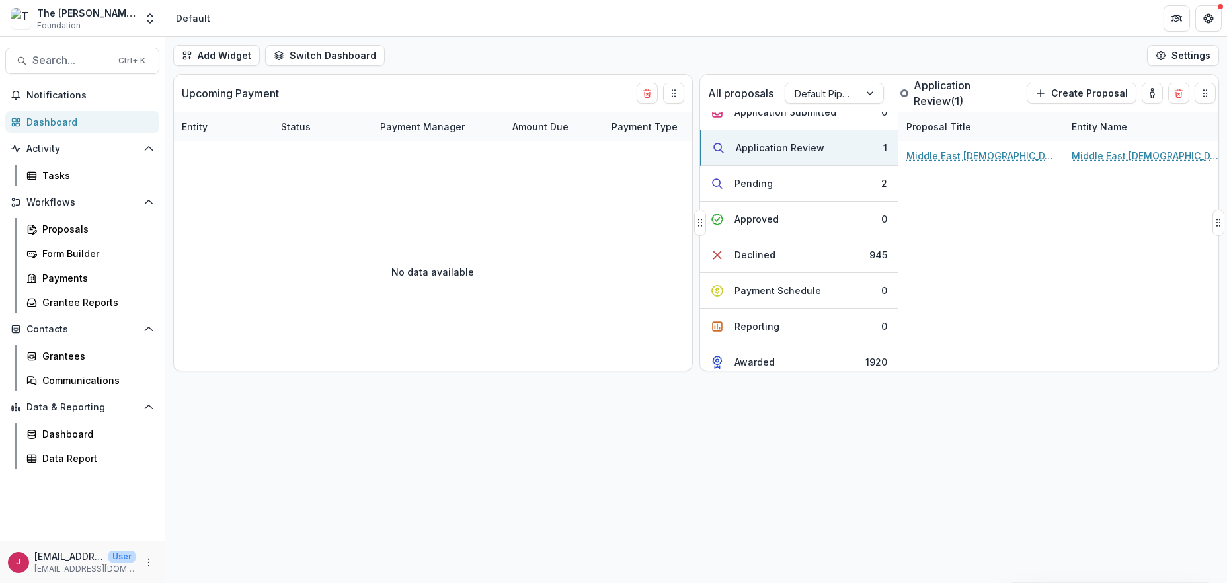
scroll to position [204, 0]
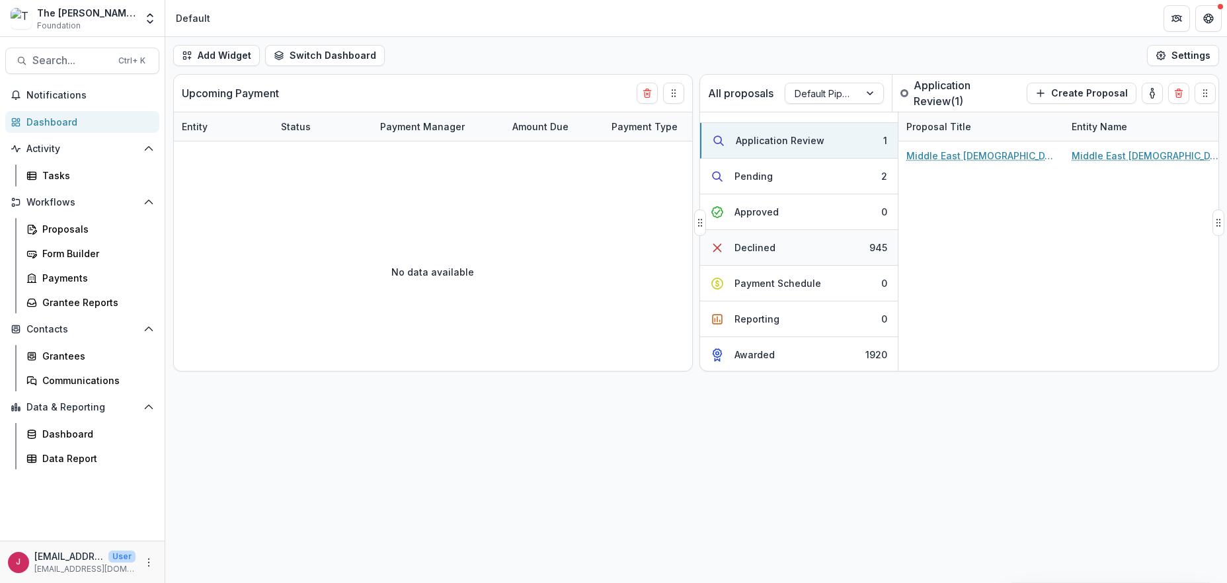
click at [797, 250] on button "Declined 945" at bounding box center [799, 248] width 198 height 36
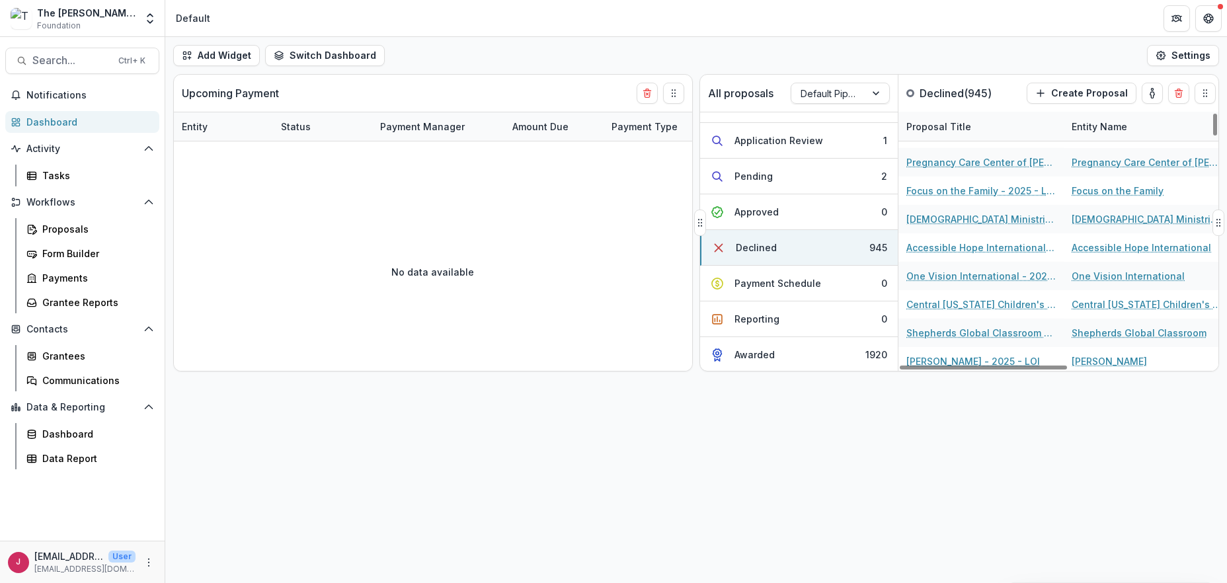
scroll to position [0, 0]
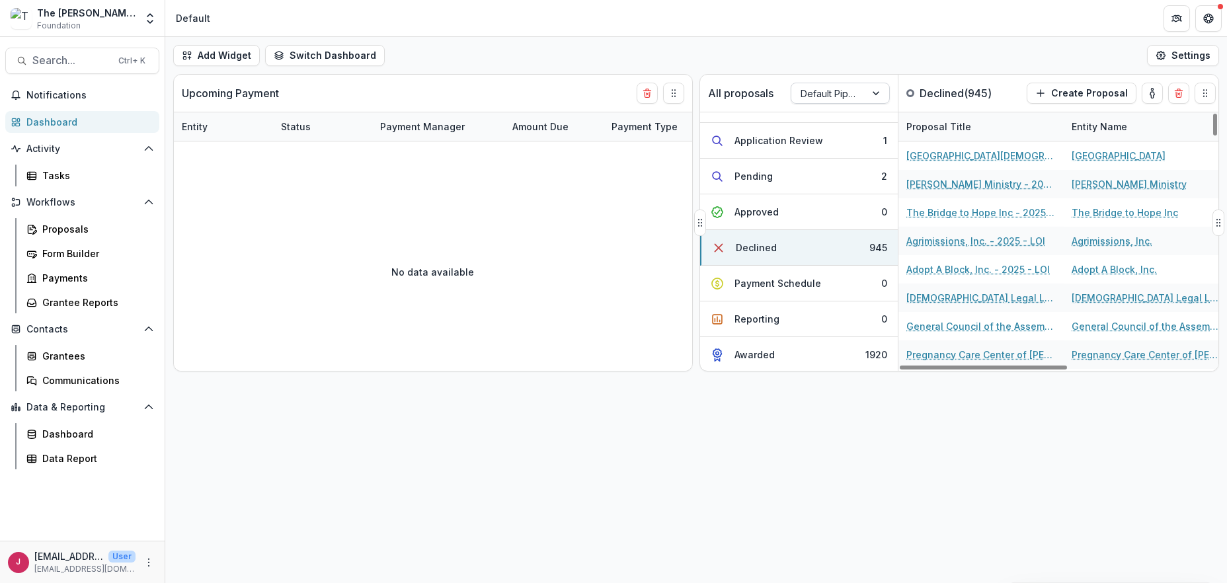
click at [872, 93] on div at bounding box center [877, 93] width 24 height 20
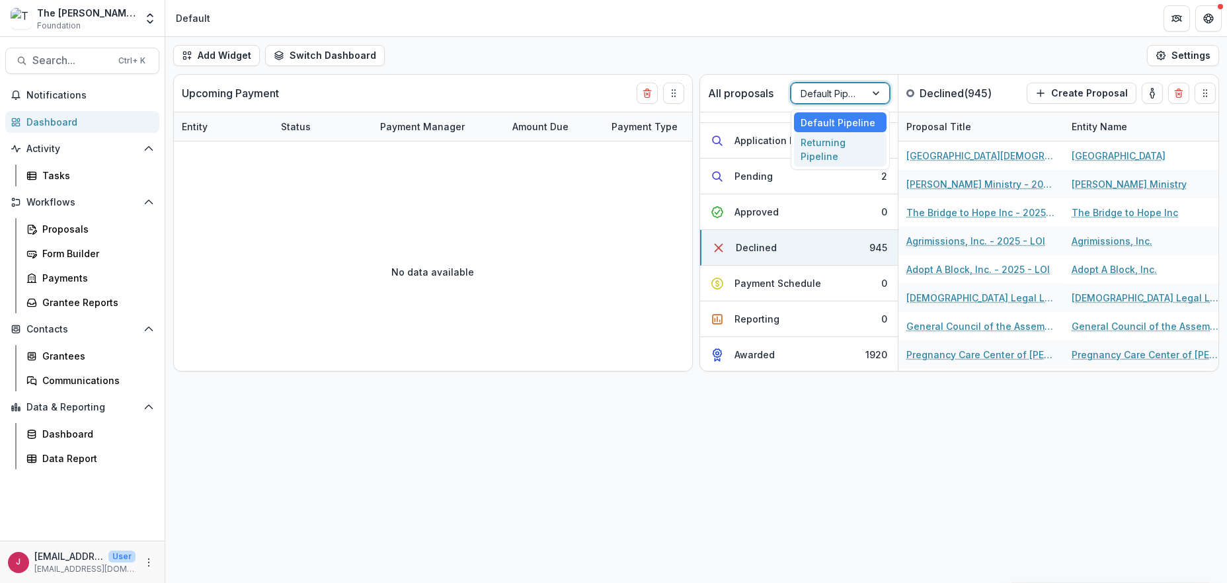
click at [808, 149] on div "Returning Pipeline" at bounding box center [840, 149] width 93 height 34
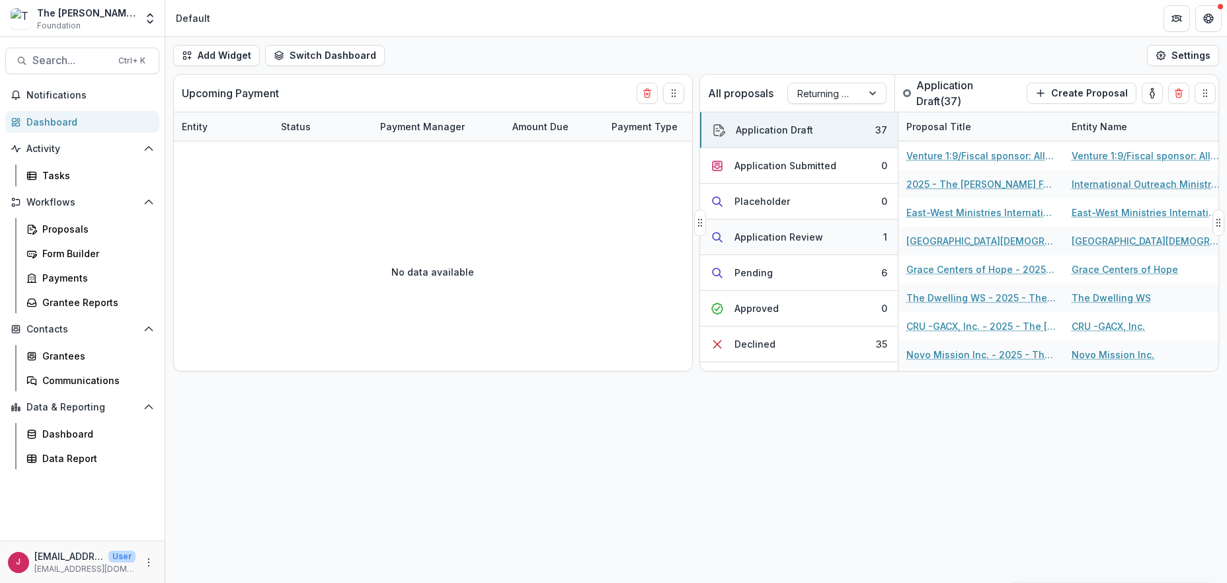
click at [782, 236] on div "Application Review" at bounding box center [778, 237] width 89 height 14
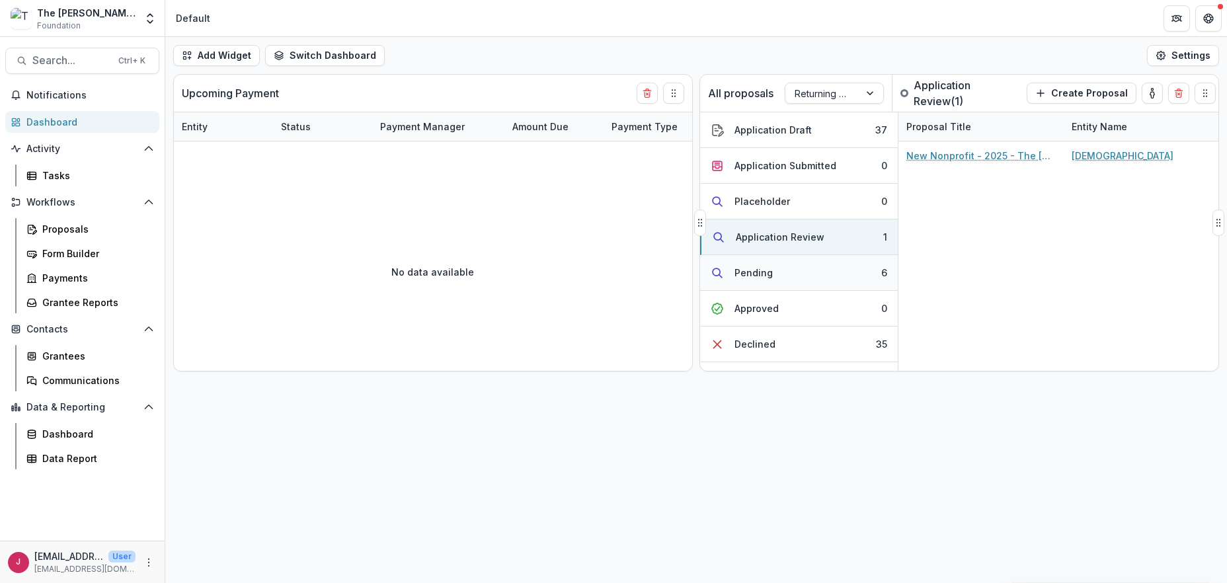
click at [836, 273] on button "Pending 6" at bounding box center [799, 273] width 198 height 36
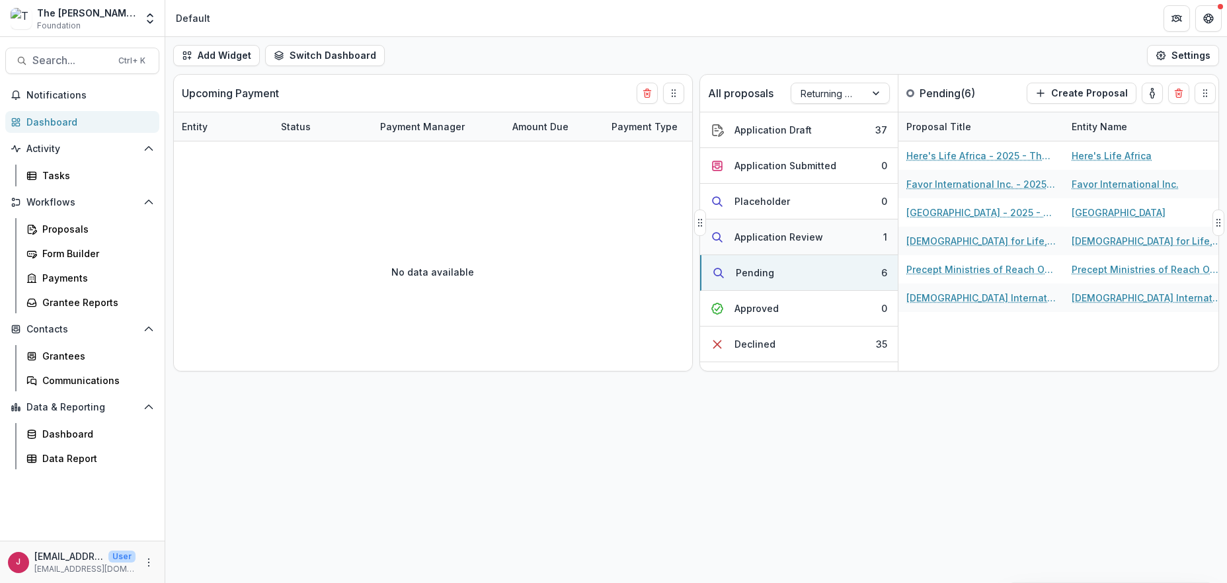
click at [831, 231] on button "Application Review 1" at bounding box center [799, 237] width 198 height 36
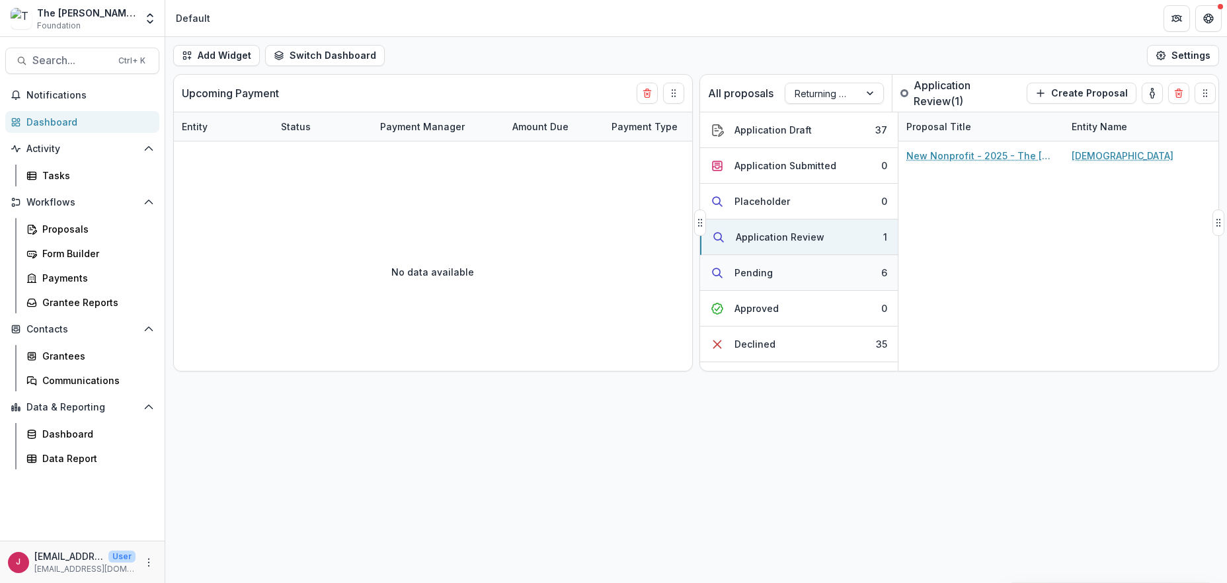
click at [792, 266] on button "Pending 6" at bounding box center [799, 273] width 198 height 36
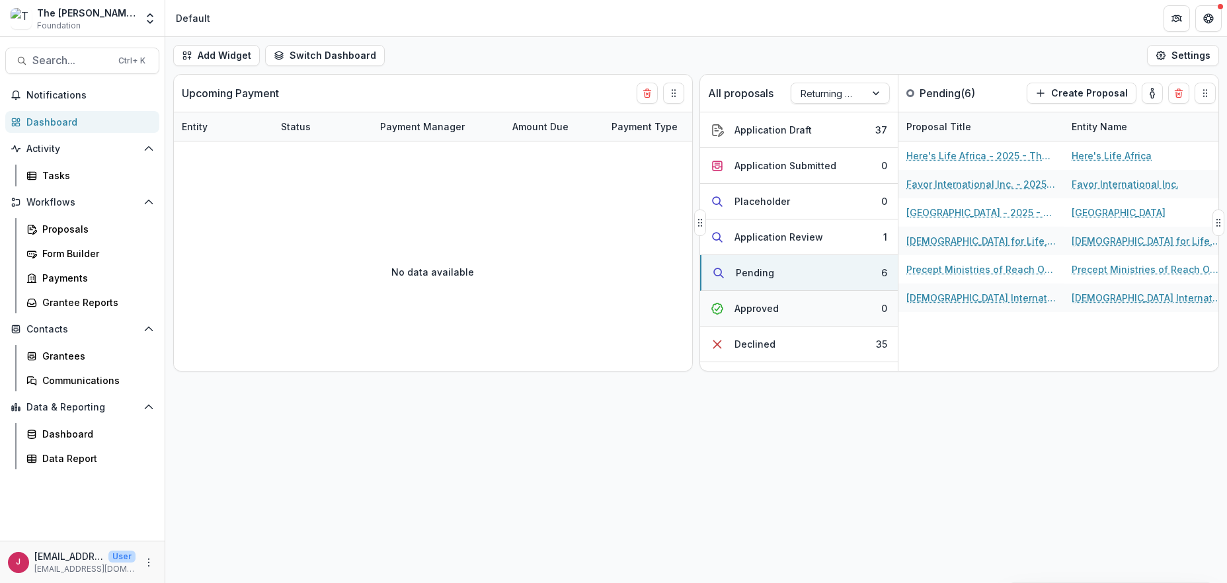
click at [785, 313] on button "Approved 0" at bounding box center [799, 309] width 198 height 36
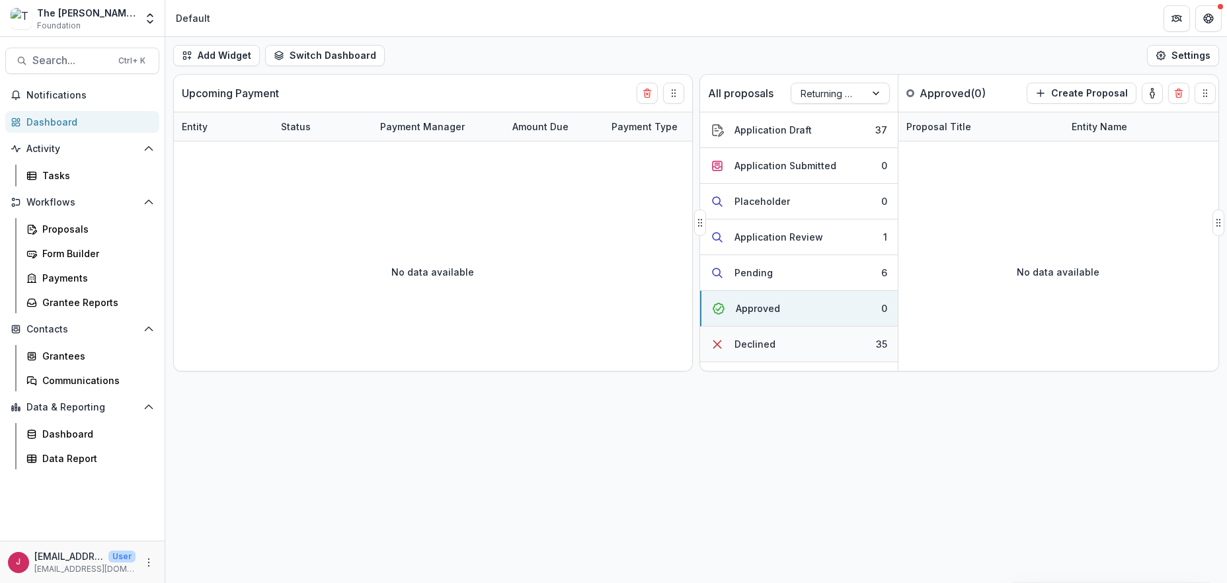
click at [774, 347] on button "Declined 35" at bounding box center [799, 344] width 198 height 36
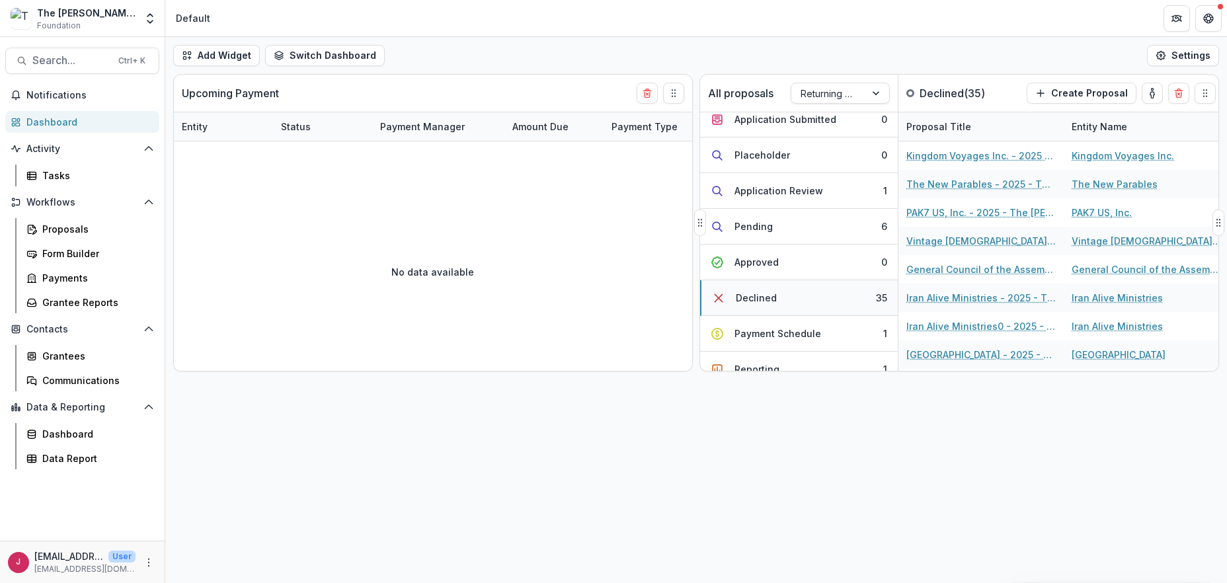
scroll to position [88, 0]
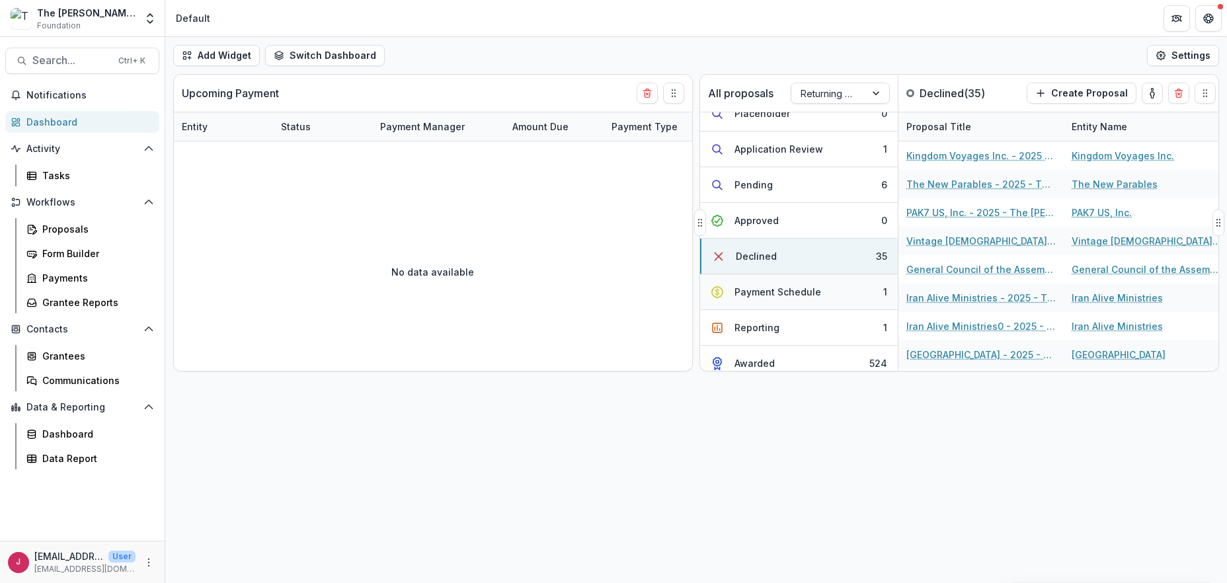
click at [784, 289] on div "Payment Schedule" at bounding box center [777, 292] width 87 height 14
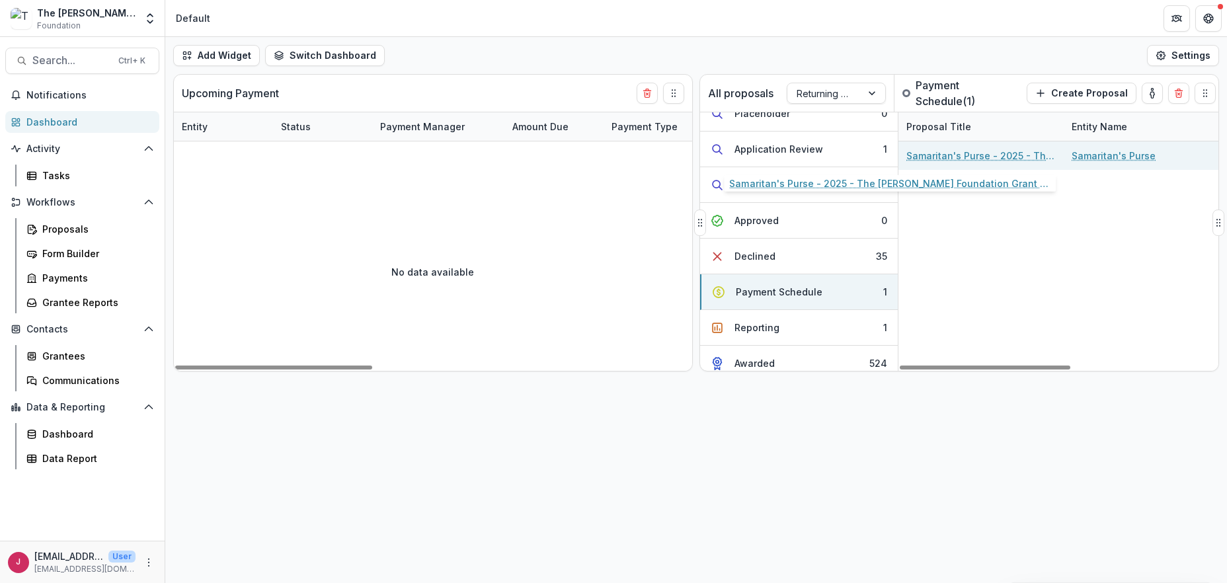
click at [1018, 155] on link "Samaritan's Purse - 2025 - The [PERSON_NAME] Foundation Grant Proposal Applicat…" at bounding box center [980, 156] width 149 height 14
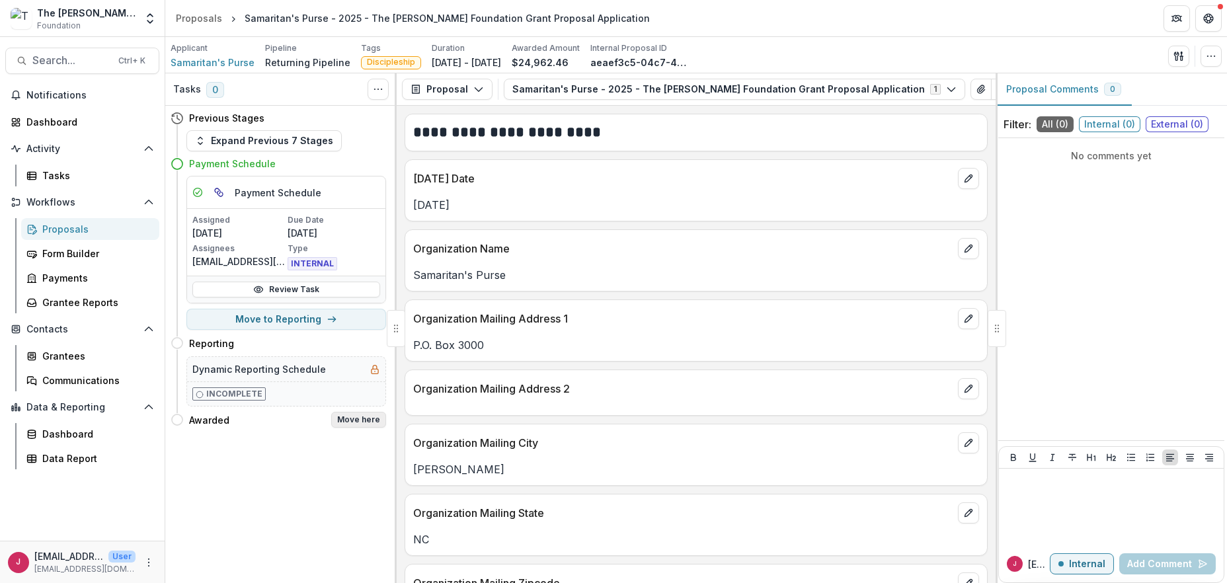
click at [356, 419] on button "Move here" at bounding box center [358, 420] width 55 height 16
select select "*******"
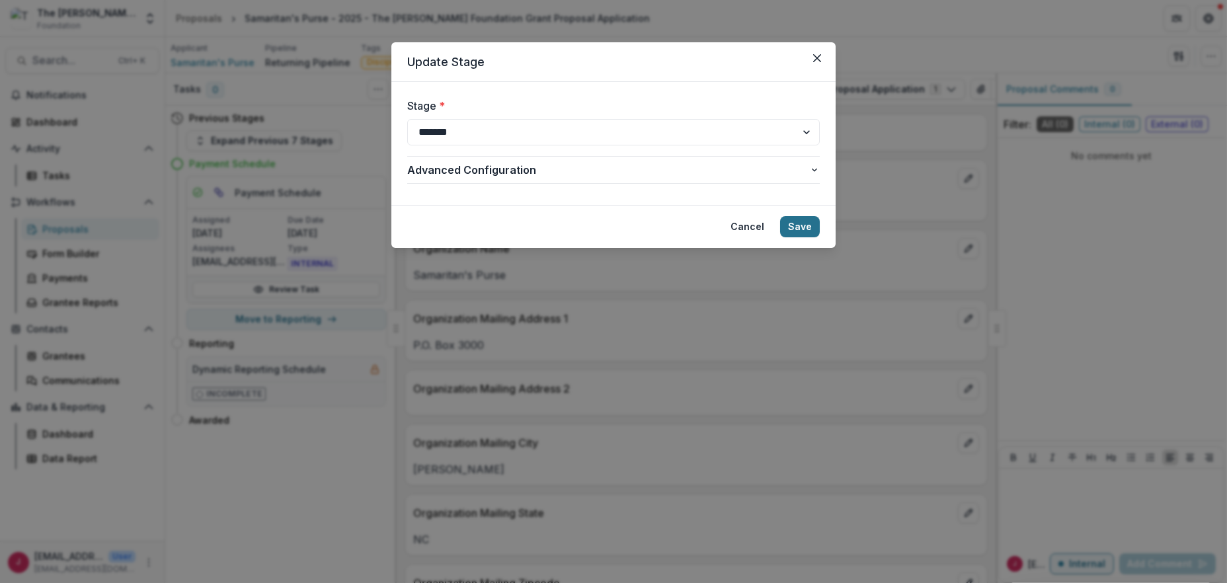
click at [800, 222] on button "Save" at bounding box center [800, 226] width 40 height 21
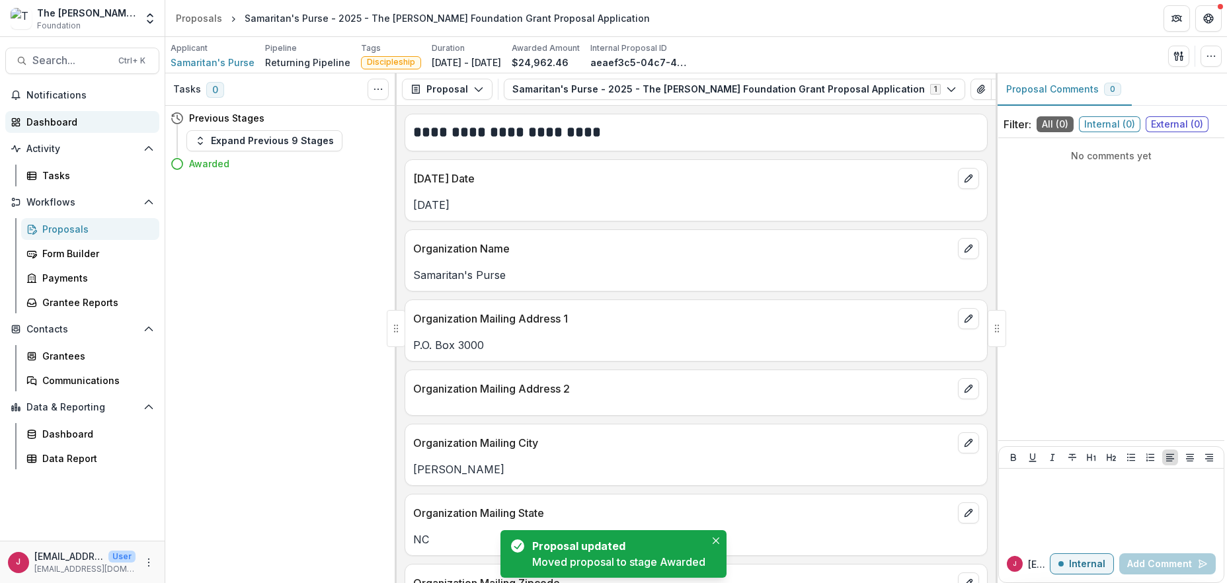
click at [46, 125] on div "Dashboard" at bounding box center [87, 122] width 122 height 14
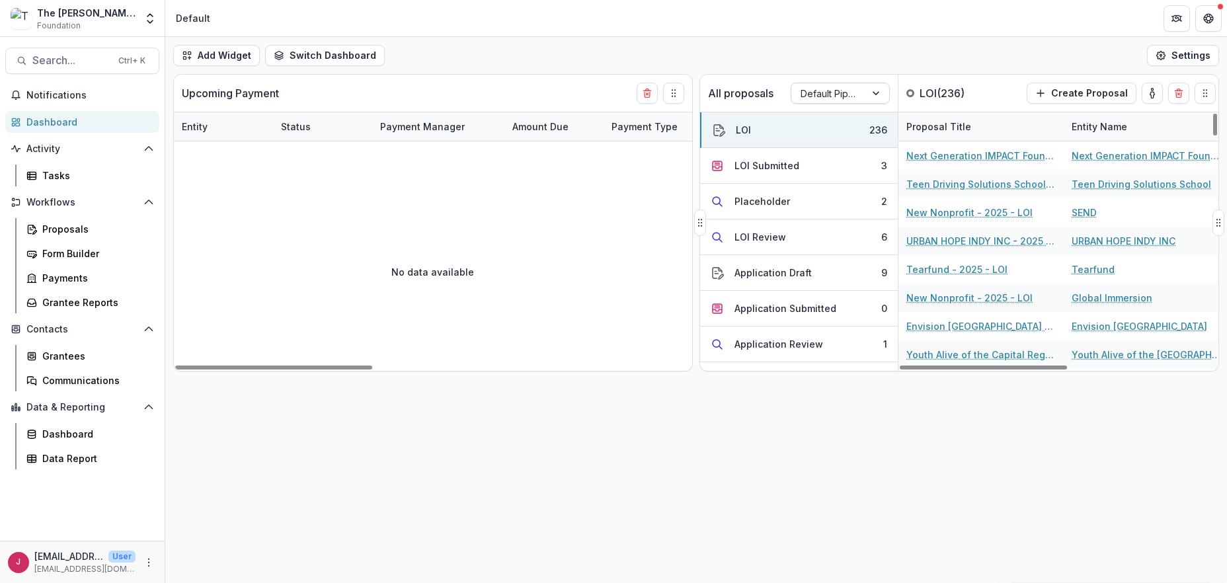
click at [880, 91] on div at bounding box center [877, 93] width 24 height 20
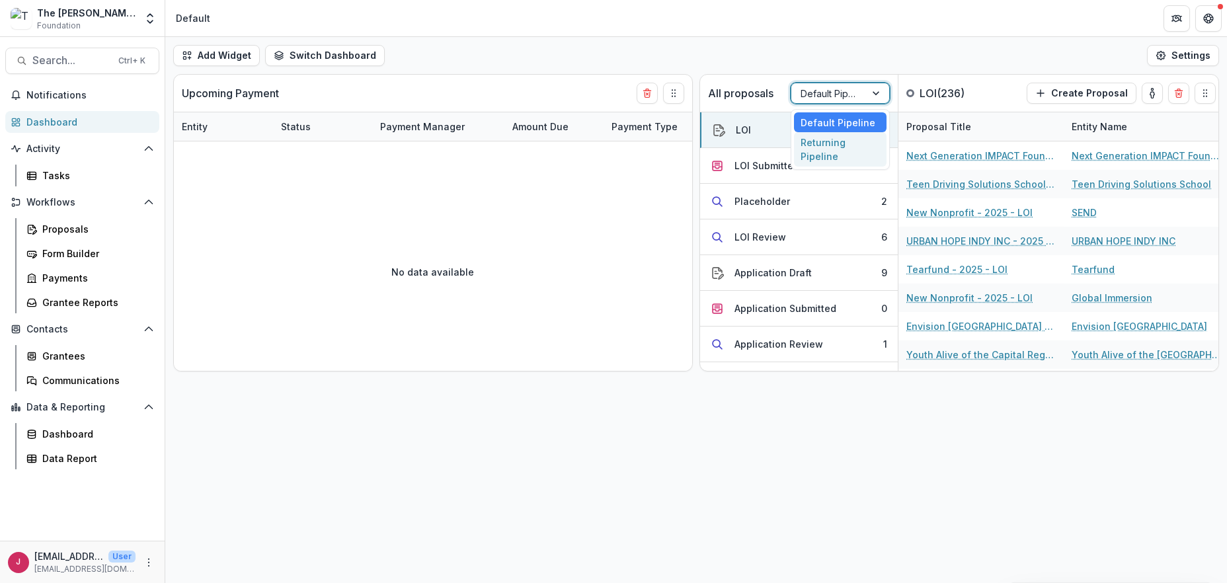
click at [838, 143] on div "Returning Pipeline" at bounding box center [840, 149] width 93 height 34
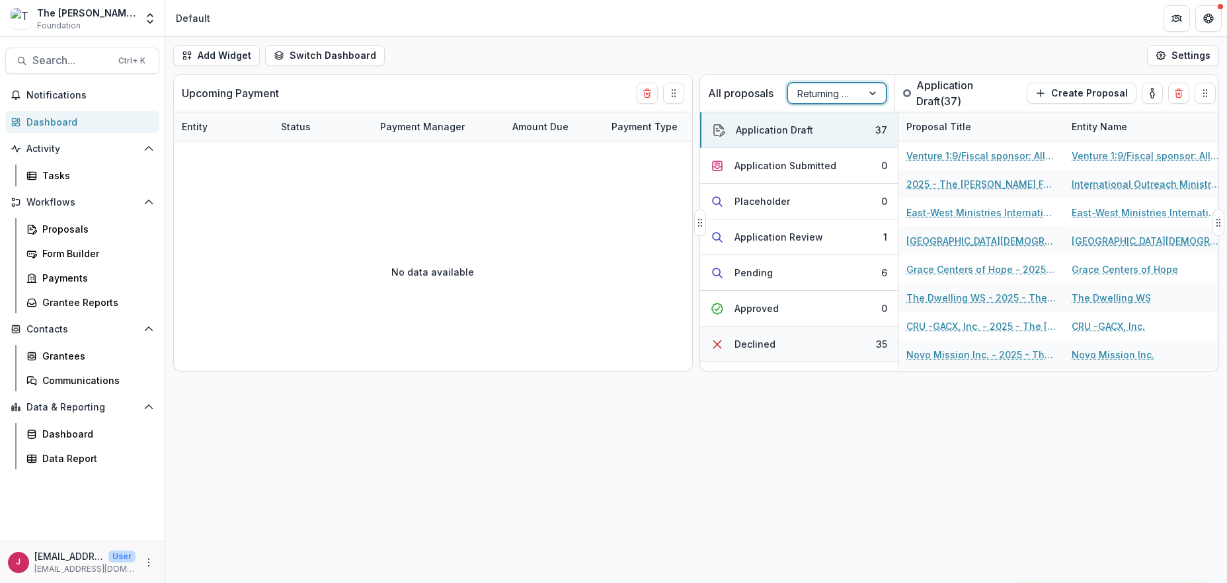
scroll to position [88, 0]
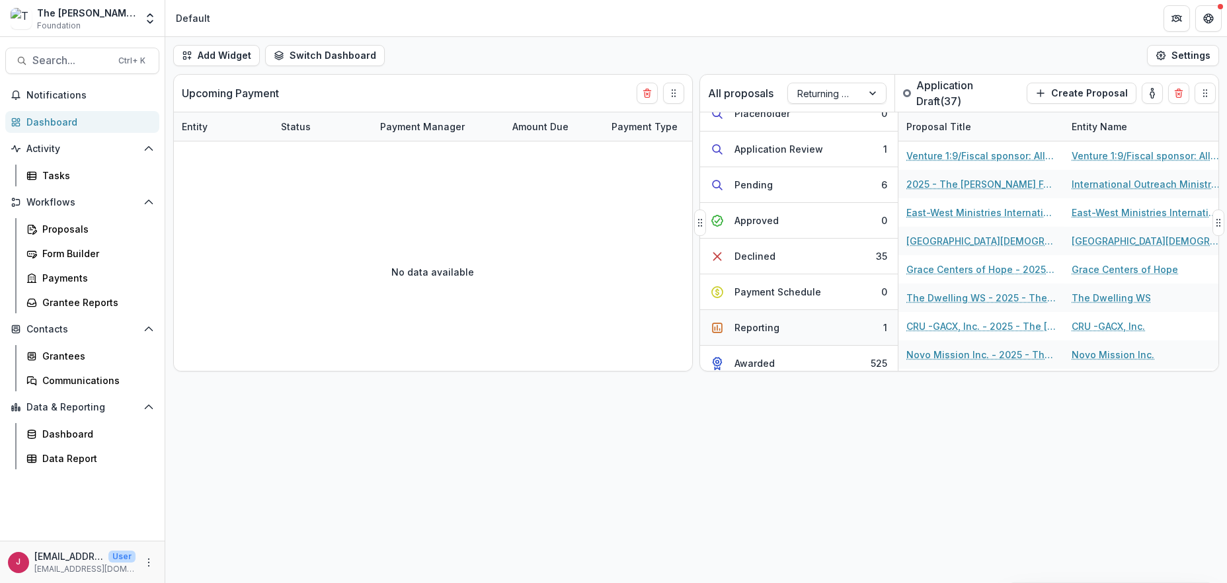
click at [761, 326] on div "Reporting" at bounding box center [756, 328] width 45 height 14
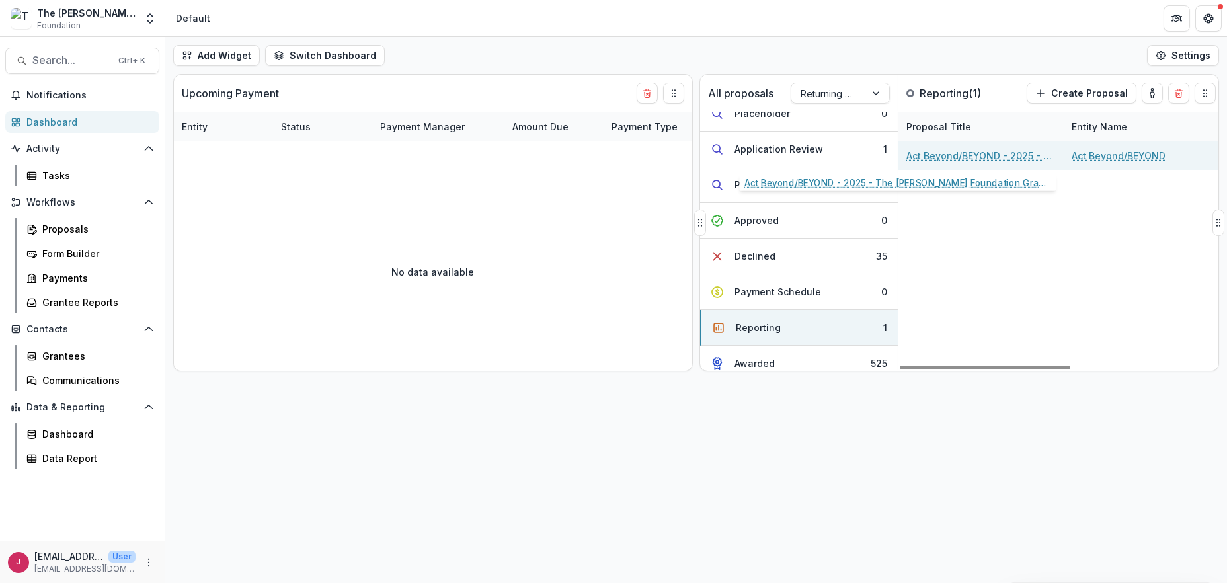
click at [1020, 155] on link "Act Beyond/BEYOND - 2025 - The [PERSON_NAME] Foundation Grant Proposal Applicat…" at bounding box center [980, 156] width 149 height 14
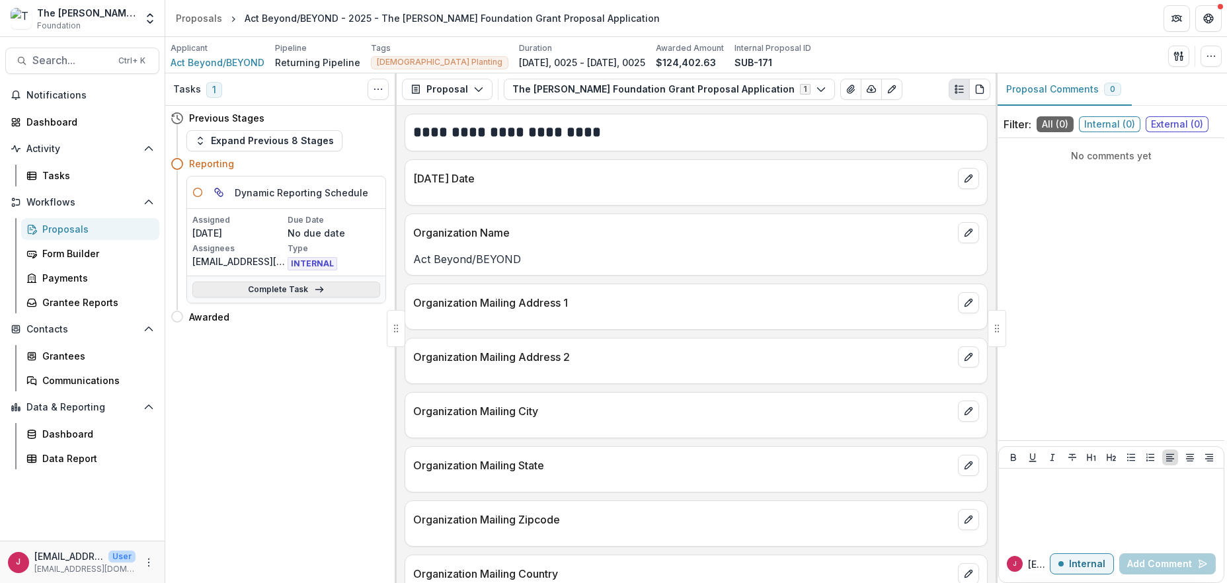
click at [302, 288] on link "Complete Task" at bounding box center [286, 290] width 188 height 16
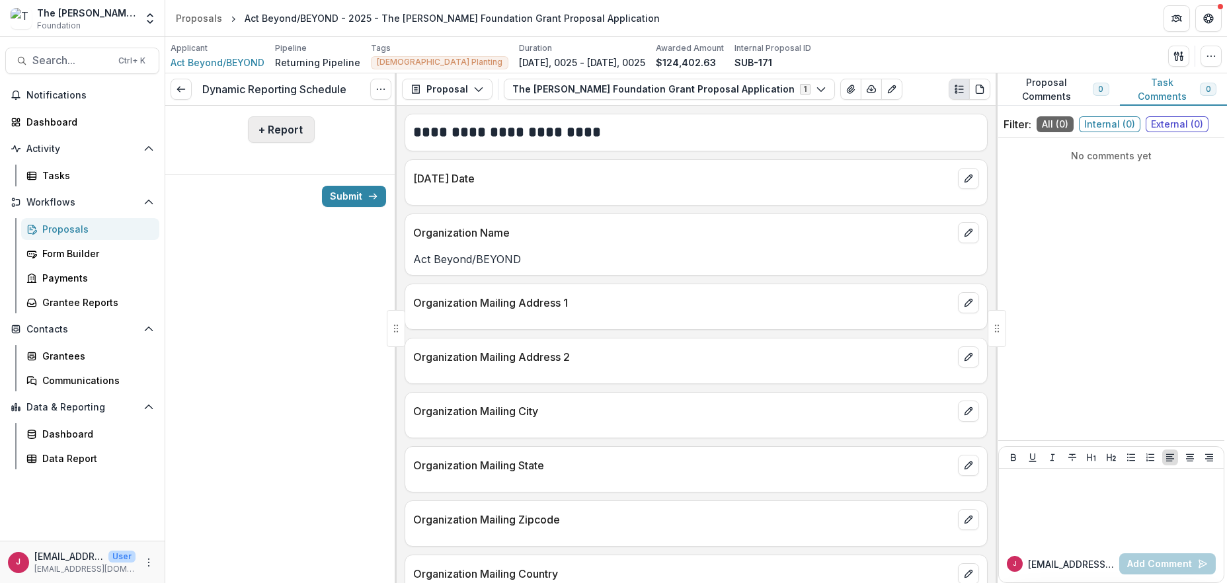
click at [276, 126] on button "+ Report" at bounding box center [281, 129] width 67 height 26
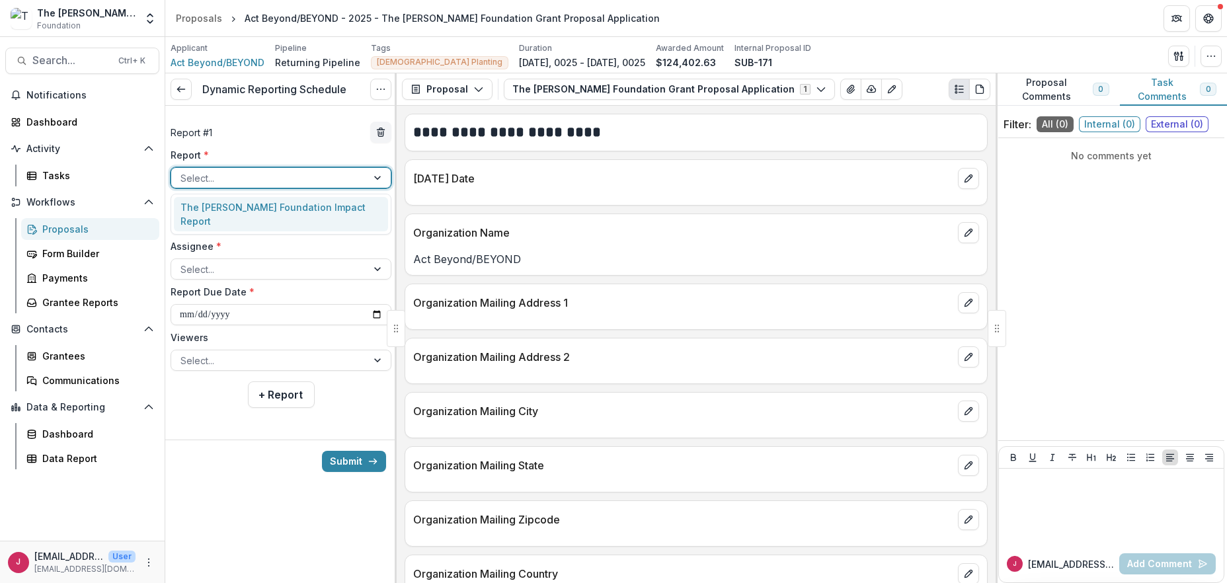
click at [255, 174] on div at bounding box center [268, 178] width 177 height 17
click at [252, 204] on div "The [PERSON_NAME] Foundation Impact Report" at bounding box center [281, 214] width 214 height 34
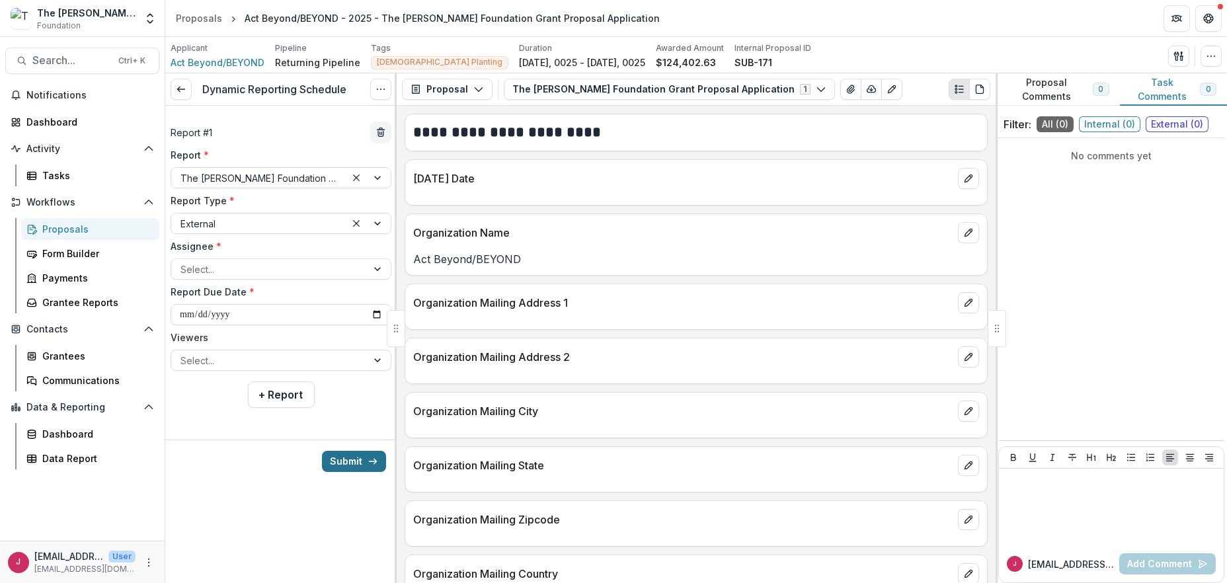
click at [355, 461] on button "Submit" at bounding box center [354, 461] width 64 height 21
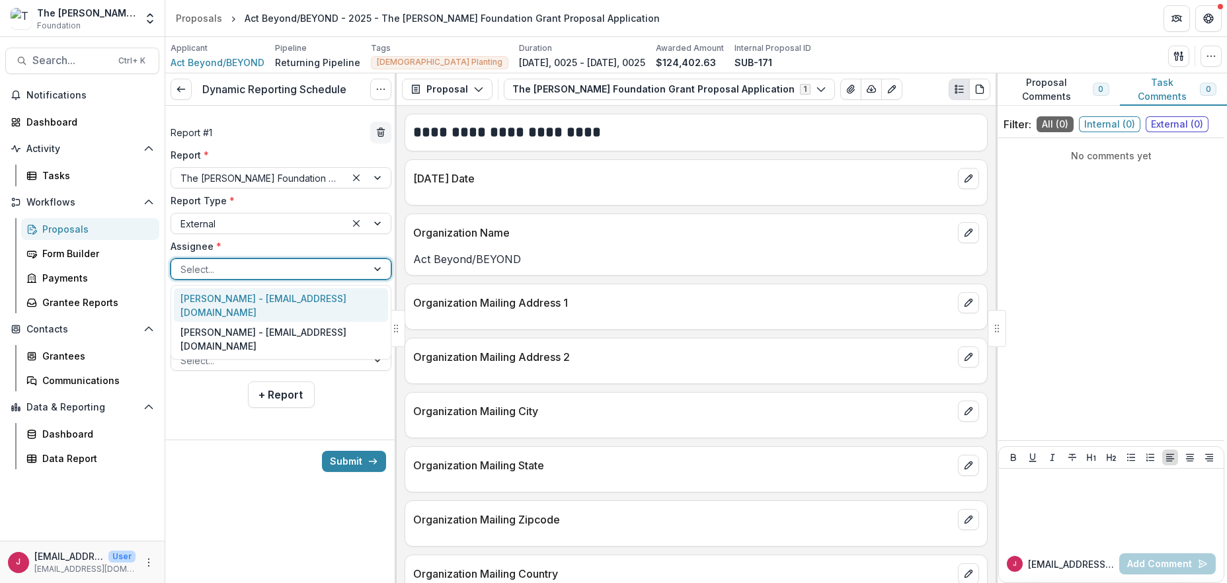
click at [190, 263] on div at bounding box center [268, 269] width 177 height 17
click at [360, 326] on div "[PERSON_NAME] - [EMAIL_ADDRESS][DOMAIN_NAME]" at bounding box center [281, 339] width 214 height 34
click at [376, 264] on div at bounding box center [379, 269] width 24 height 20
click at [245, 504] on div "**********" at bounding box center [280, 328] width 231 height 510
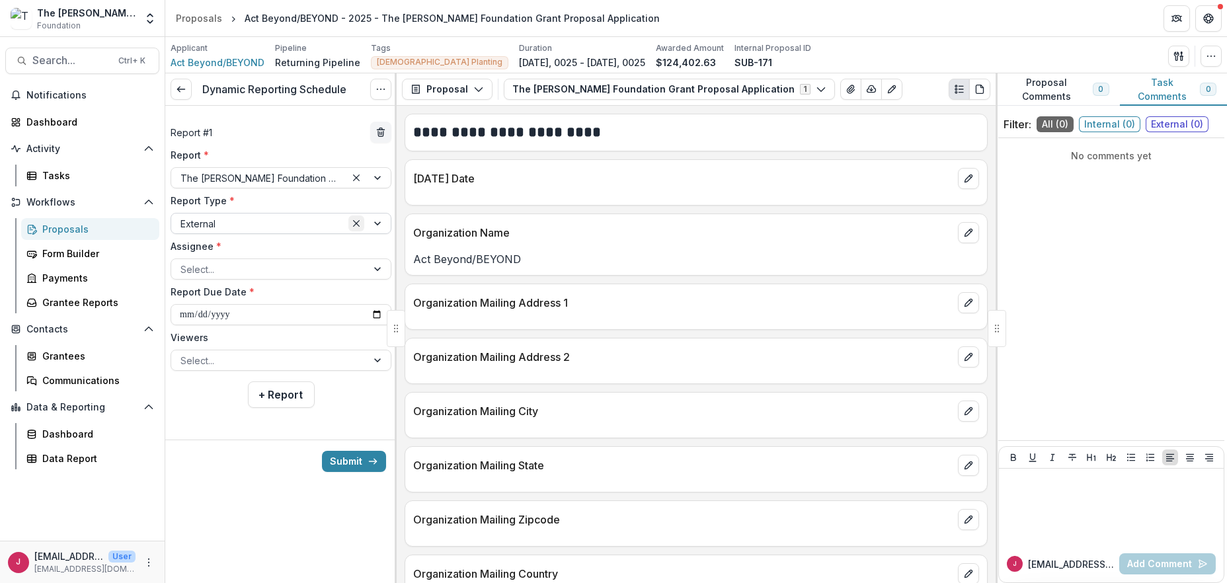
click at [358, 222] on icon "Clear selected options" at bounding box center [356, 223] width 7 height 7
click at [377, 221] on div at bounding box center [368, 223] width 45 height 20
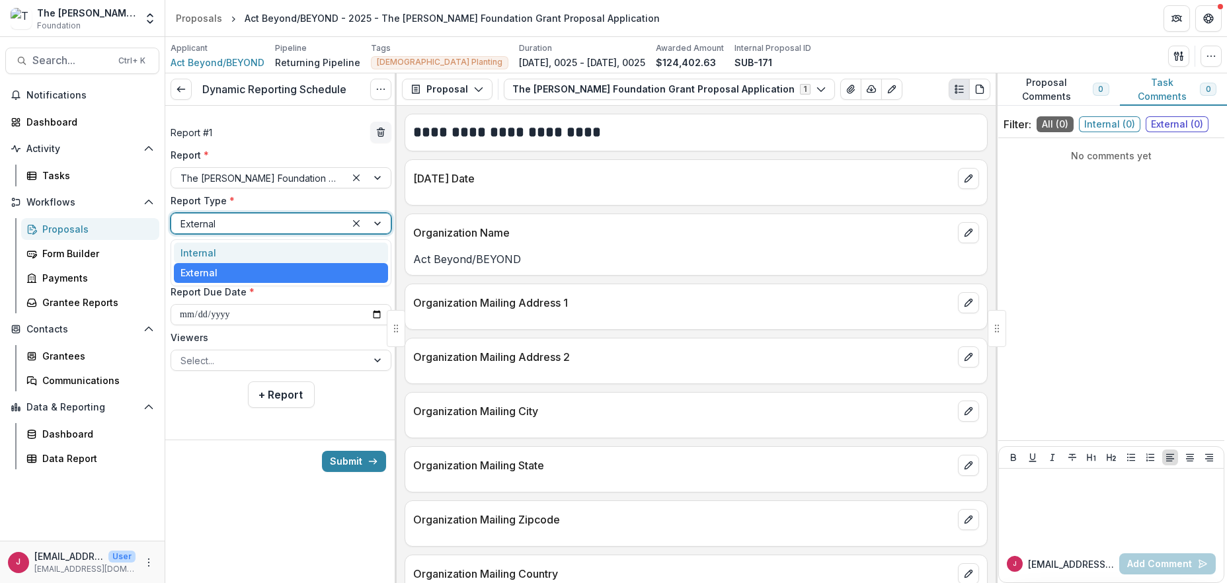
click at [220, 250] on div "Internal" at bounding box center [281, 253] width 214 height 20
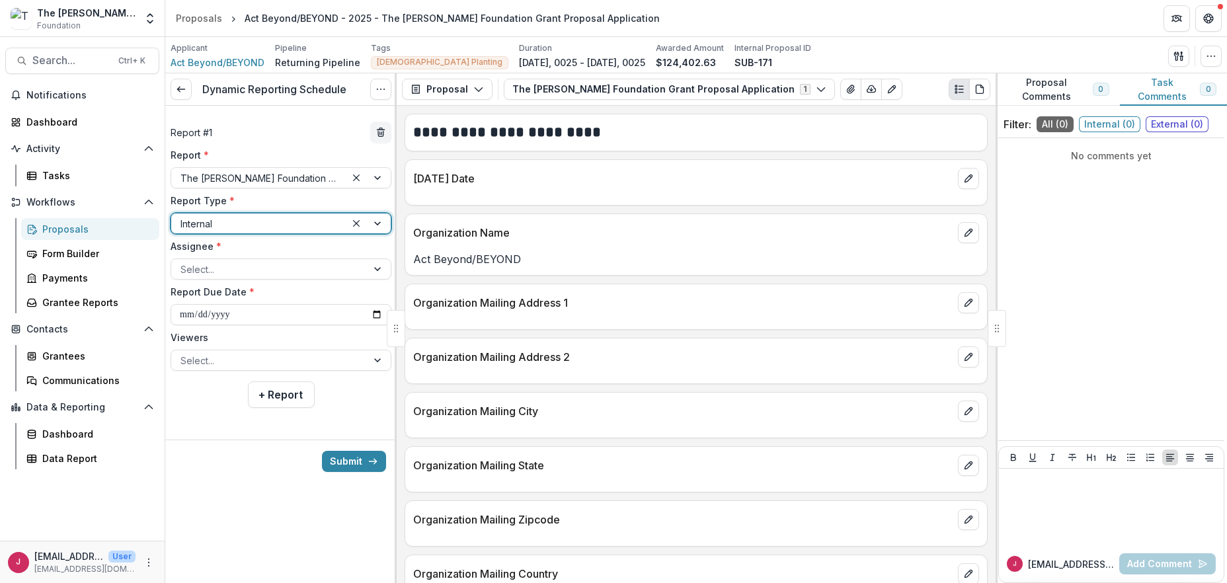
click at [223, 493] on div "**********" at bounding box center [280, 328] width 231 height 510
click at [287, 273] on div at bounding box center [268, 269] width 177 height 17
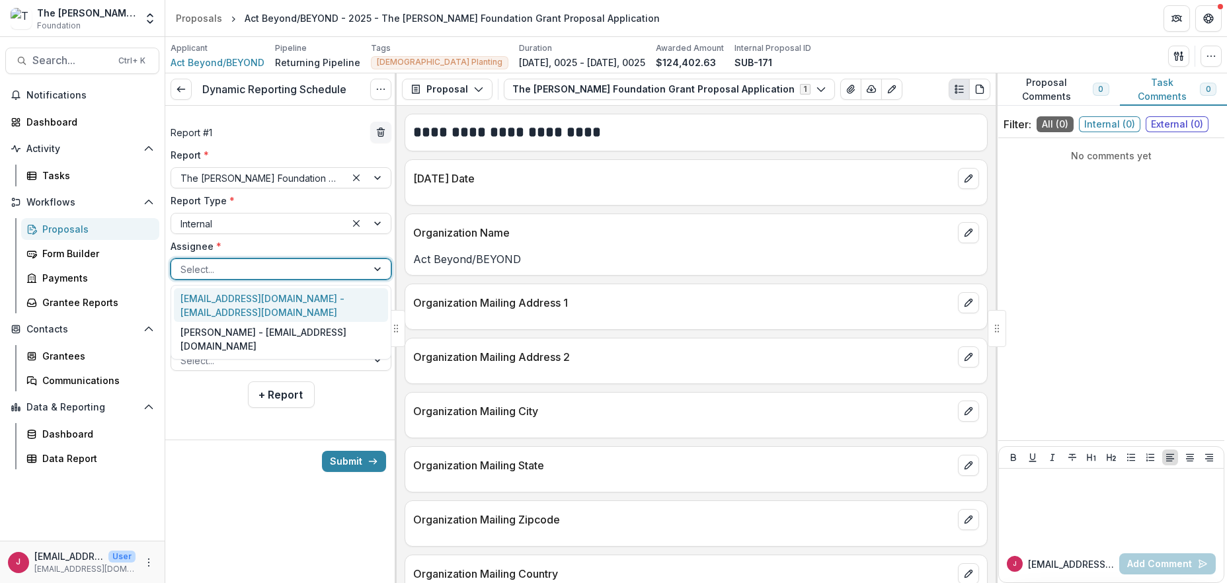
click at [283, 297] on div "[EMAIL_ADDRESS][DOMAIN_NAME] - [EMAIL_ADDRESS][DOMAIN_NAME]" at bounding box center [281, 305] width 214 height 34
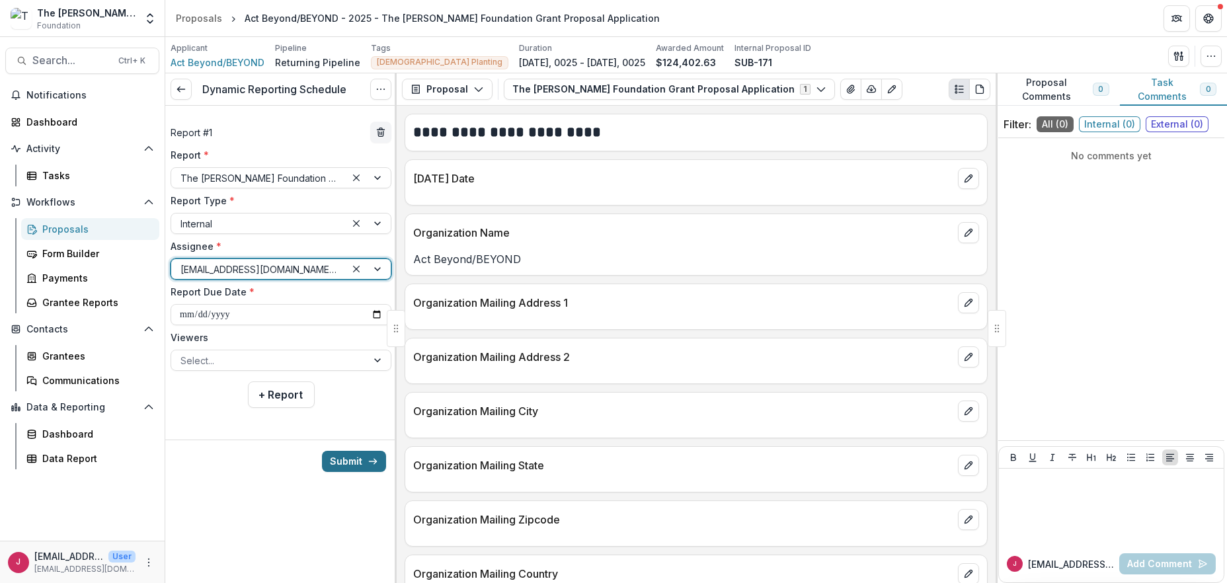
click at [348, 461] on button "Submit" at bounding box center [354, 461] width 64 height 21
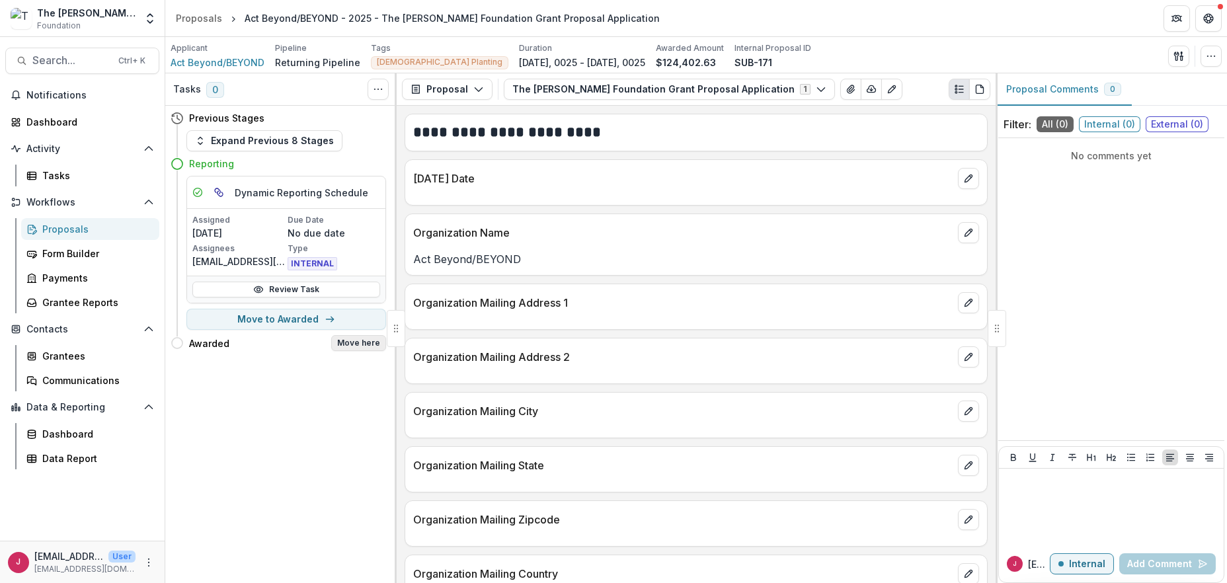
click at [342, 343] on button "Move here" at bounding box center [358, 343] width 55 height 16
select select "*******"
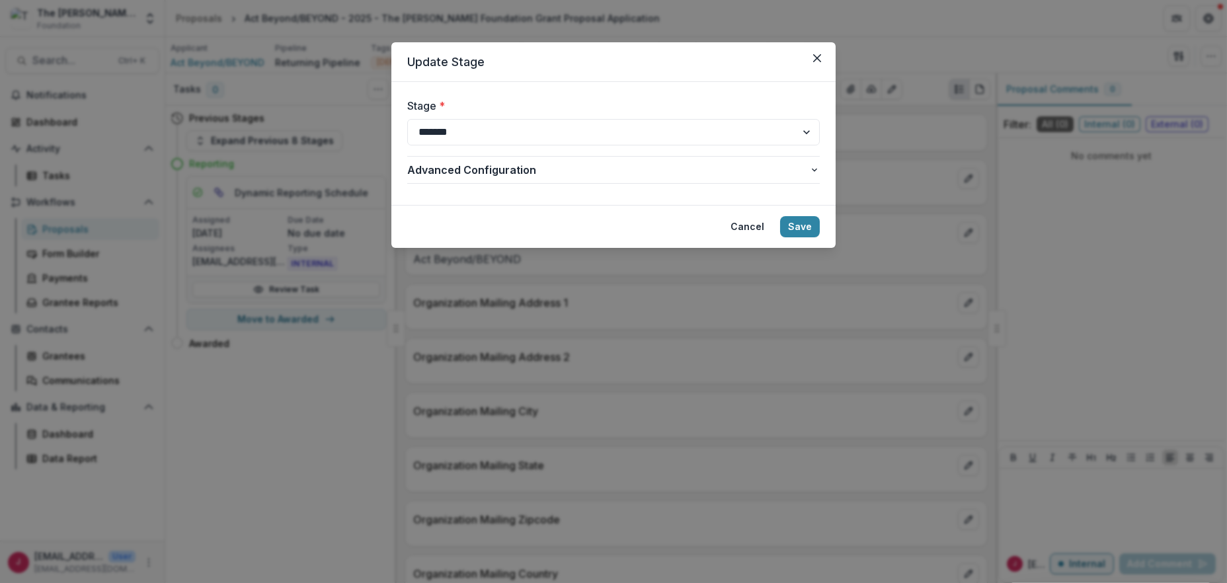
drag, startPoint x: 790, startPoint y: 223, endPoint x: 776, endPoint y: 218, distance: 15.5
click at [791, 223] on button "Save" at bounding box center [800, 226] width 40 height 21
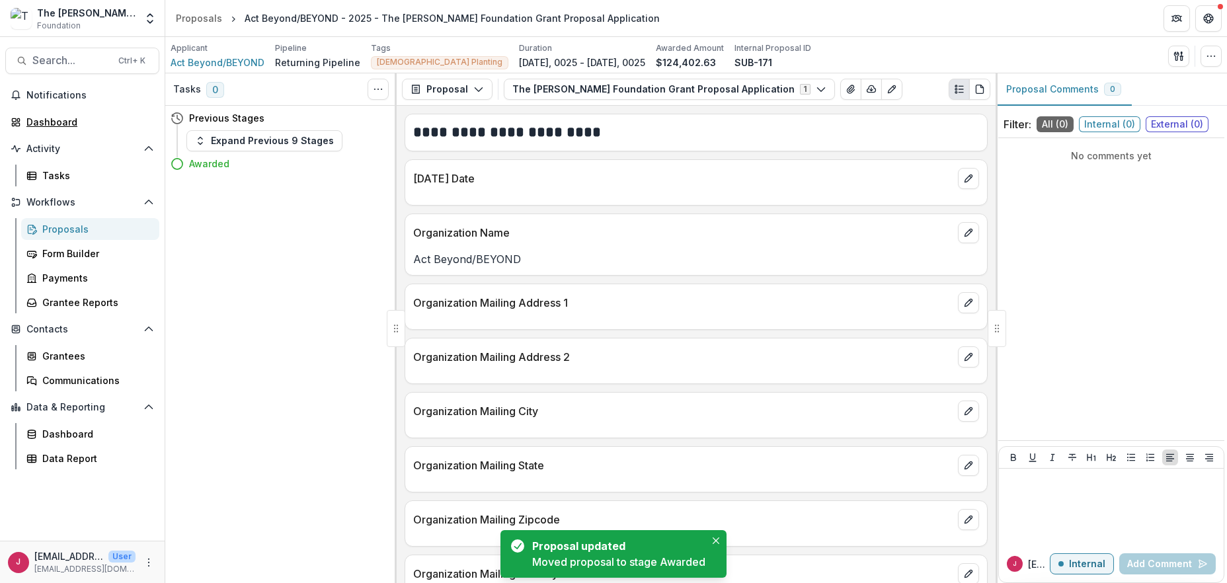
drag, startPoint x: 56, startPoint y: 122, endPoint x: 252, endPoint y: 106, distance: 196.9
click at [57, 122] on div "Dashboard" at bounding box center [87, 122] width 122 height 14
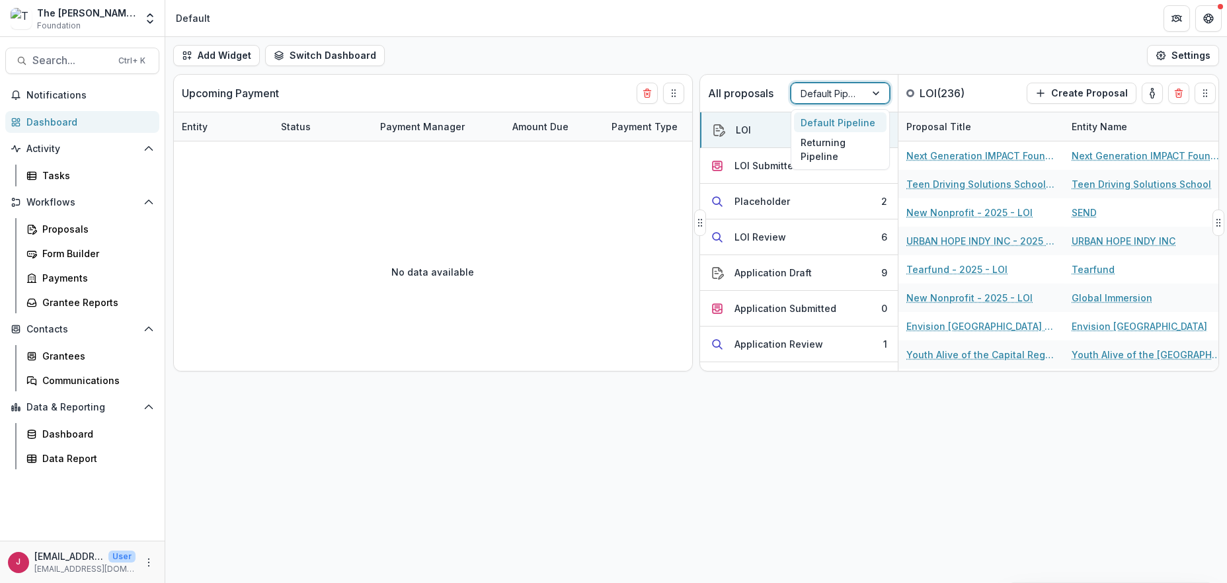
click at [843, 93] on div at bounding box center [828, 93] width 56 height 17
click at [827, 148] on div "Returning Pipeline" at bounding box center [840, 149] width 93 height 34
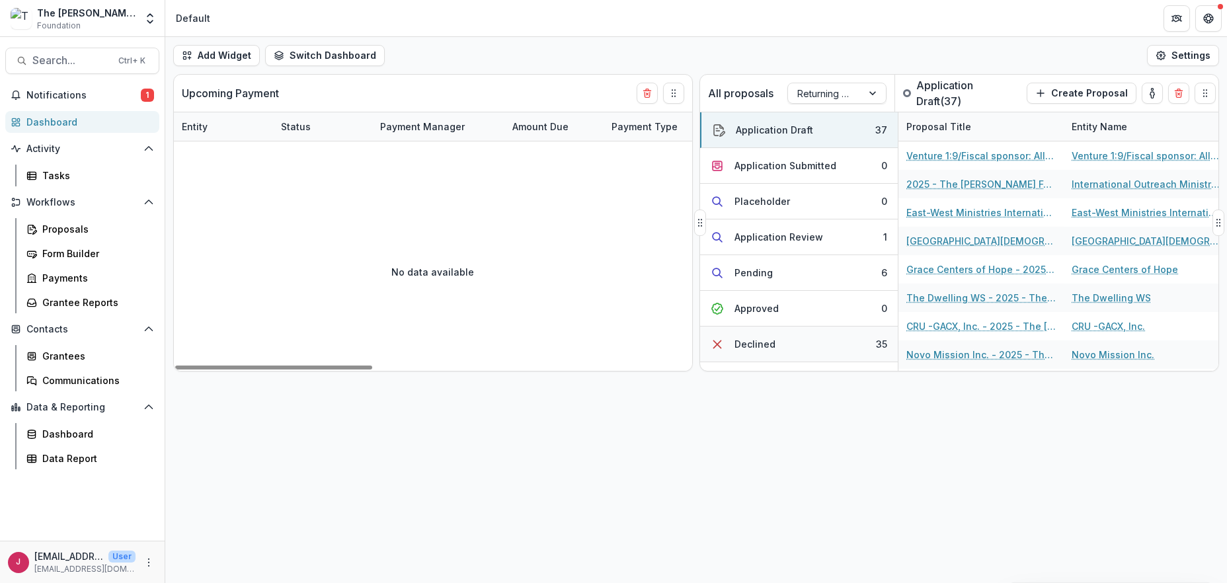
click at [774, 340] on button "Declined 35" at bounding box center [799, 344] width 198 height 36
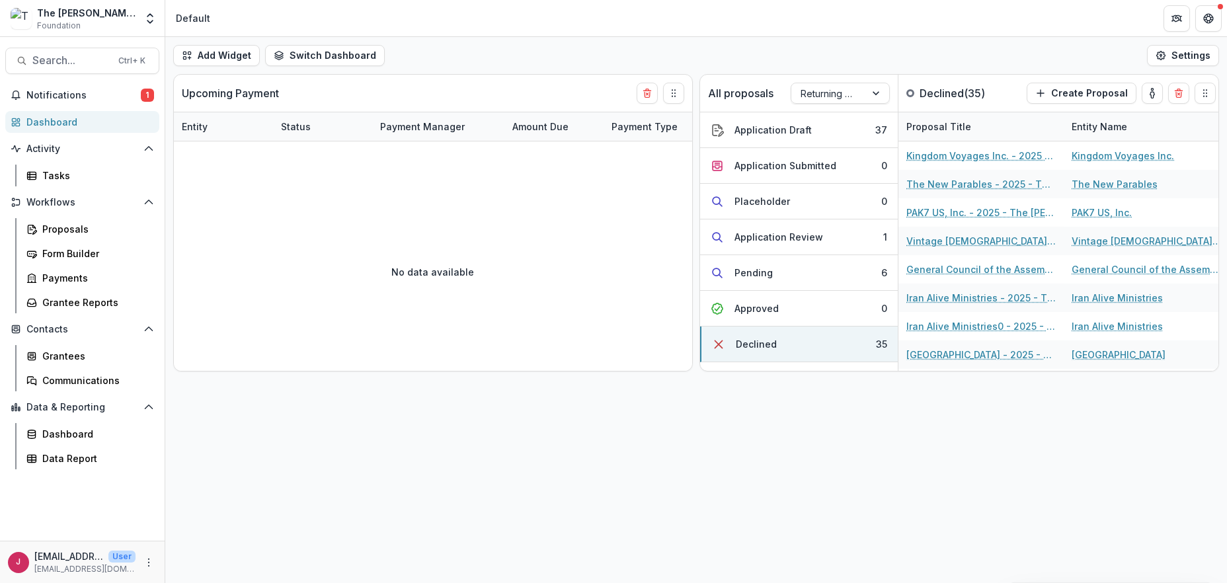
click at [654, 471] on div "Add Widget Switch Dashboard Default New Dashboard Settings Upcoming Payment Ent…" at bounding box center [695, 310] width 1061 height 546
click at [875, 90] on div at bounding box center [877, 93] width 24 height 20
click at [826, 122] on div "Default Pipeline" at bounding box center [840, 122] width 93 height 20
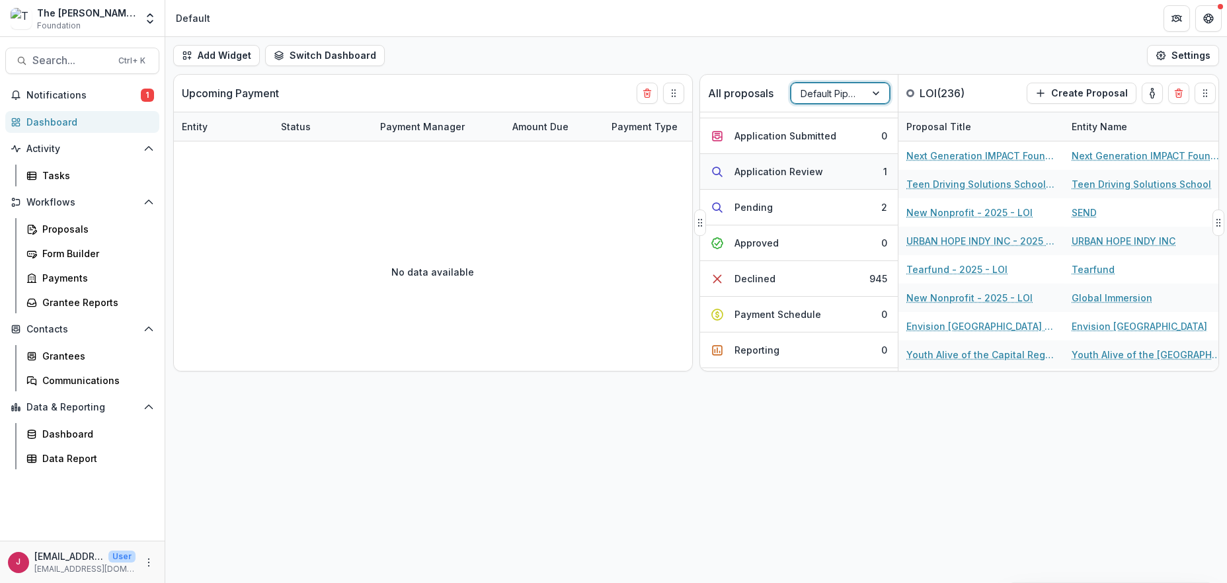
scroll to position [204, 0]
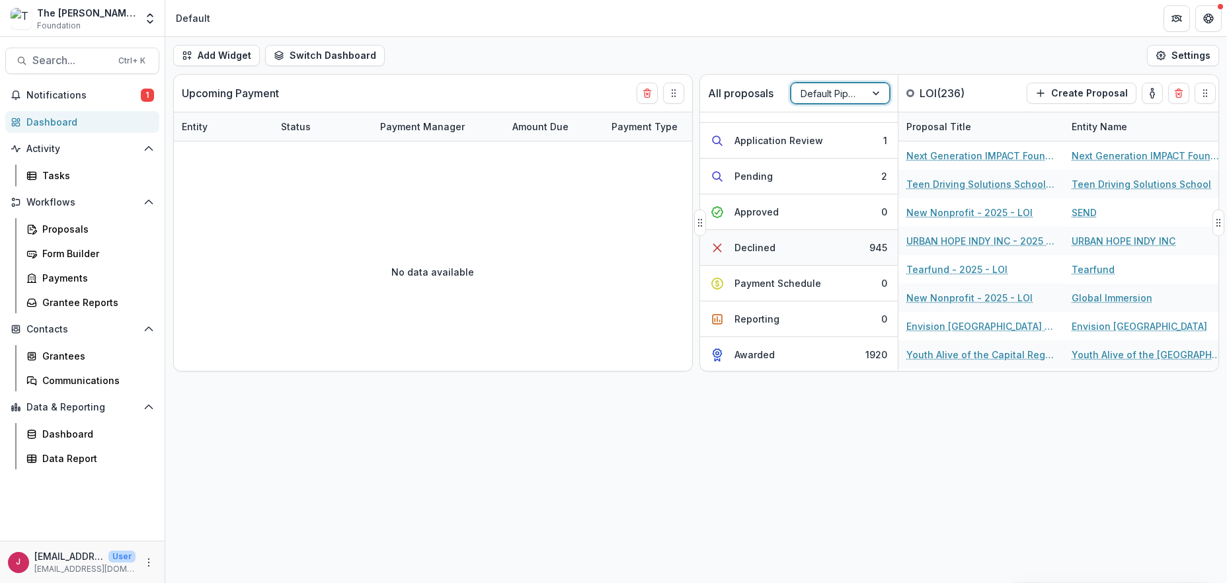
click at [747, 245] on div "Declined" at bounding box center [754, 248] width 41 height 14
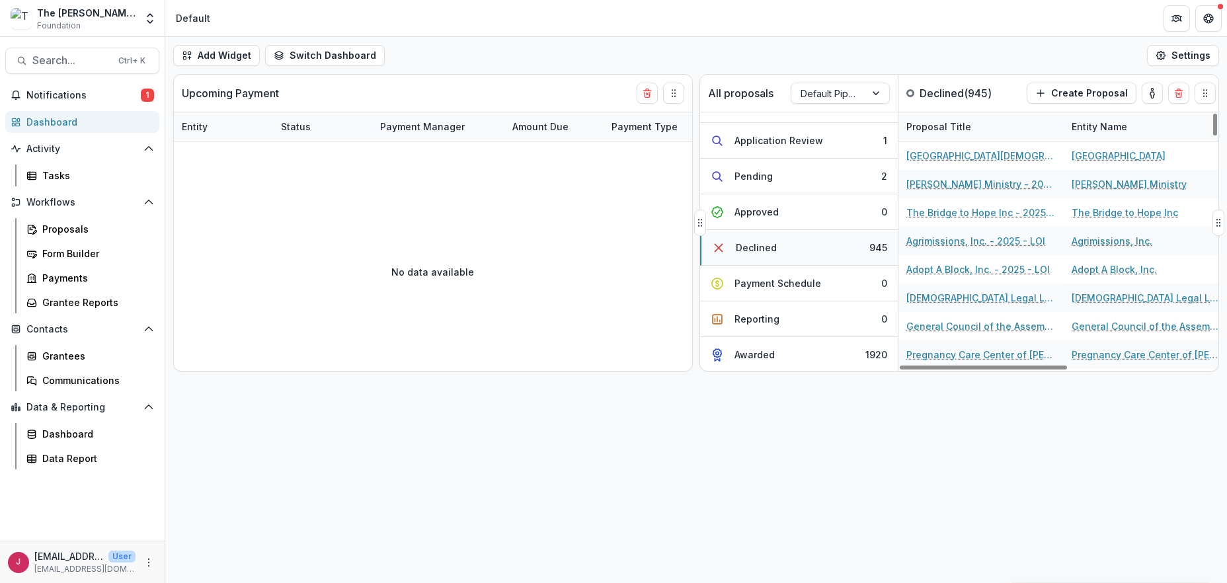
click at [788, 252] on button "Declined 945" at bounding box center [799, 248] width 198 height 36
click at [938, 445] on div "Add Widget Switch Dashboard Default New Dashboard Settings Upcoming Payment Ent…" at bounding box center [695, 310] width 1061 height 546
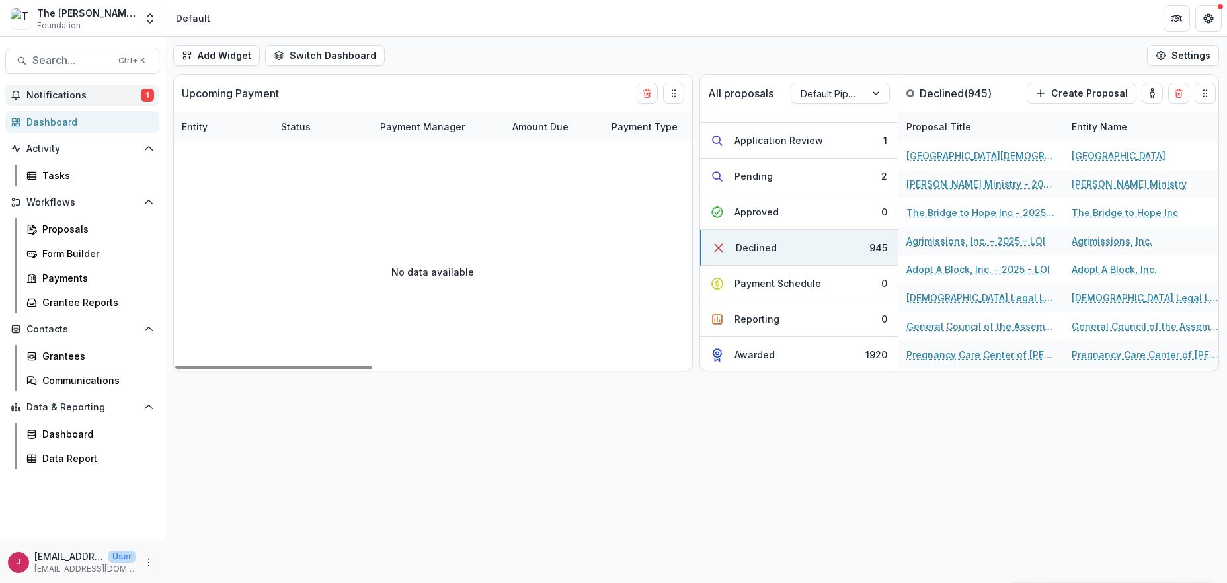
click at [54, 91] on span "Notifications" at bounding box center [83, 95] width 114 height 11
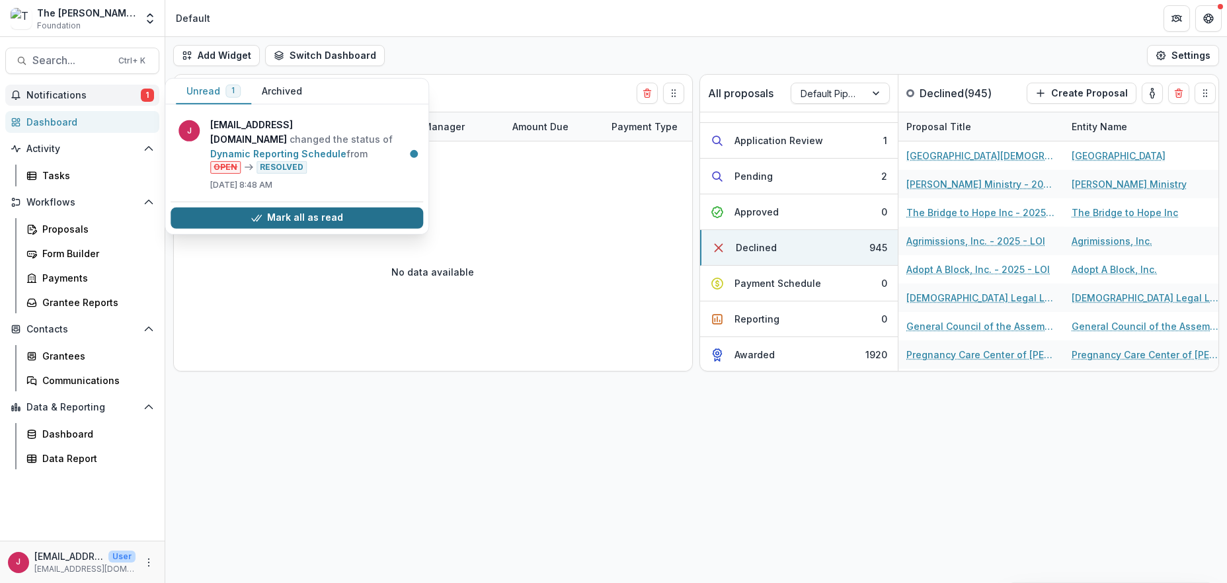
click at [301, 208] on button "Mark all as read" at bounding box center [296, 218] width 252 height 21
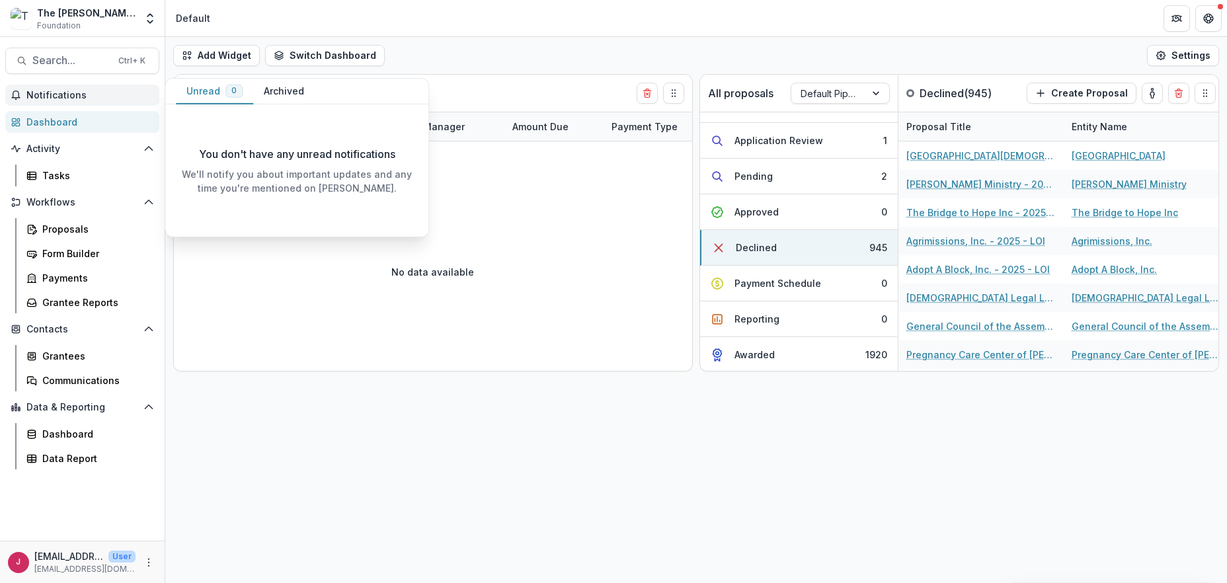
click at [350, 445] on div "Add Widget Switch Dashboard Default New Dashboard Settings Upcoming Payment Ent…" at bounding box center [695, 310] width 1061 height 546
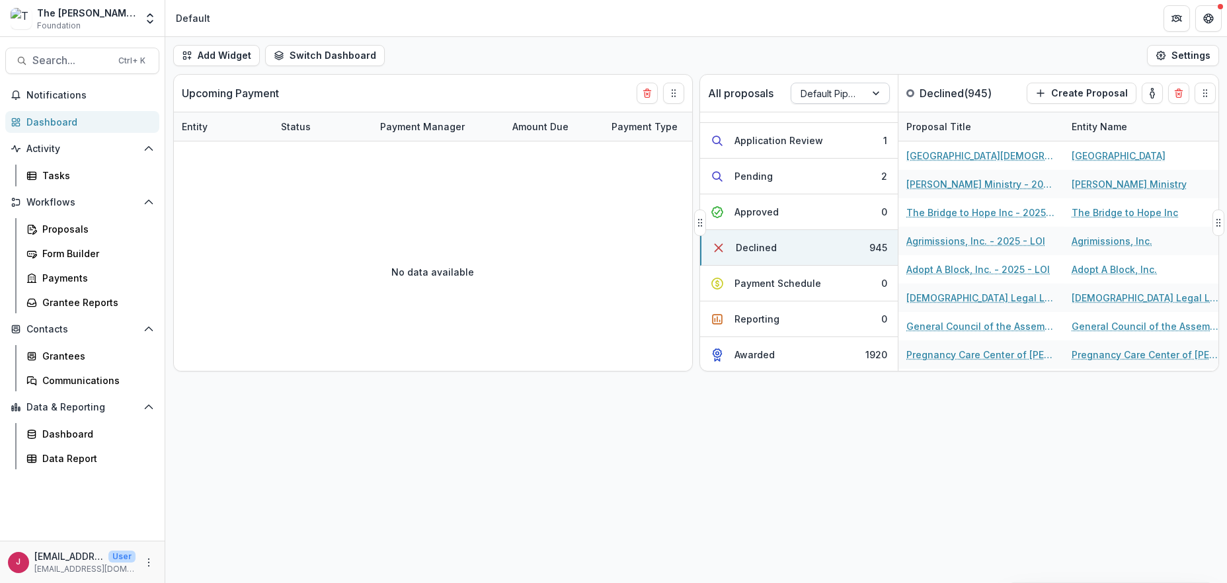
click at [873, 91] on div at bounding box center [877, 93] width 24 height 20
click at [852, 152] on div "Returning Pipeline" at bounding box center [840, 149] width 93 height 34
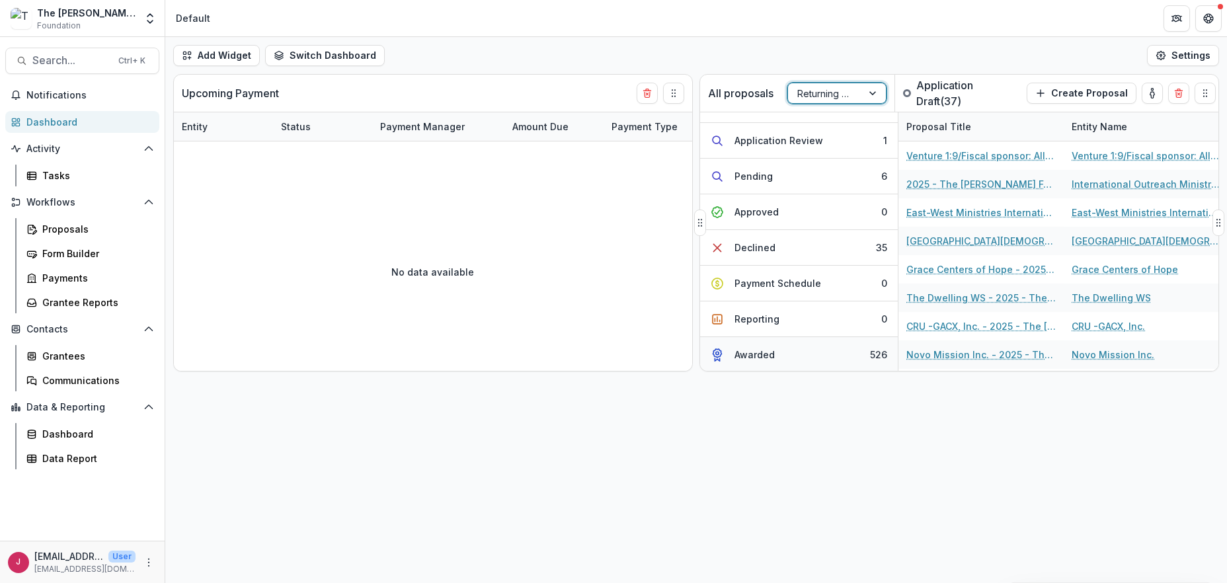
scroll to position [9, 0]
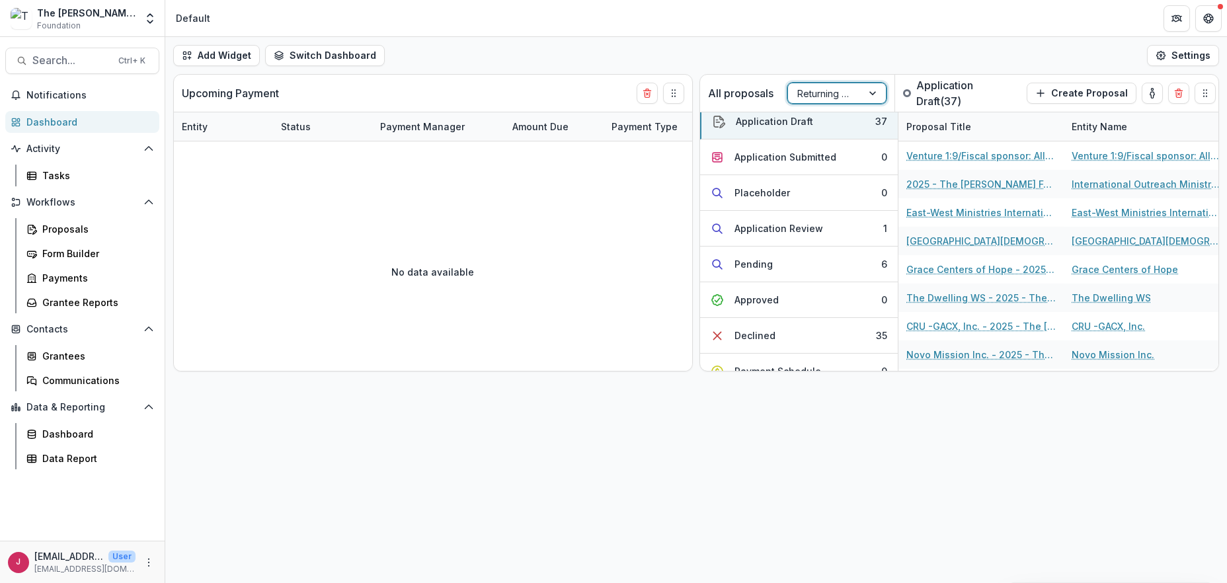
click at [755, 467] on div "Add Widget Switch Dashboard Default New Dashboard Settings Upcoming Payment Ent…" at bounding box center [695, 310] width 1061 height 546
